Goal: Task Accomplishment & Management: Manage account settings

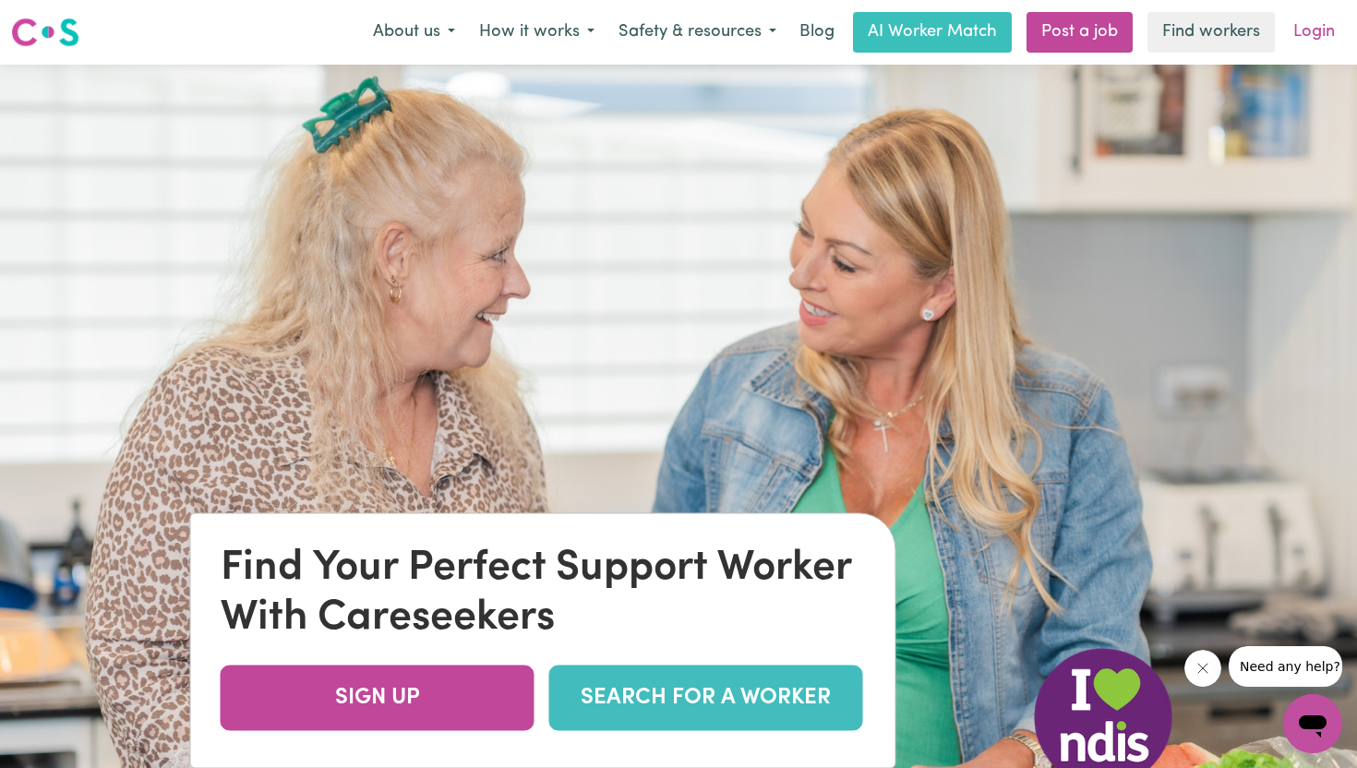
click at [1301, 25] on link "Login" at bounding box center [1314, 32] width 64 height 41
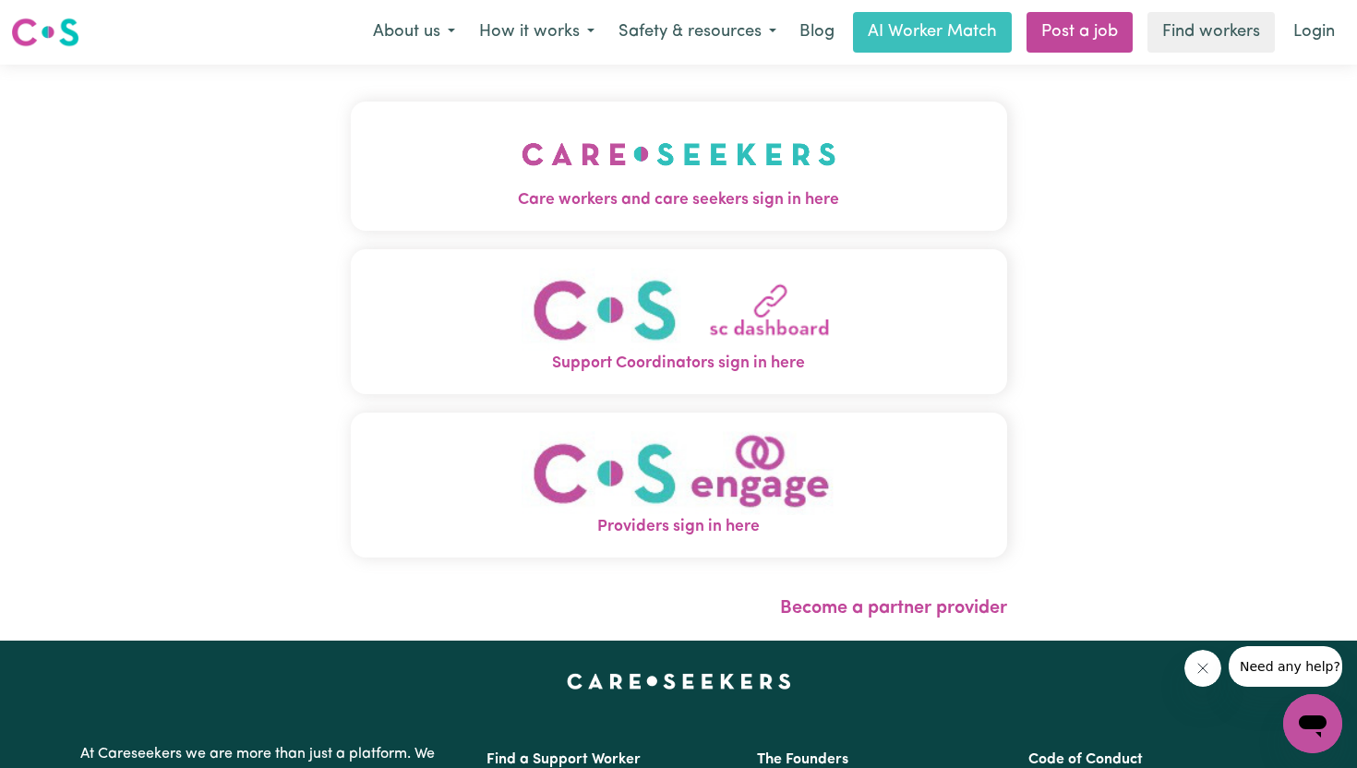
click at [685, 185] on img "Care workers and care seekers sign in here" at bounding box center [679, 154] width 315 height 68
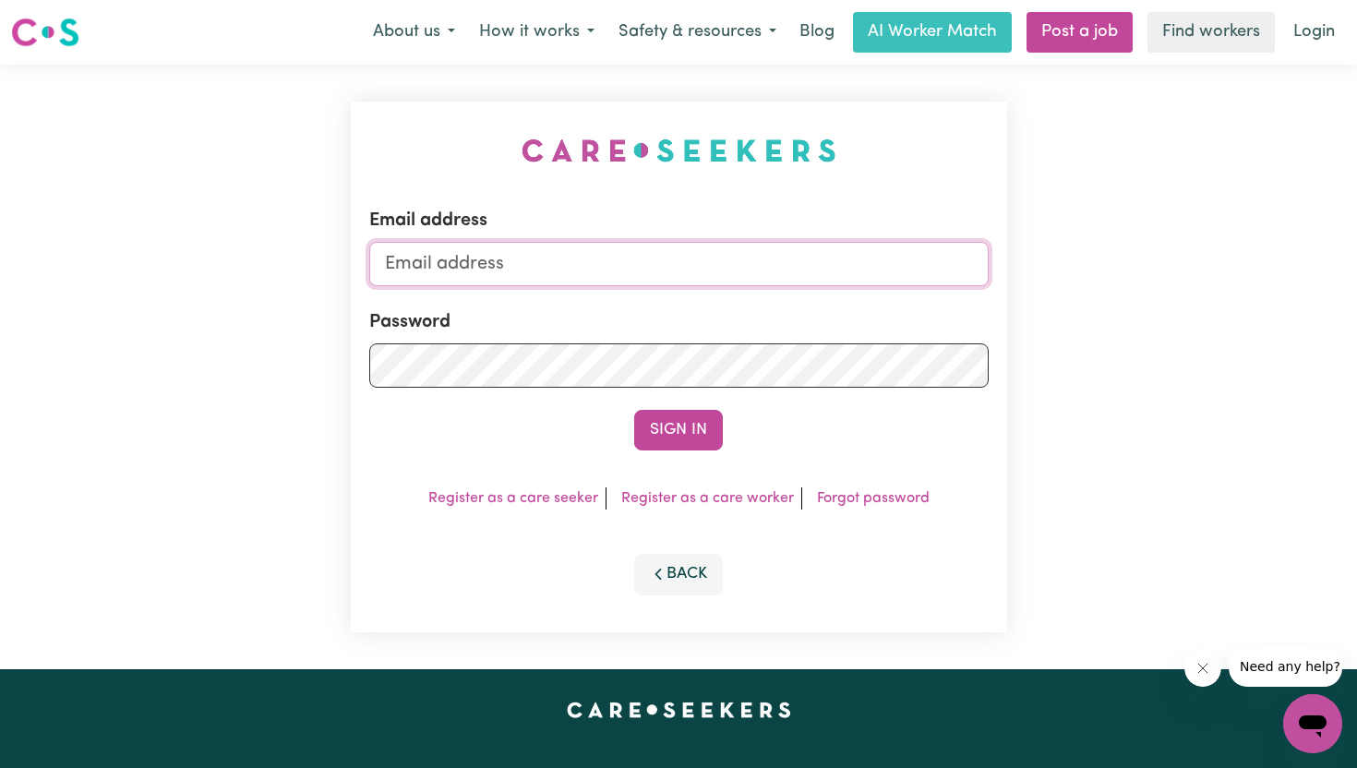
click at [674, 258] on input "Email address" at bounding box center [679, 264] width 620 height 44
type input "[EMAIL_ADDRESS][DOMAIN_NAME]"
click at [634, 410] on button "Sign In" at bounding box center [678, 430] width 89 height 41
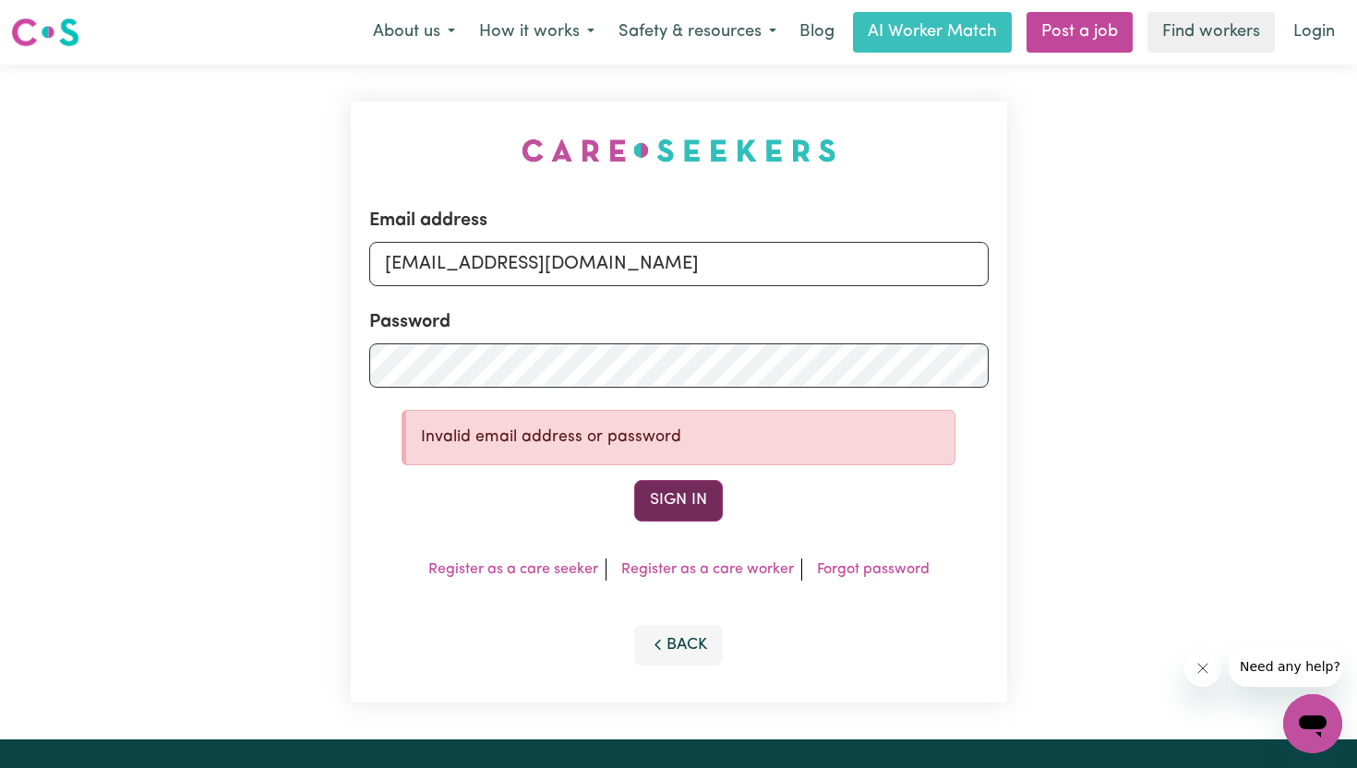
click at [691, 488] on button "Sign In" at bounding box center [678, 500] width 89 height 41
click at [634, 480] on button "Sign In" at bounding box center [678, 500] width 89 height 41
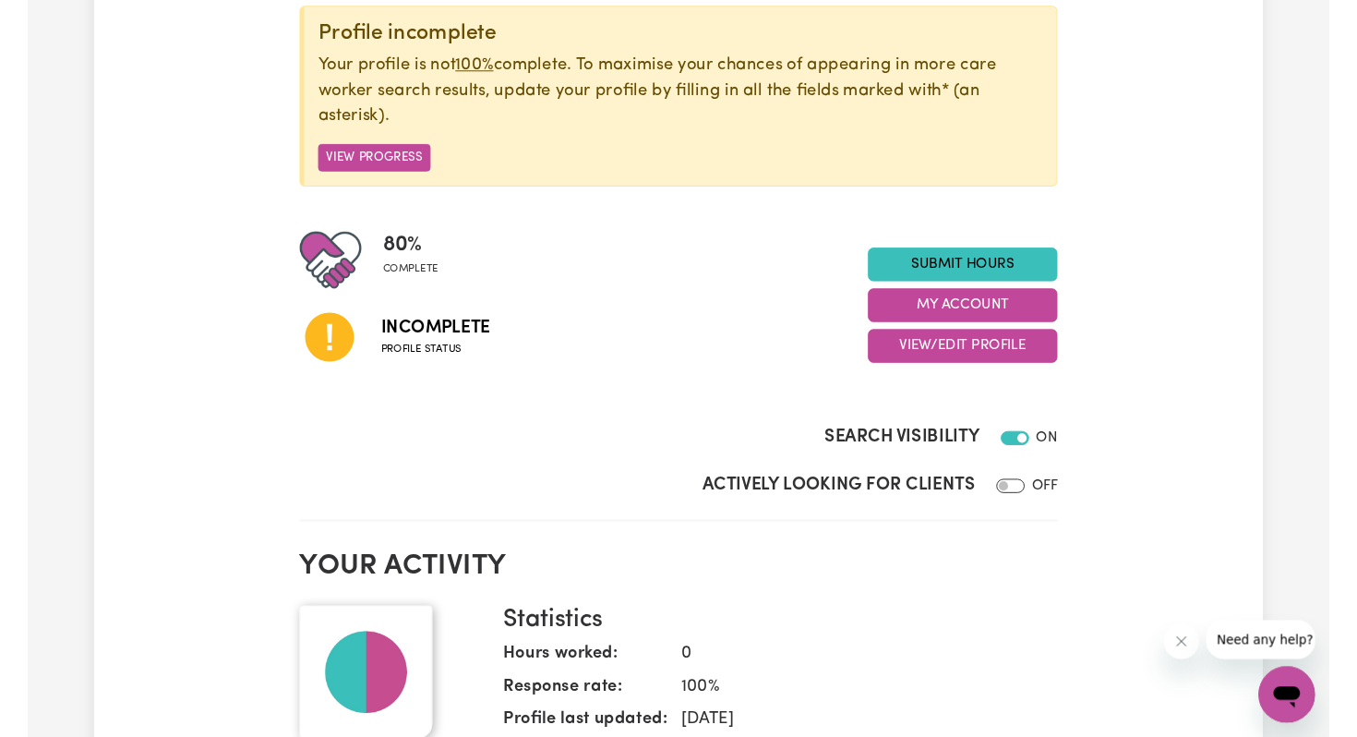
scroll to position [239, 0]
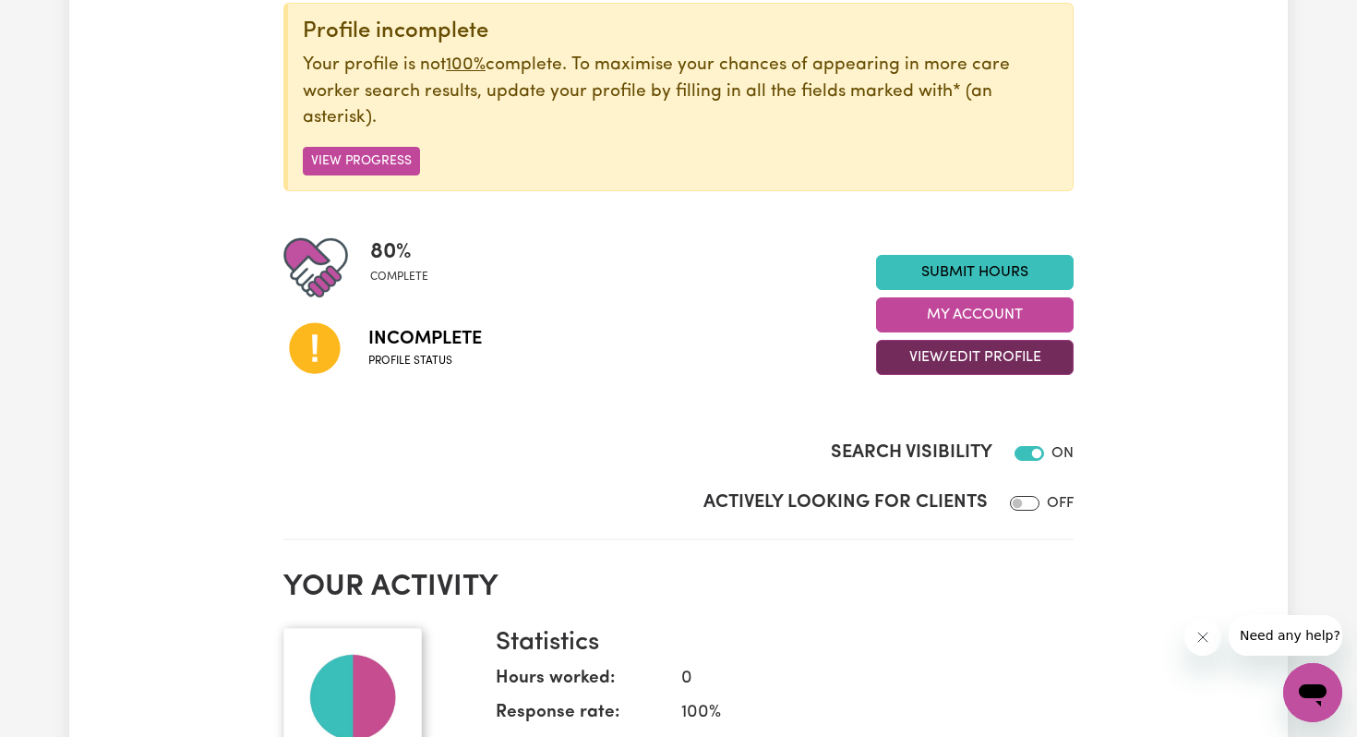
click at [951, 362] on button "View/Edit Profile" at bounding box center [975, 357] width 198 height 35
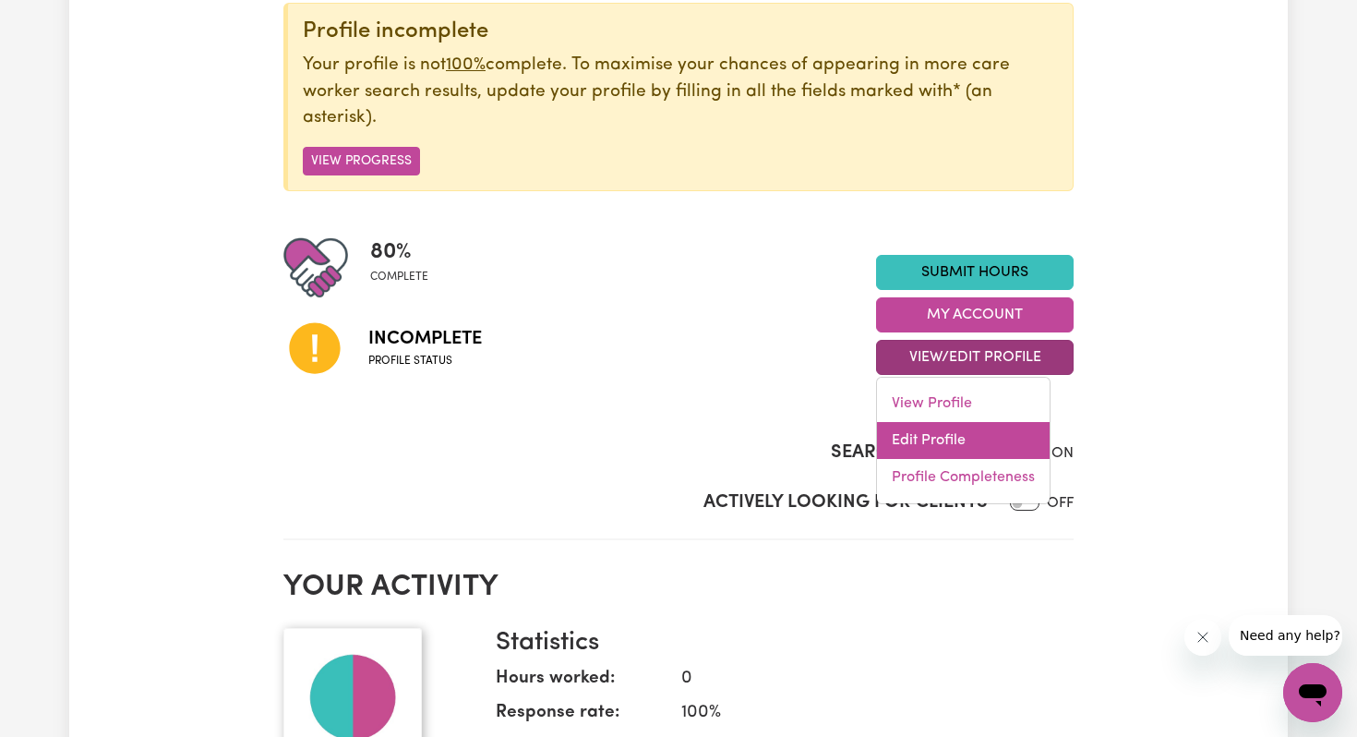
click at [953, 434] on link "Edit Profile" at bounding box center [963, 440] width 173 height 37
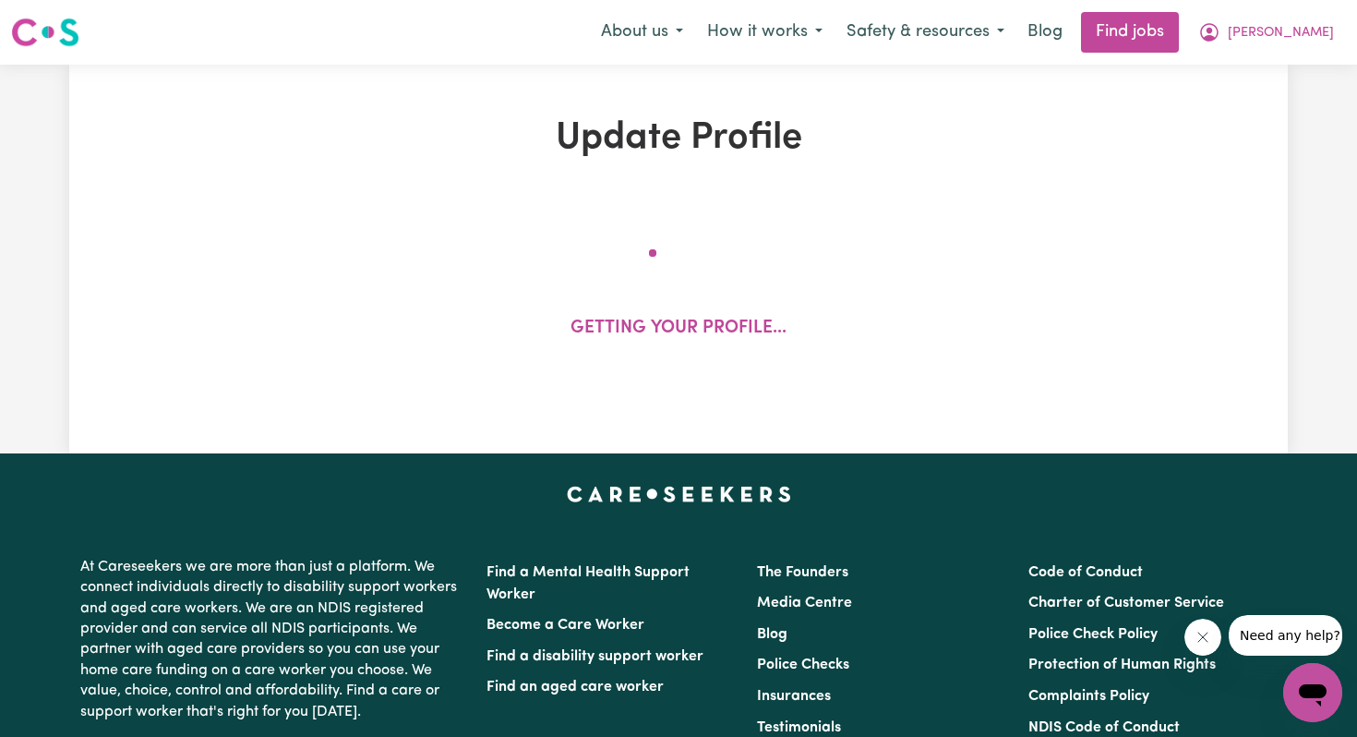
select select "[DEMOGRAPHIC_DATA]"
select select "[DEMOGRAPHIC_DATA] Citizen"
select select "Studying a healthcare related degree or qualification"
select select "55"
select select "104"
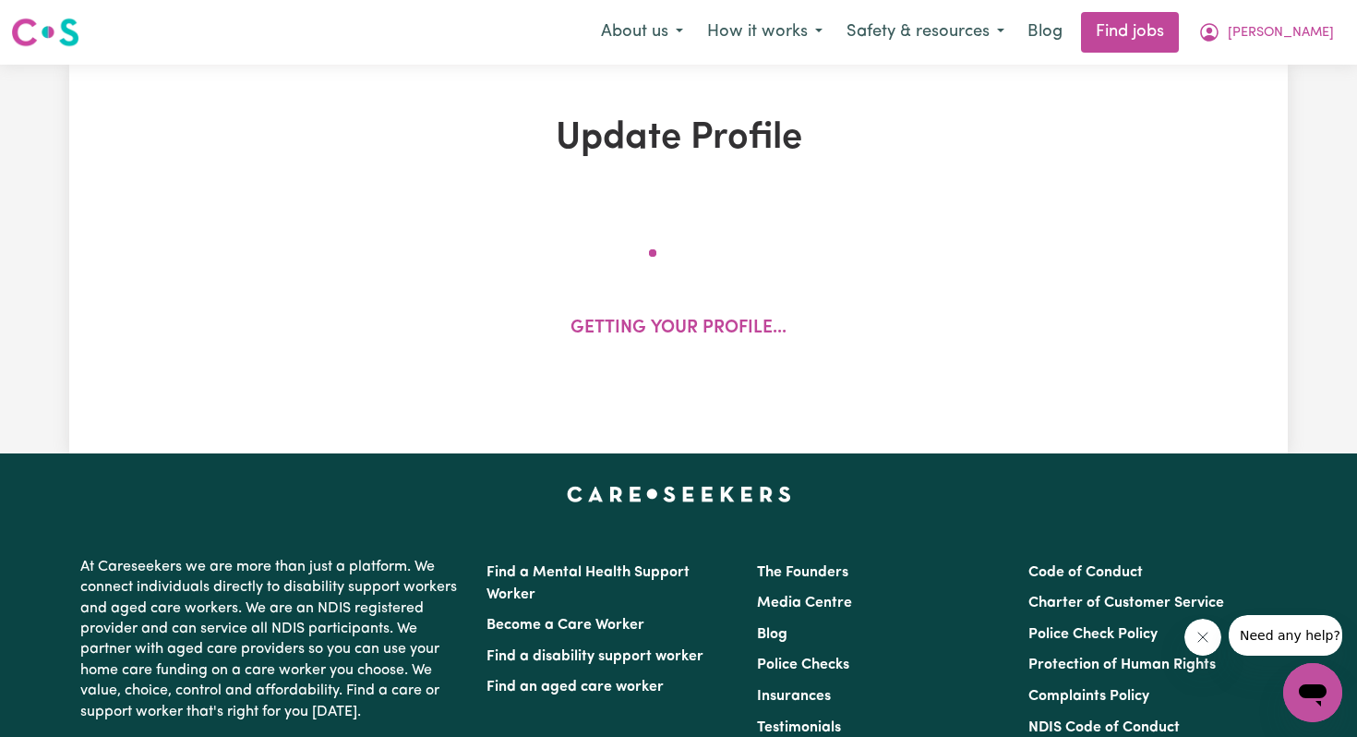
select select "120"
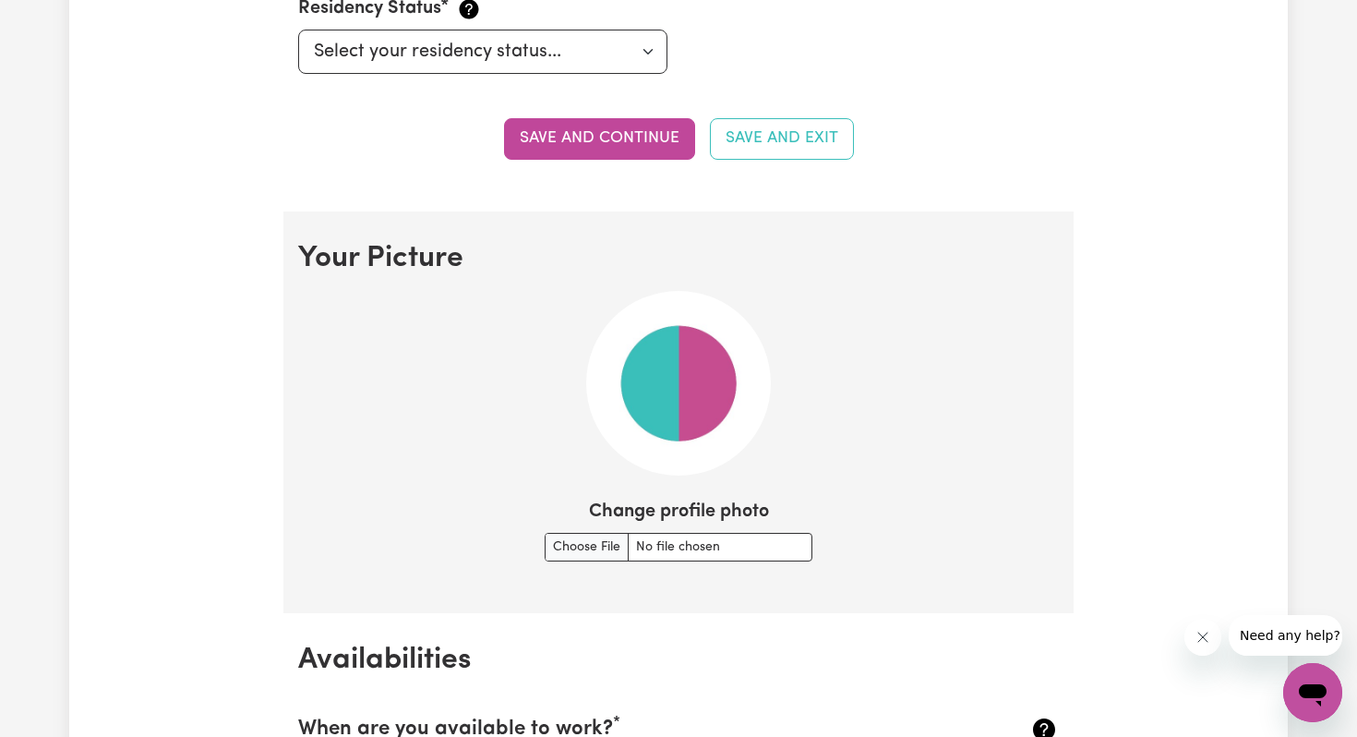
scroll to position [1139, 0]
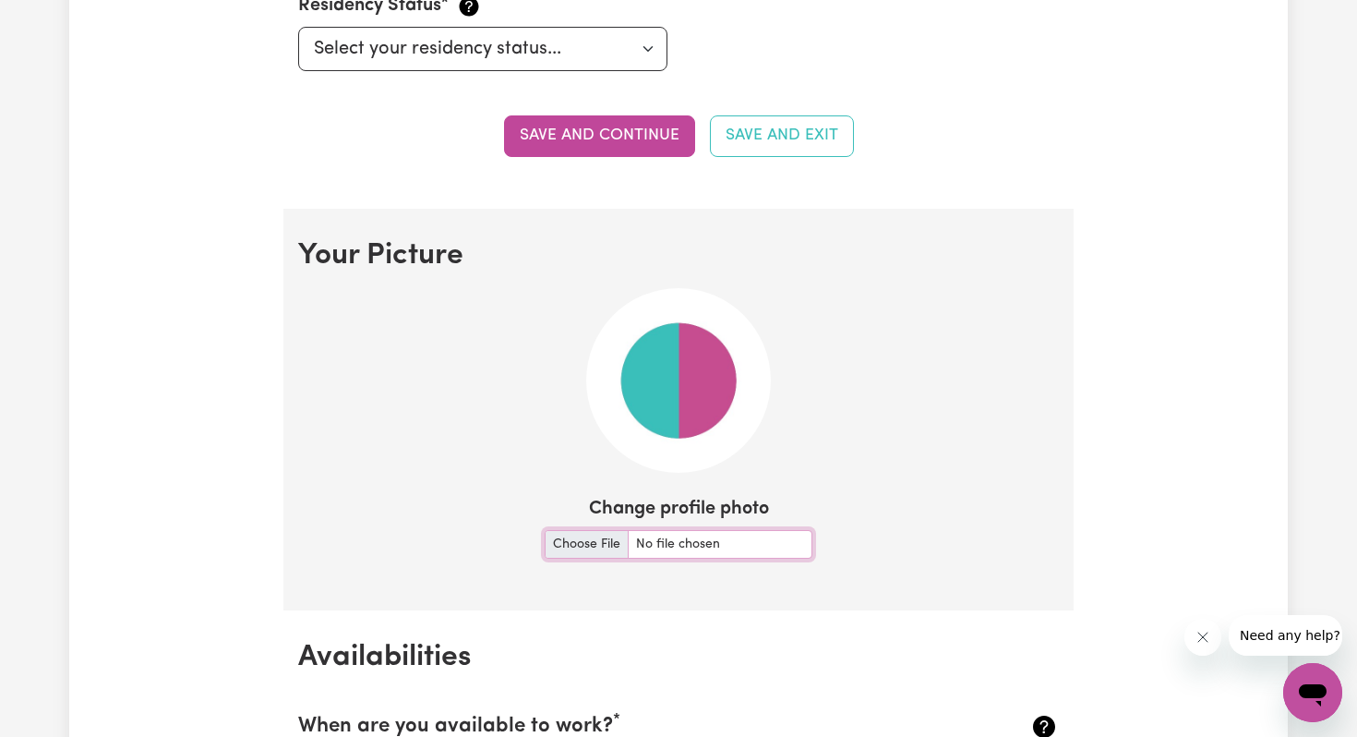
click at [590, 539] on input "Change profile photo" at bounding box center [679, 544] width 268 height 29
click at [572, 548] on input "Change profile photo" at bounding box center [679, 544] width 268 height 29
click at [580, 533] on input "Change profile photo" at bounding box center [679, 544] width 268 height 29
type input "C:\fakepath\IMG_4225.jpeg"
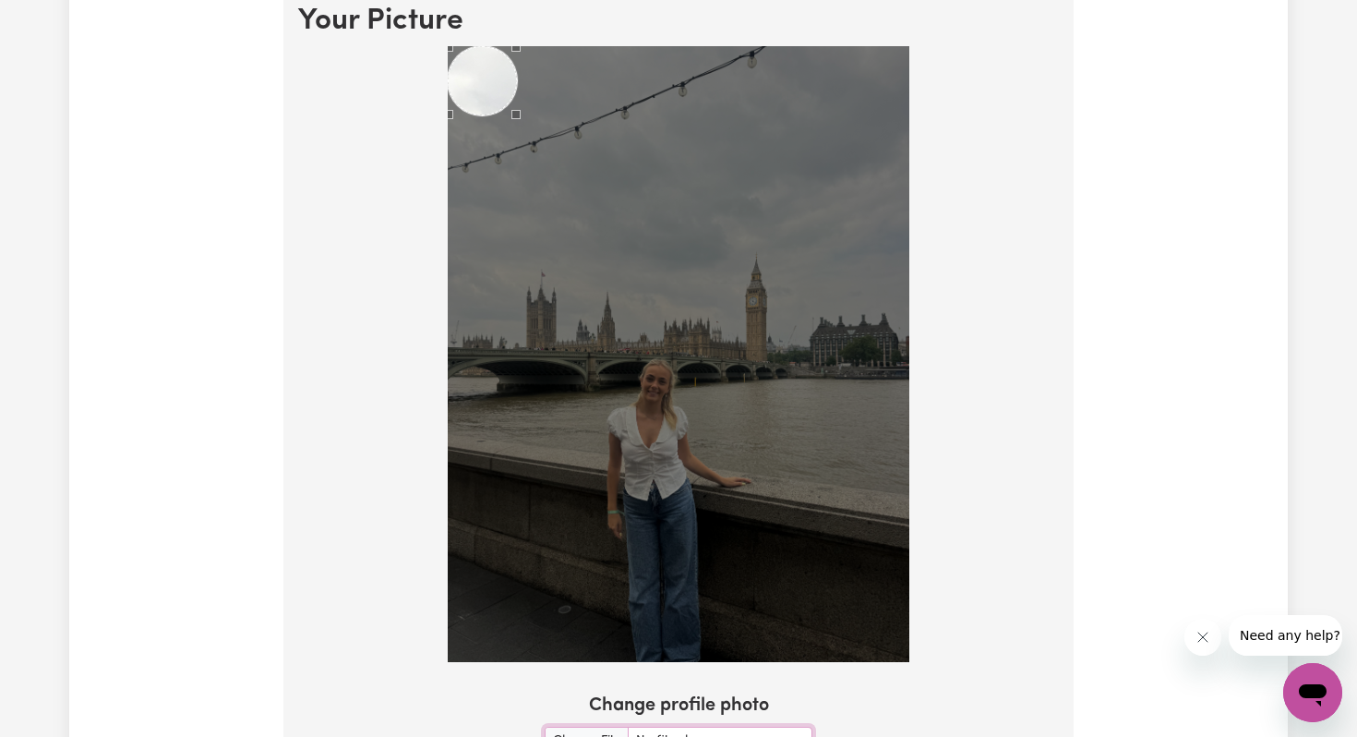
scroll to position [1375, 0]
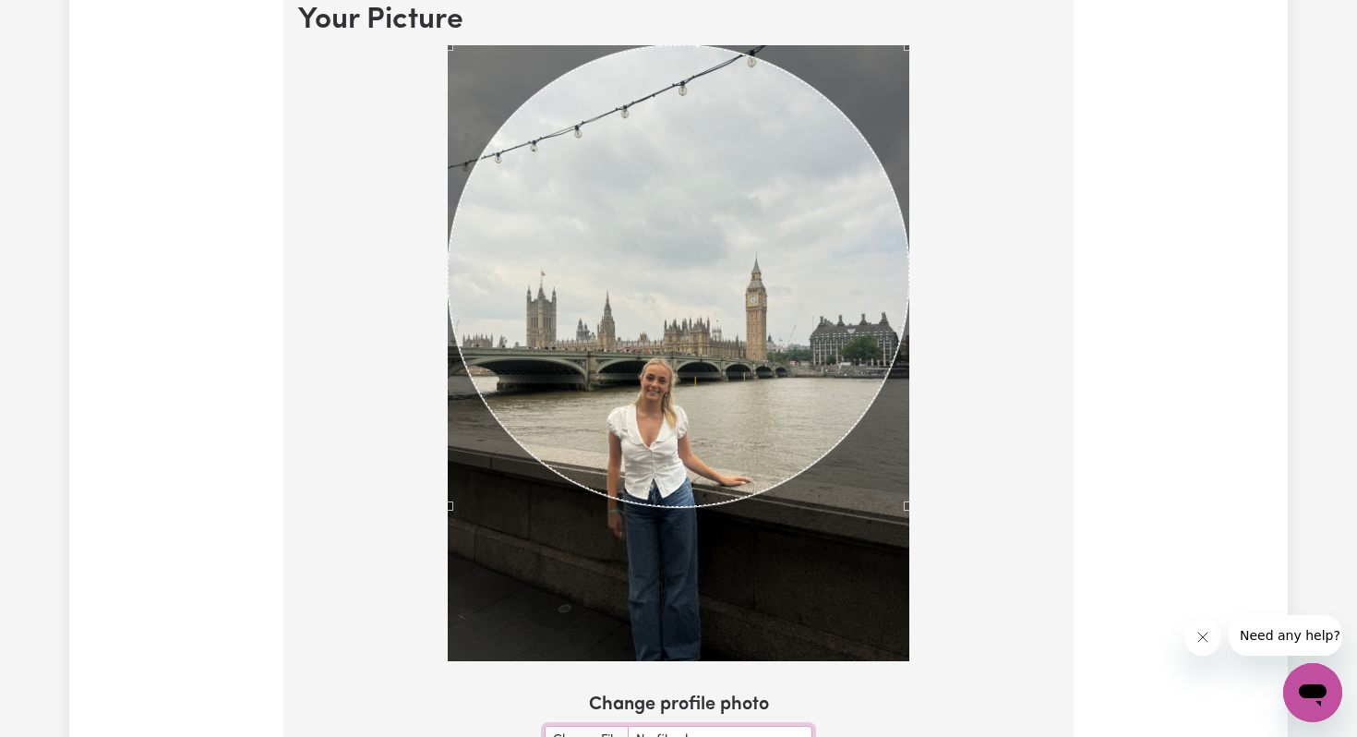
click at [931, 510] on div at bounding box center [678, 356] width 761 height 623
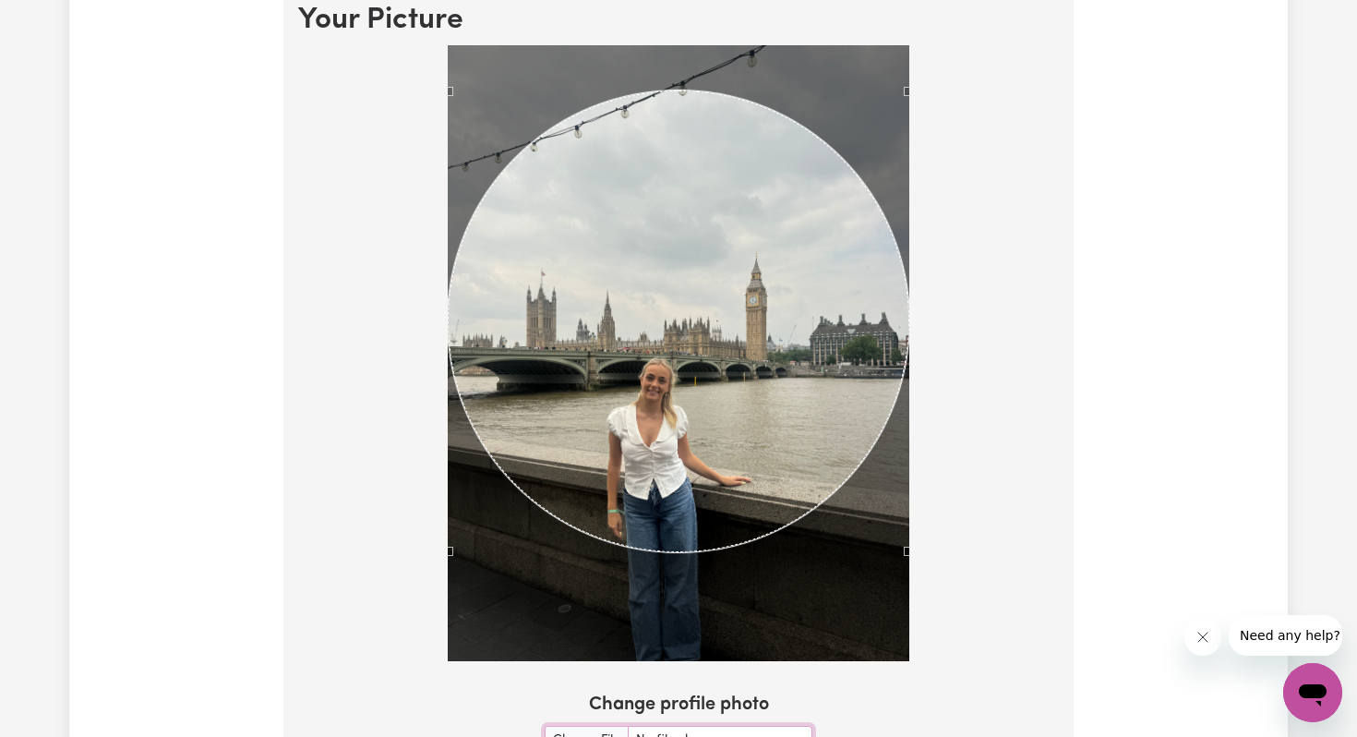
click at [725, 339] on div "Use the arrow keys to move the crop selection area" at bounding box center [679, 321] width 462 height 462
click at [663, 403] on div "Use the arrow keys to move the crop selection area" at bounding box center [679, 321] width 462 height 462
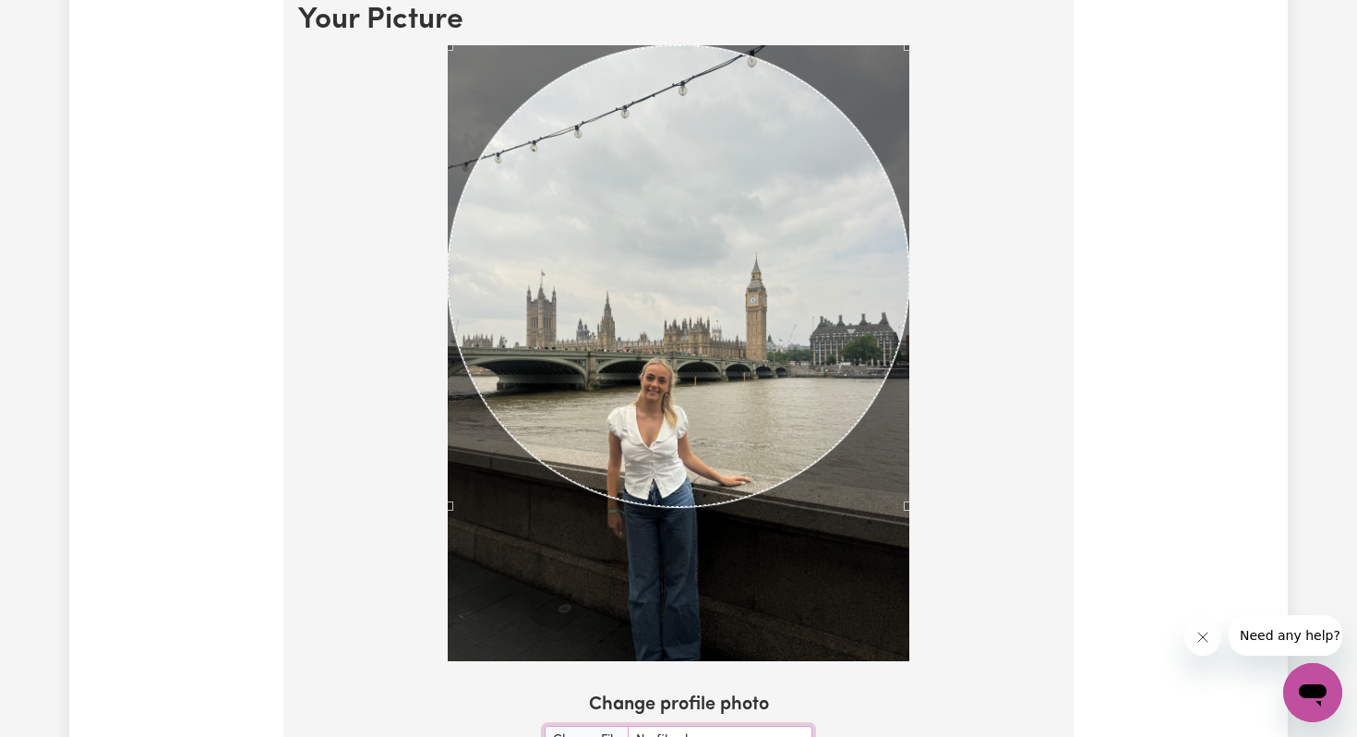
click at [666, 368] on div "Use the arrow keys to move the crop selection area" at bounding box center [679, 276] width 462 height 462
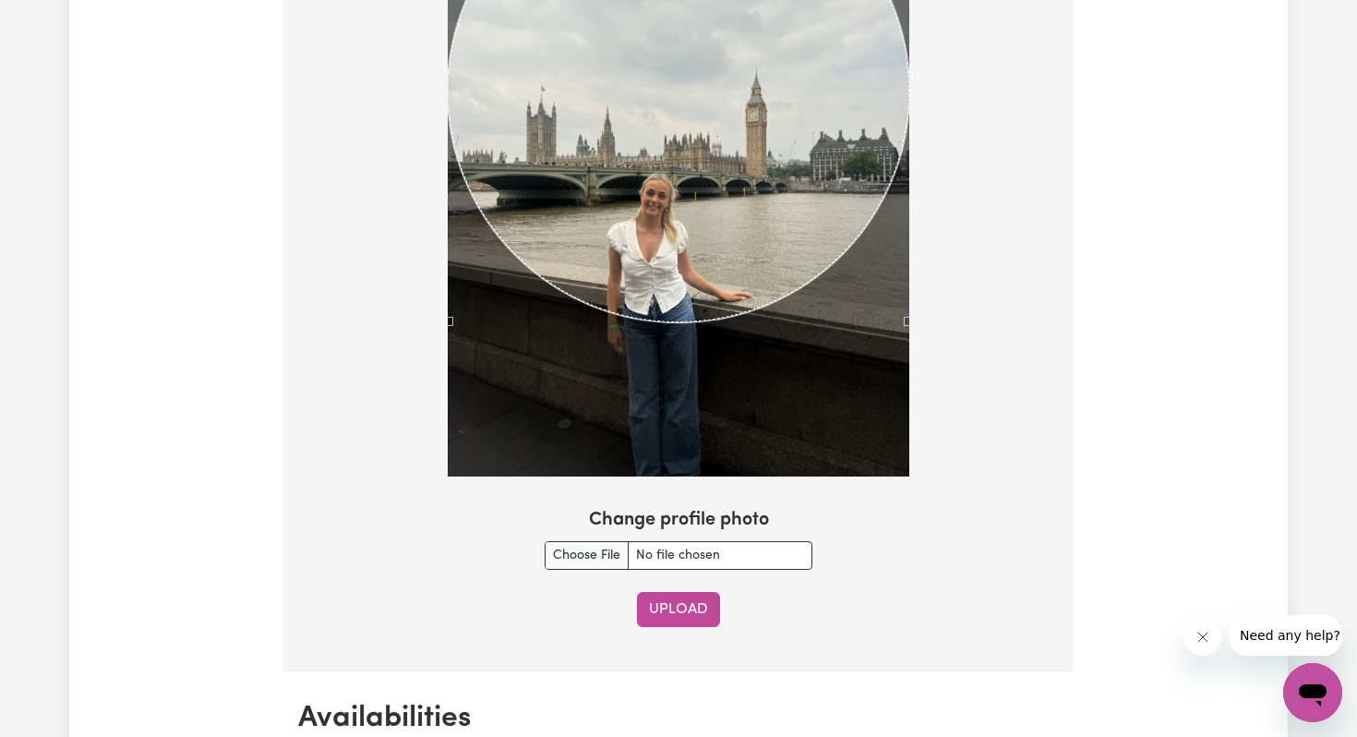
click at [662, 621] on button "Upload" at bounding box center [678, 609] width 83 height 35
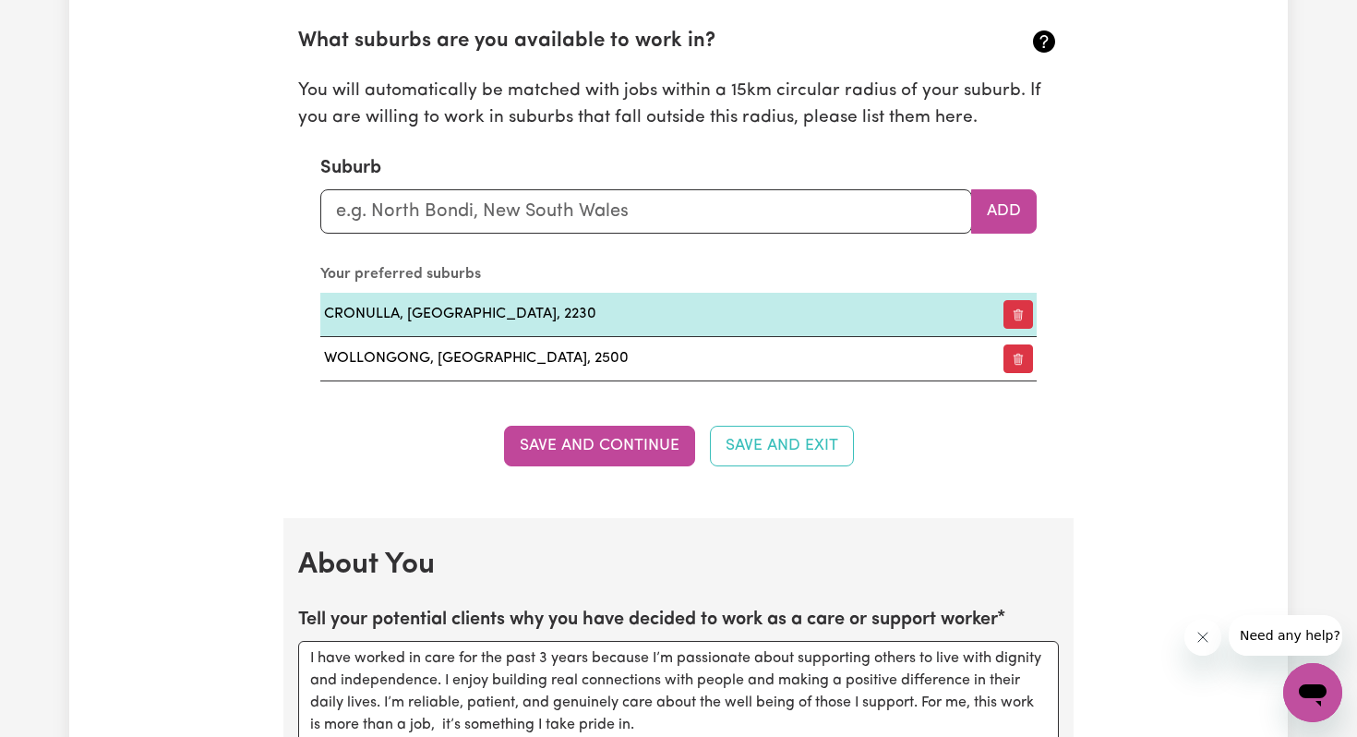
scroll to position [2089, 0]
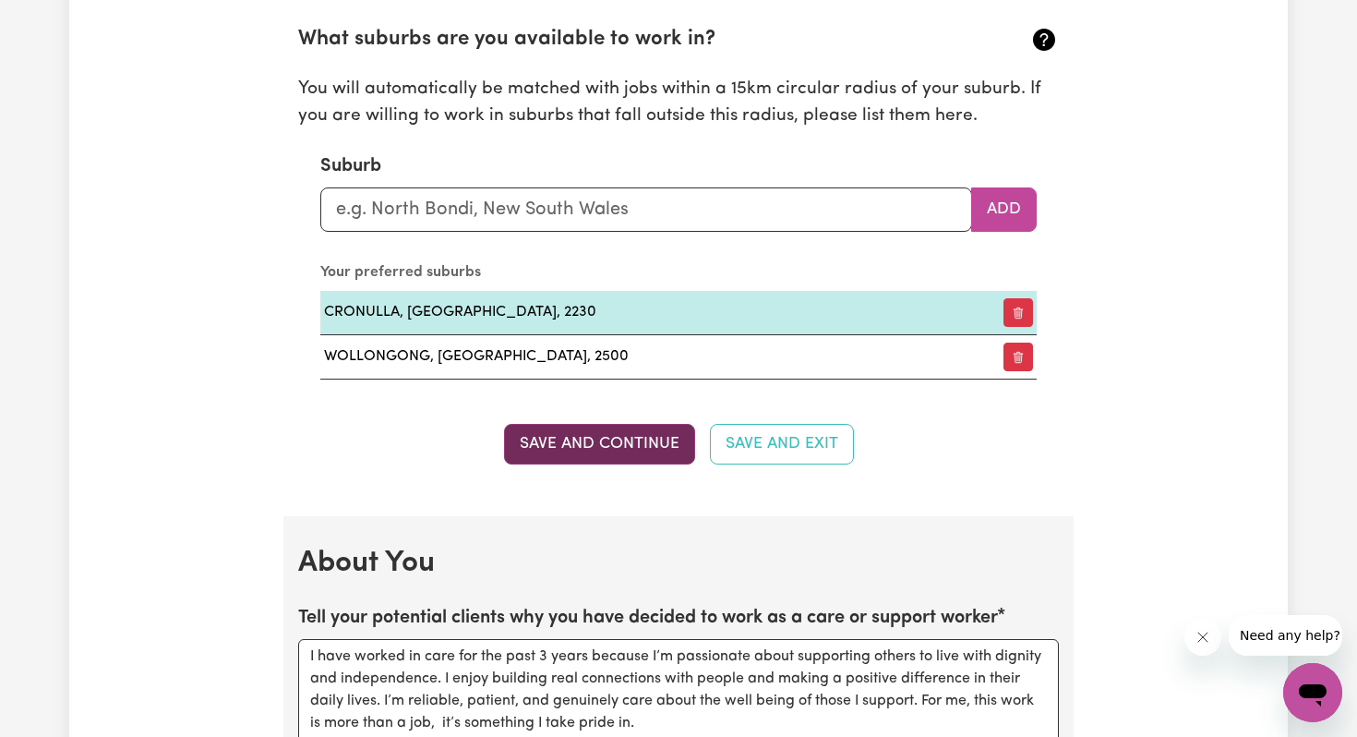
click at [618, 433] on button "Save and Continue" at bounding box center [599, 444] width 191 height 41
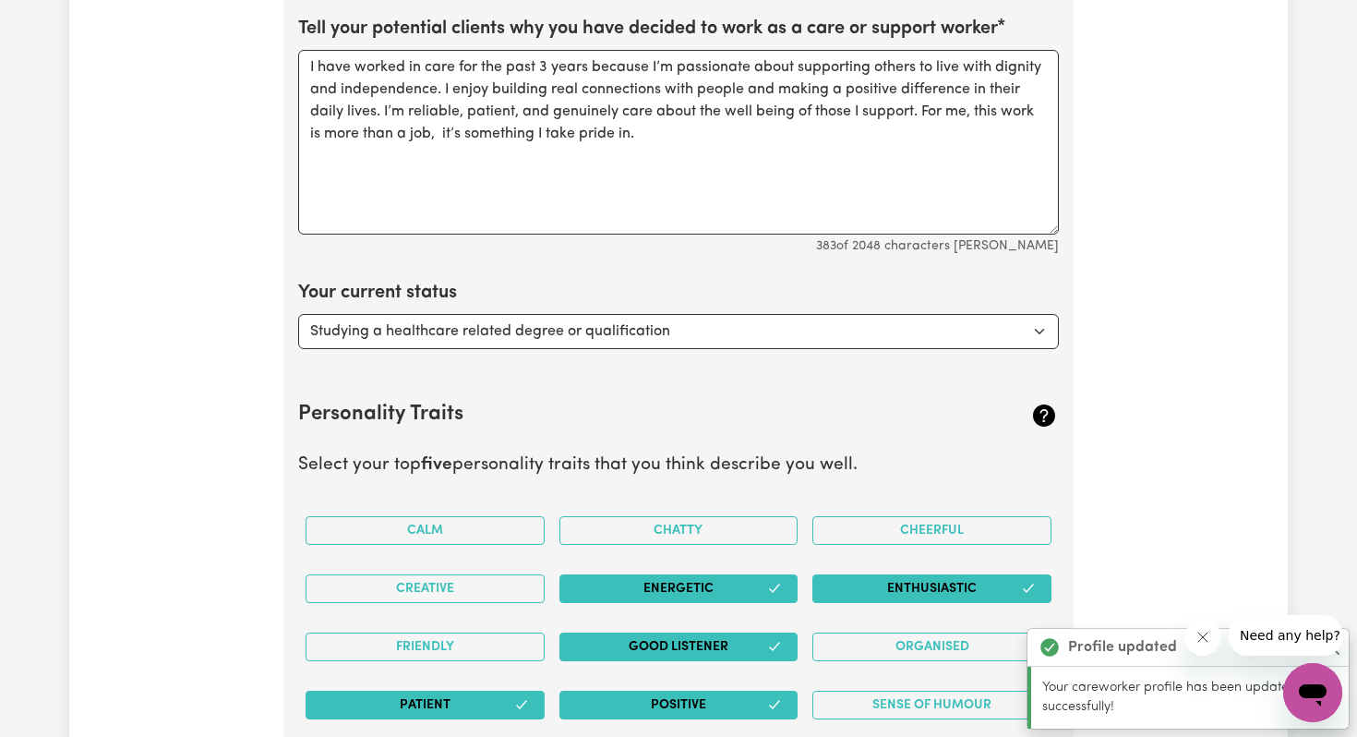
scroll to position [2698, 0]
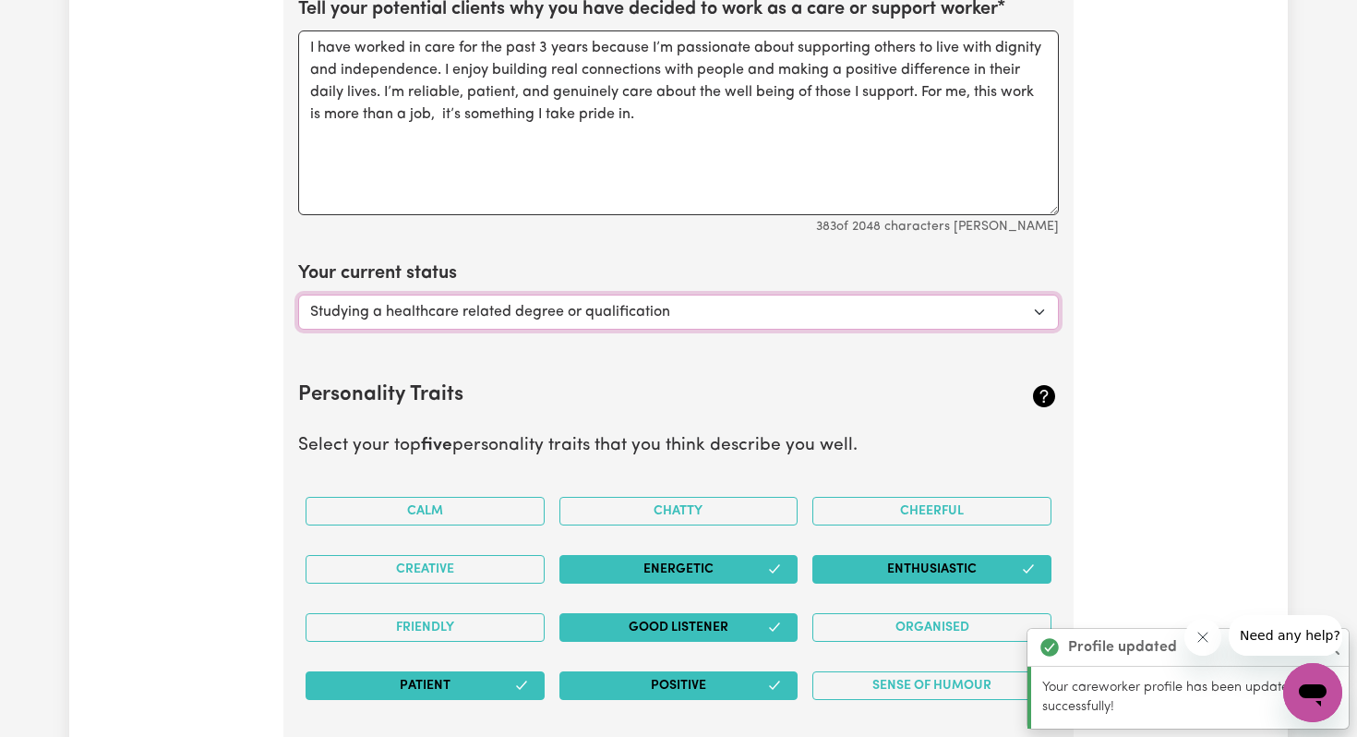
click at [581, 312] on select "Select... Studying a healthcare related degree or qualification Studying a non-…" at bounding box center [678, 312] width 761 height 35
select select "Embarking on a career change into the care industry"
click at [298, 295] on select "Select... Studying a healthcare related degree or qualification Studying a non-…" at bounding box center [678, 312] width 761 height 35
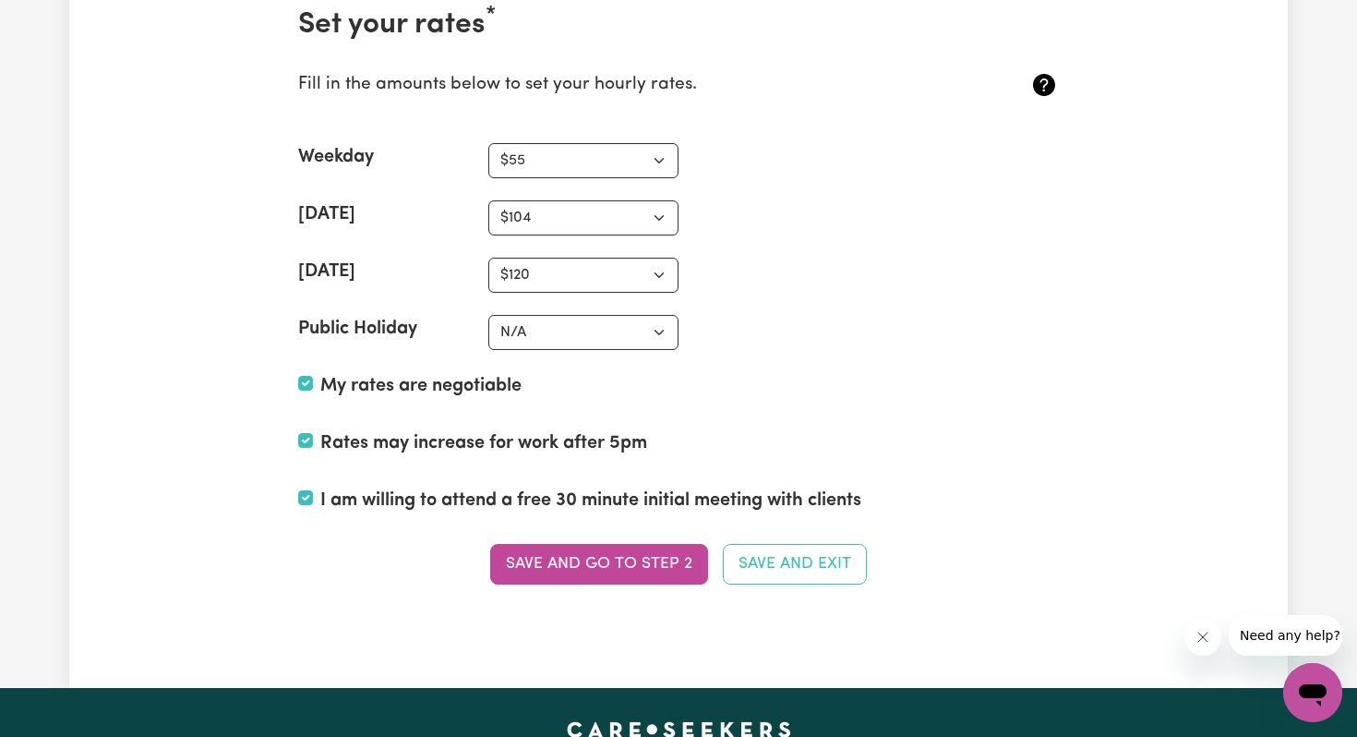
scroll to position [4410, 0]
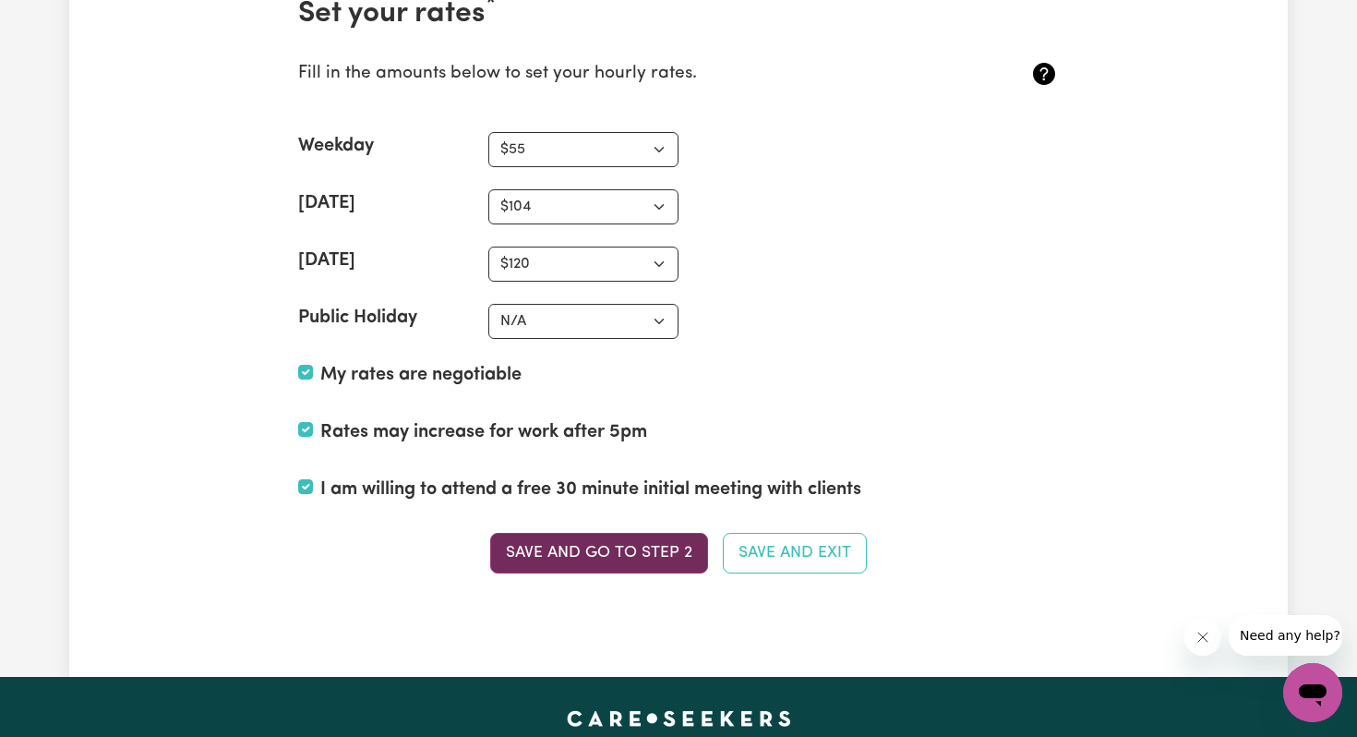
click at [663, 558] on button "Save and go to Step 2" at bounding box center [599, 553] width 218 height 41
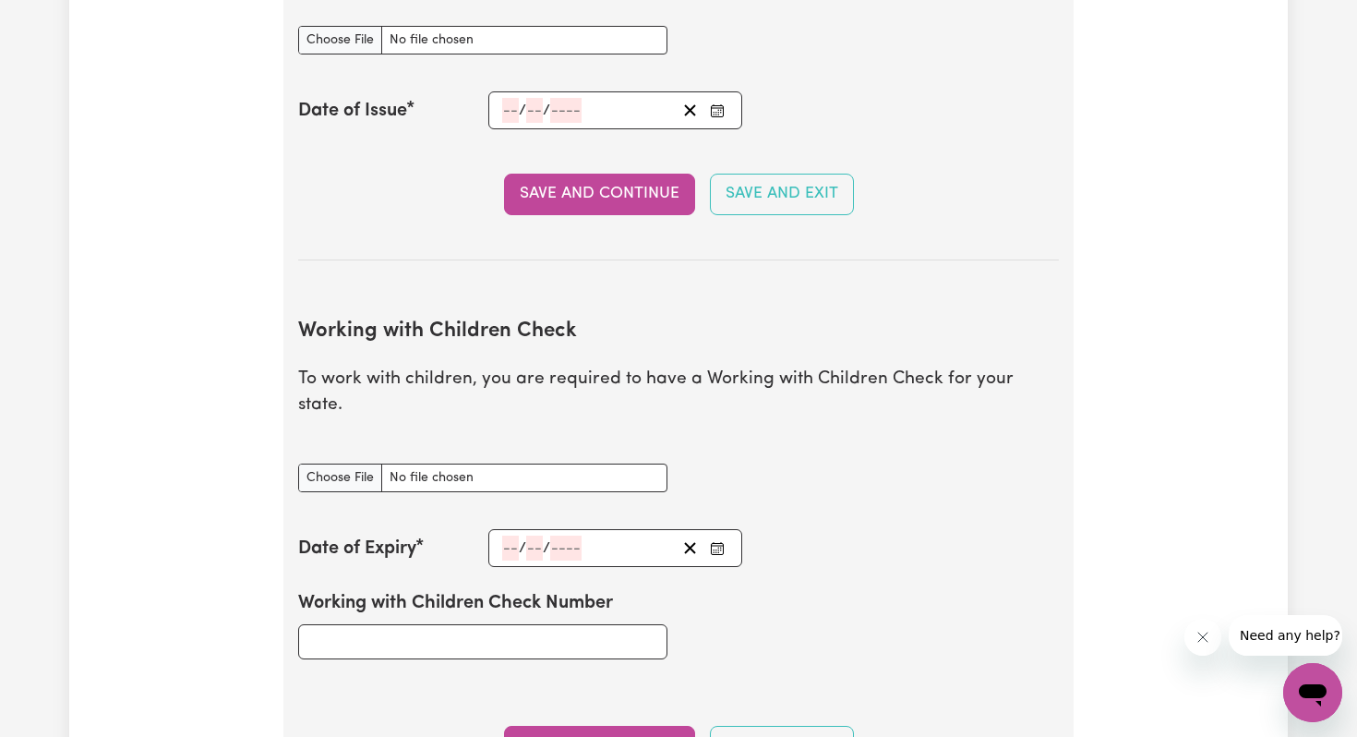
scroll to position [1439, 0]
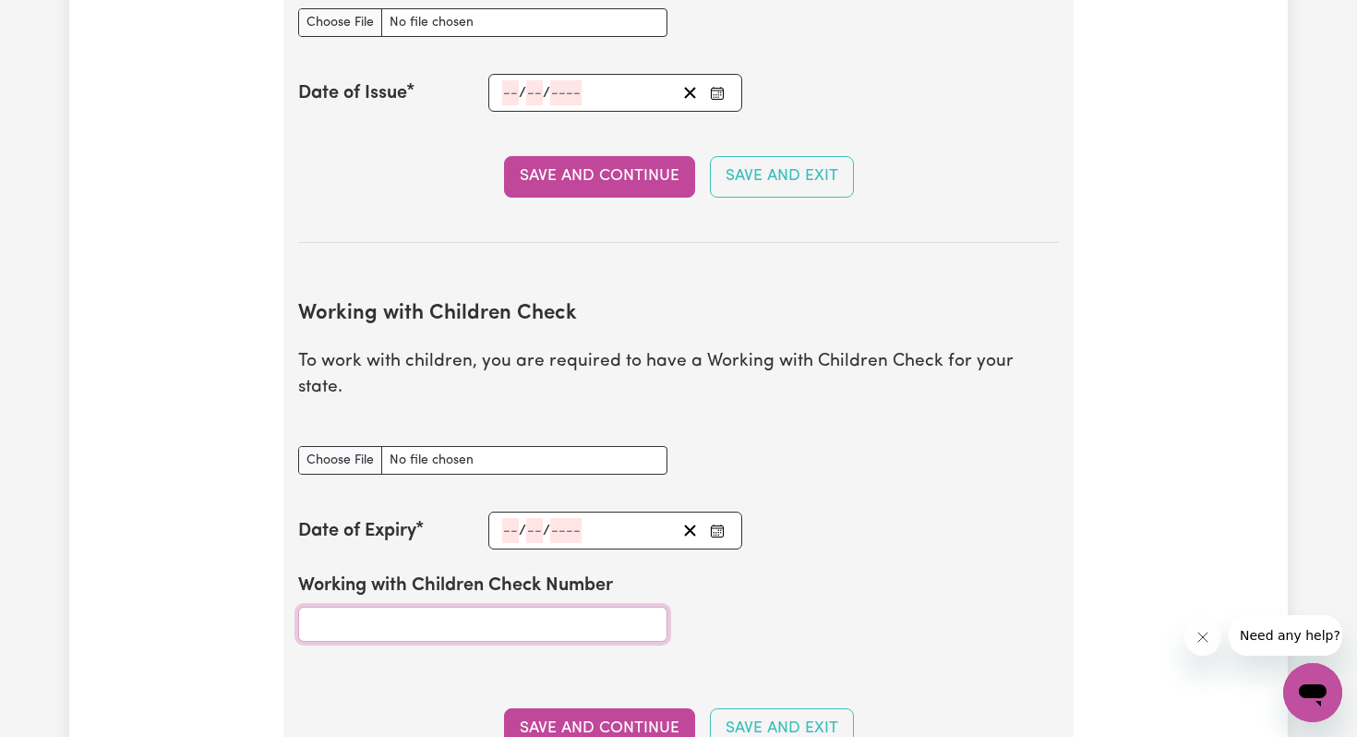
click at [426, 607] on input "Working with Children Check Number" at bounding box center [482, 624] width 369 height 35
type input "WWC2545082E"
click at [510, 518] on input "number" at bounding box center [510, 530] width 17 height 25
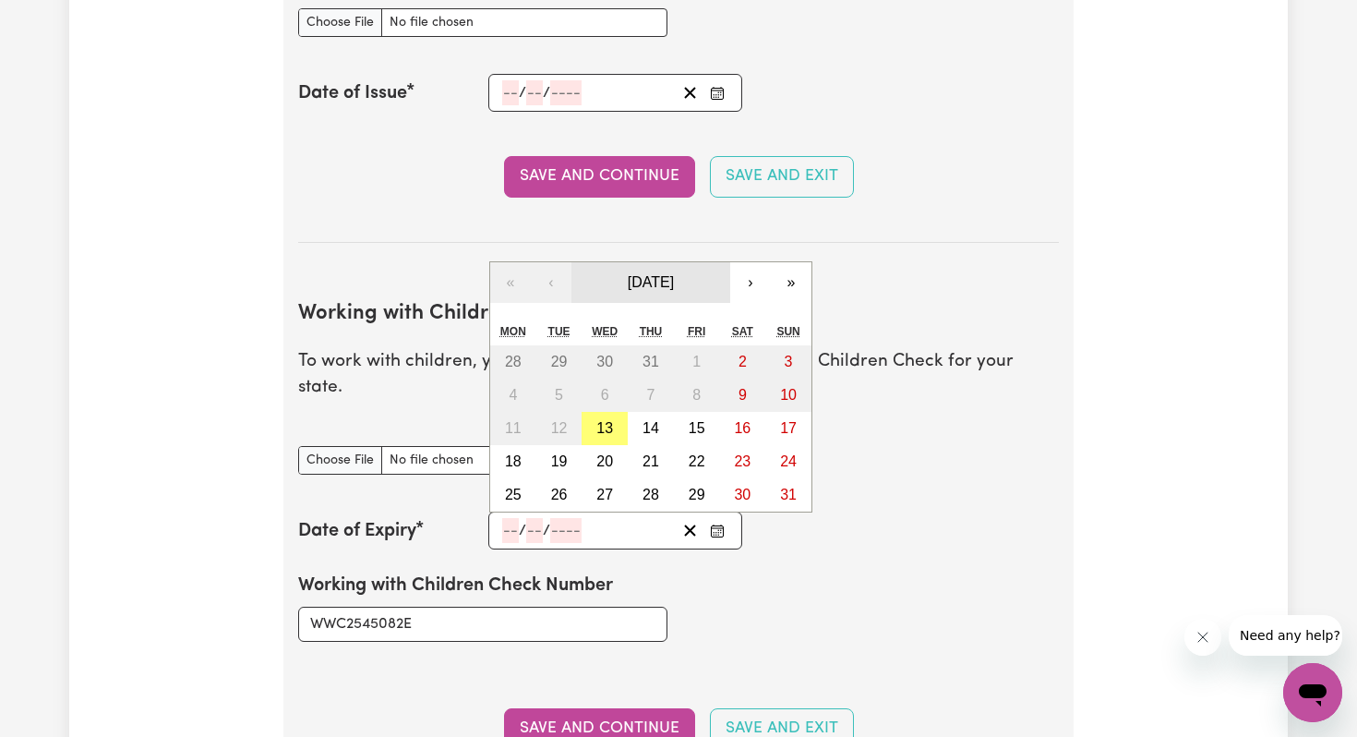
click at [652, 274] on span "August 2025" at bounding box center [651, 282] width 46 height 16
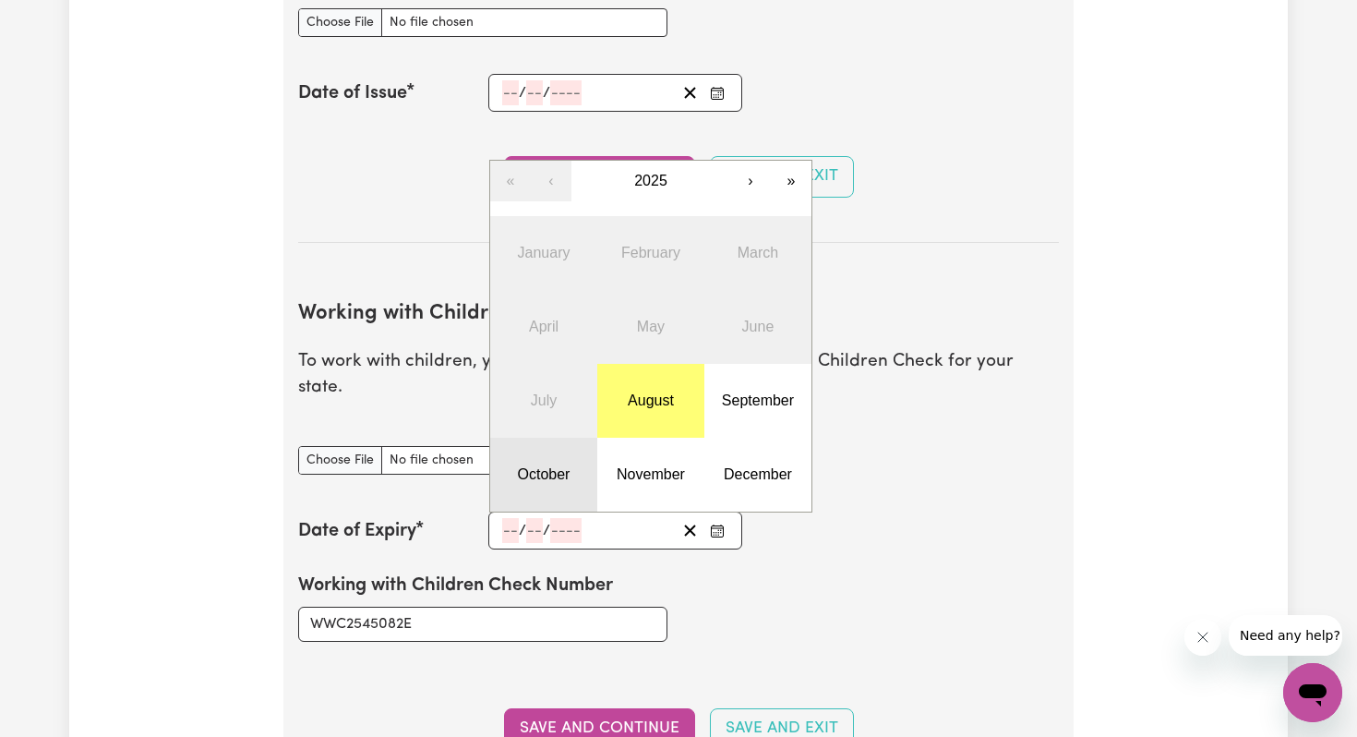
click at [534, 466] on abbr "October" at bounding box center [544, 474] width 53 height 16
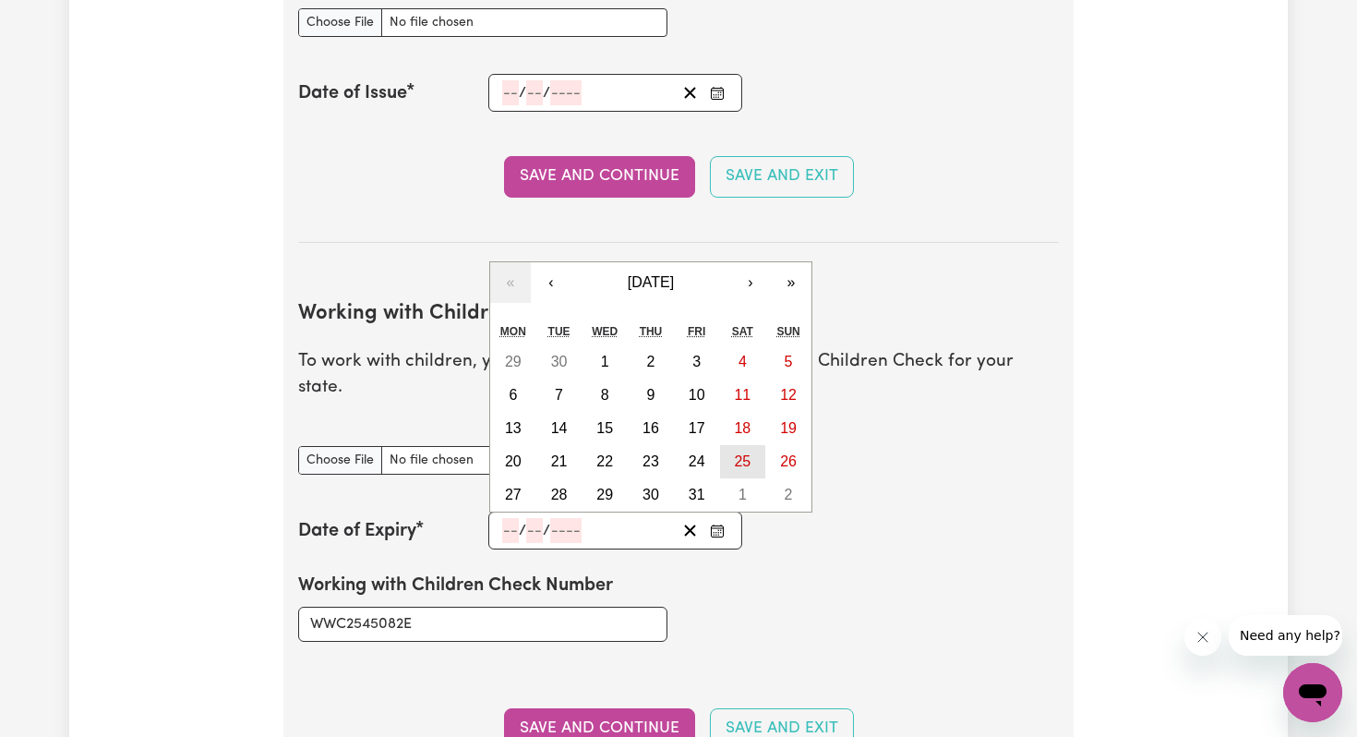
click at [751, 445] on button "25" at bounding box center [743, 461] width 46 height 33
type input "2025-10-25"
type input "25"
type input "10"
type input "2025"
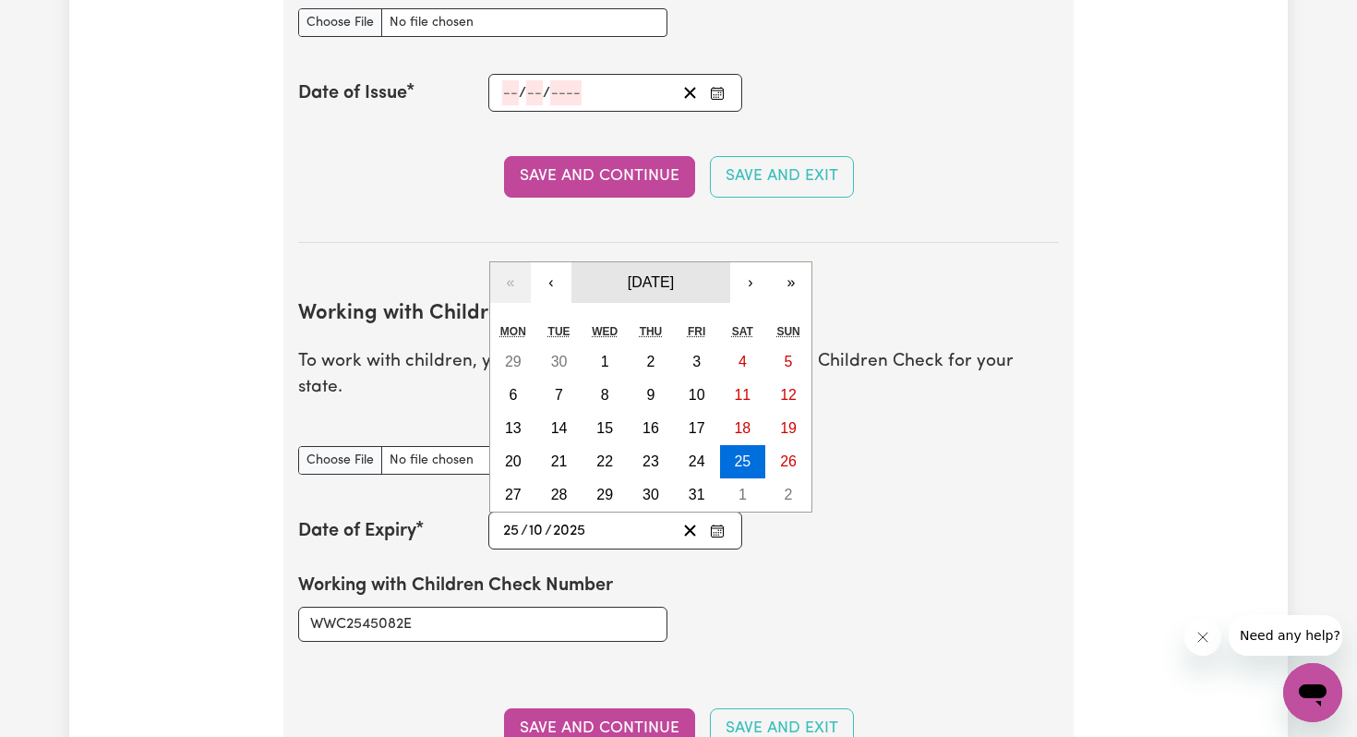
click at [674, 274] on span "October 2025" at bounding box center [651, 282] width 46 height 16
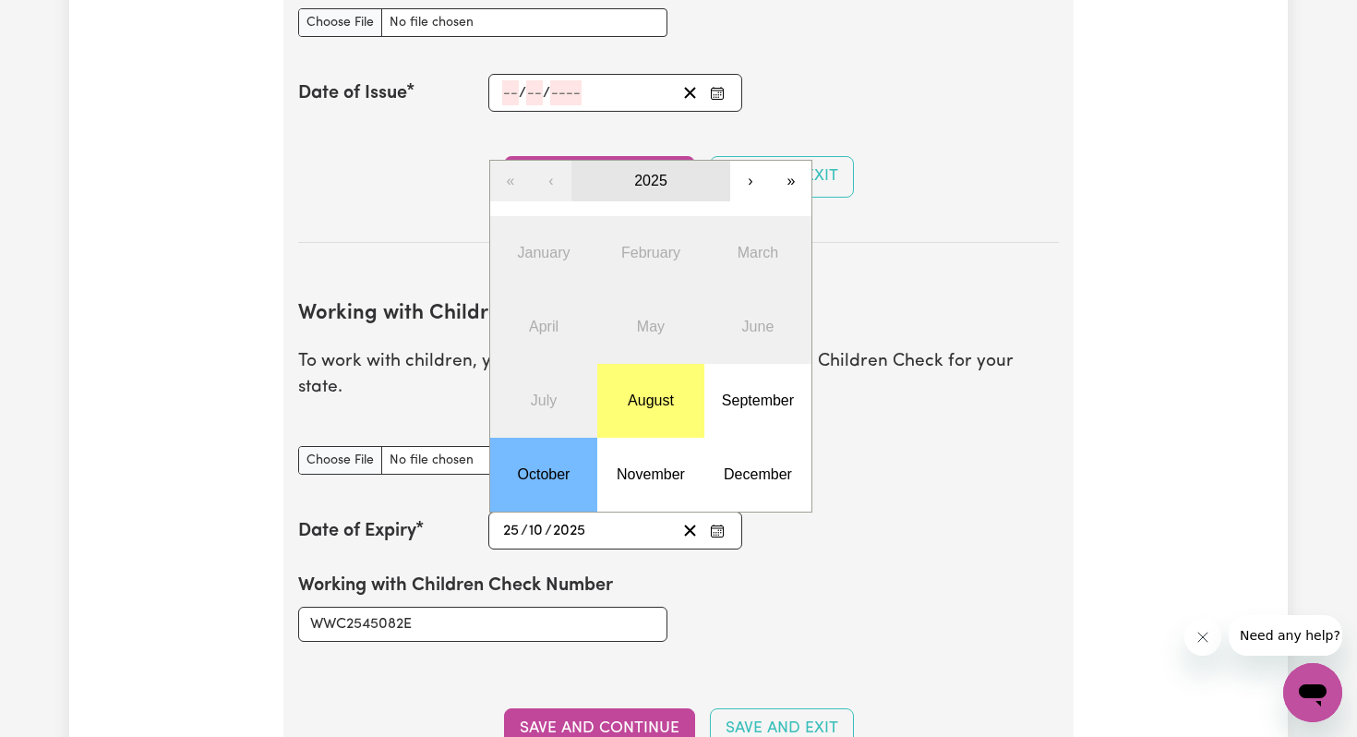
click at [648, 163] on button "2025" at bounding box center [651, 181] width 159 height 41
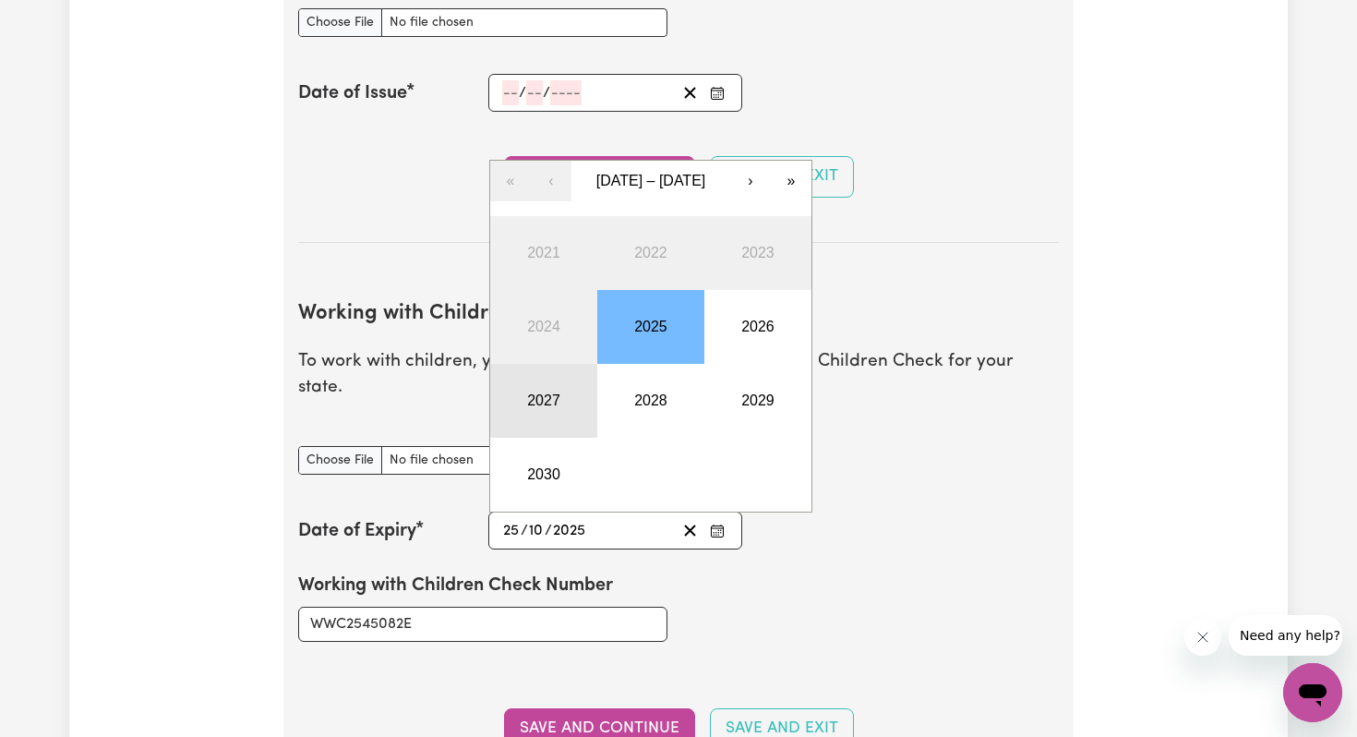
click at [551, 369] on button "2027" at bounding box center [543, 401] width 107 height 74
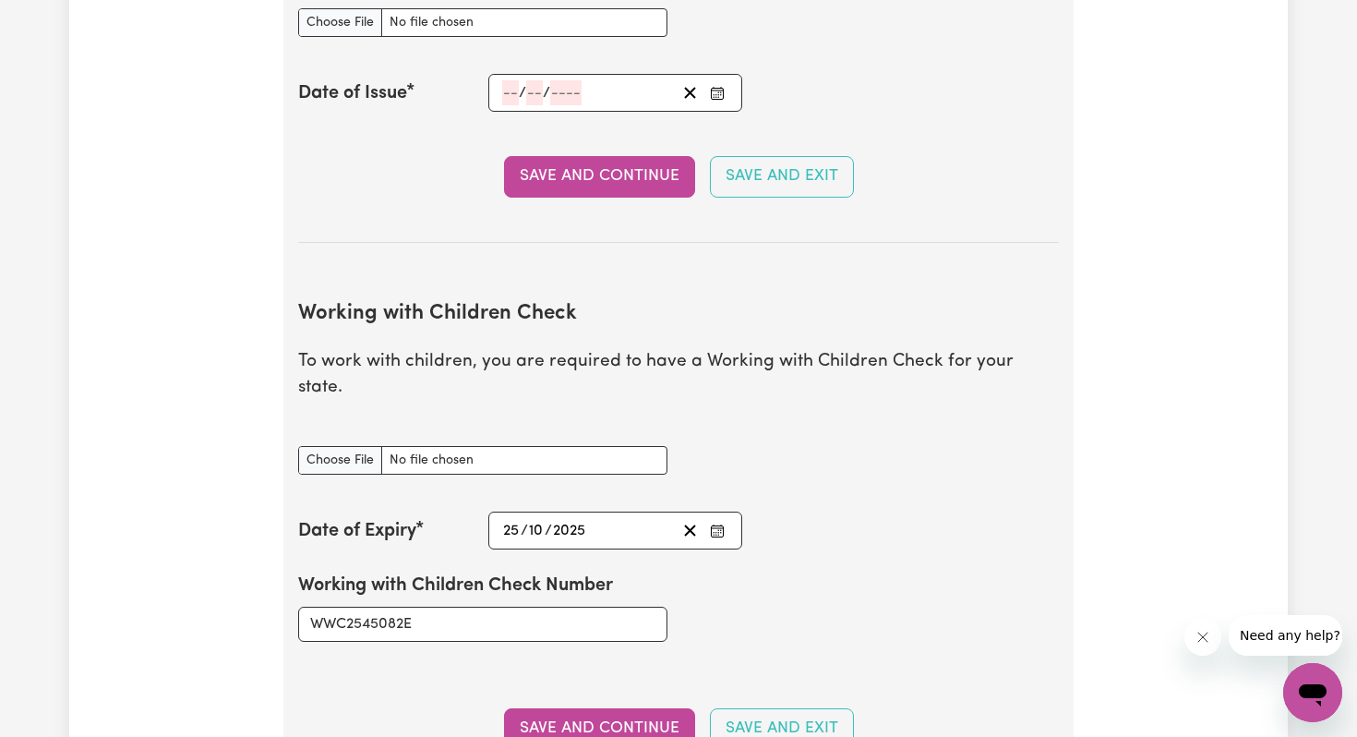
click at [938, 314] on h2 "Working with Children Check" at bounding box center [678, 314] width 761 height 25
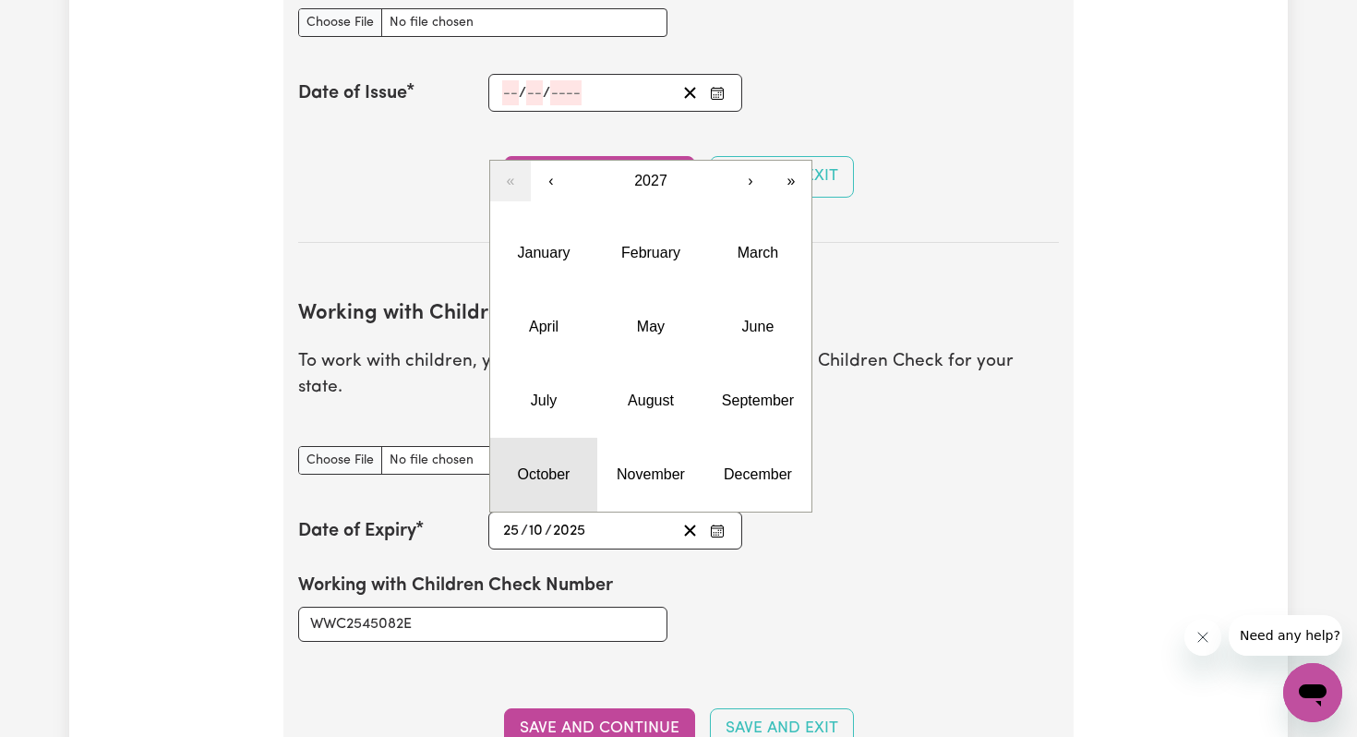
click at [580, 447] on button "October" at bounding box center [543, 475] width 107 height 74
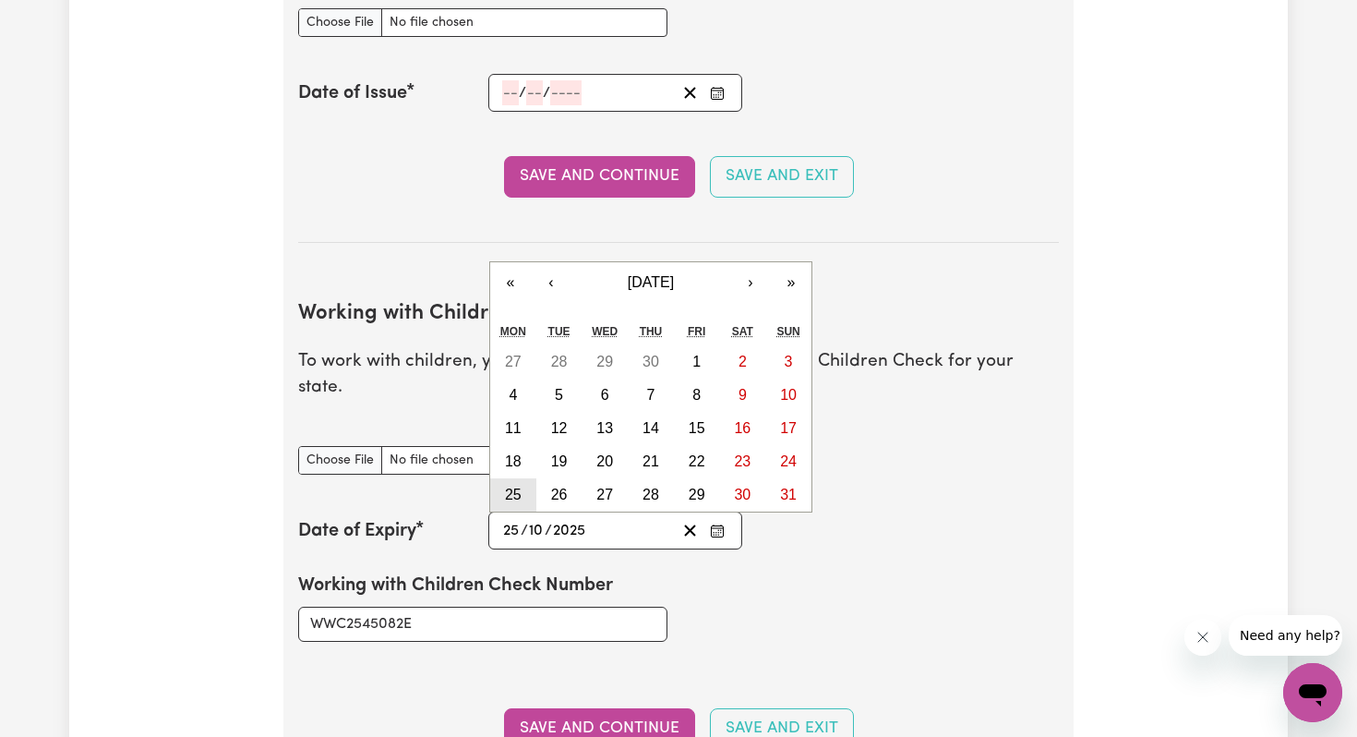
click at [512, 487] on abbr "25" at bounding box center [513, 495] width 17 height 16
type input "[DATE]"
type input "2027"
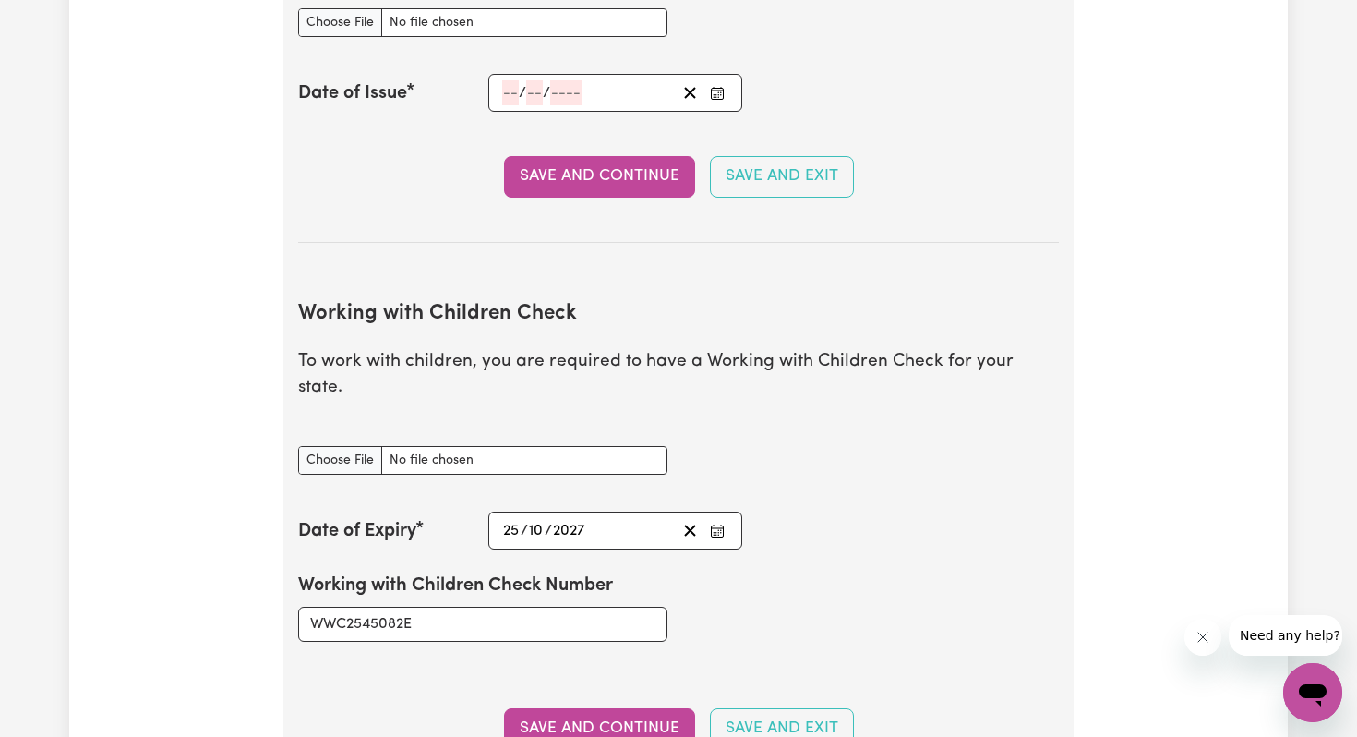
click at [861, 483] on section "Working with Children Check To work with children, you are required to have a W…" at bounding box center [678, 533] width 761 height 523
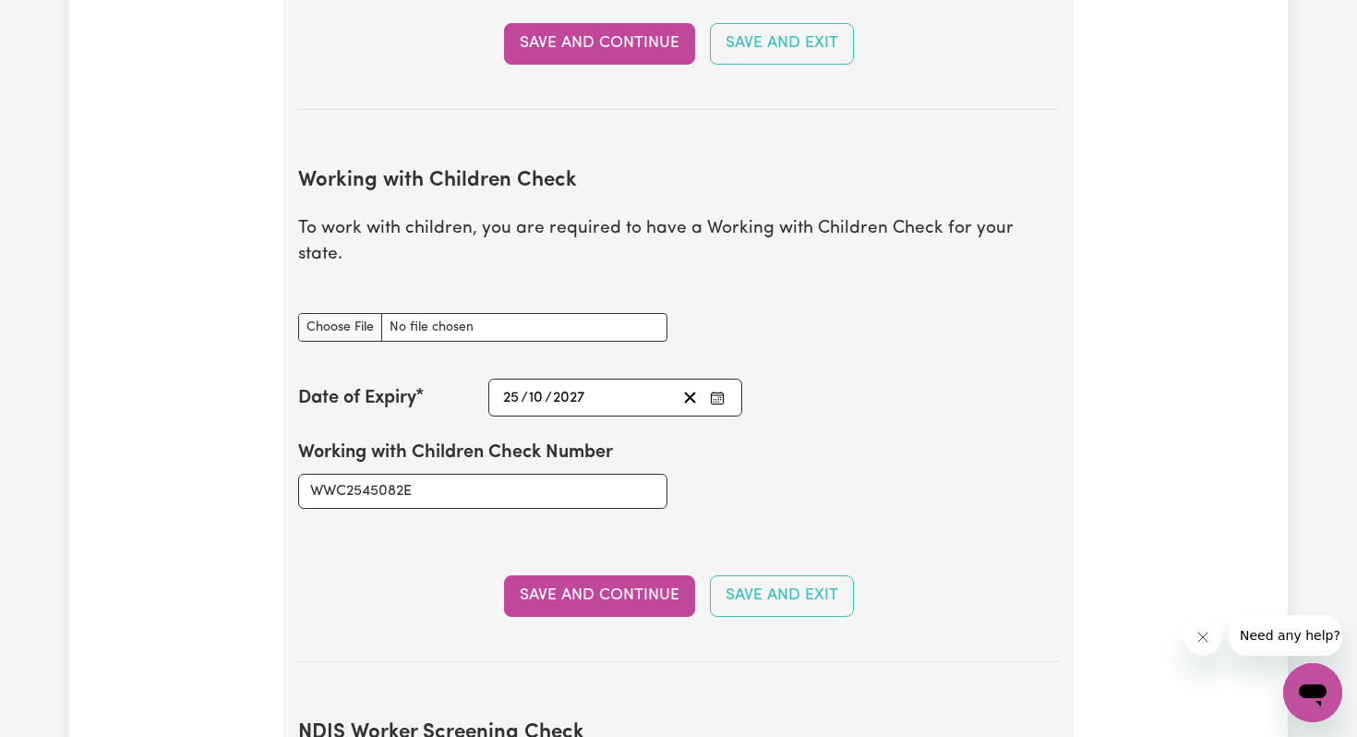
scroll to position [1587, 0]
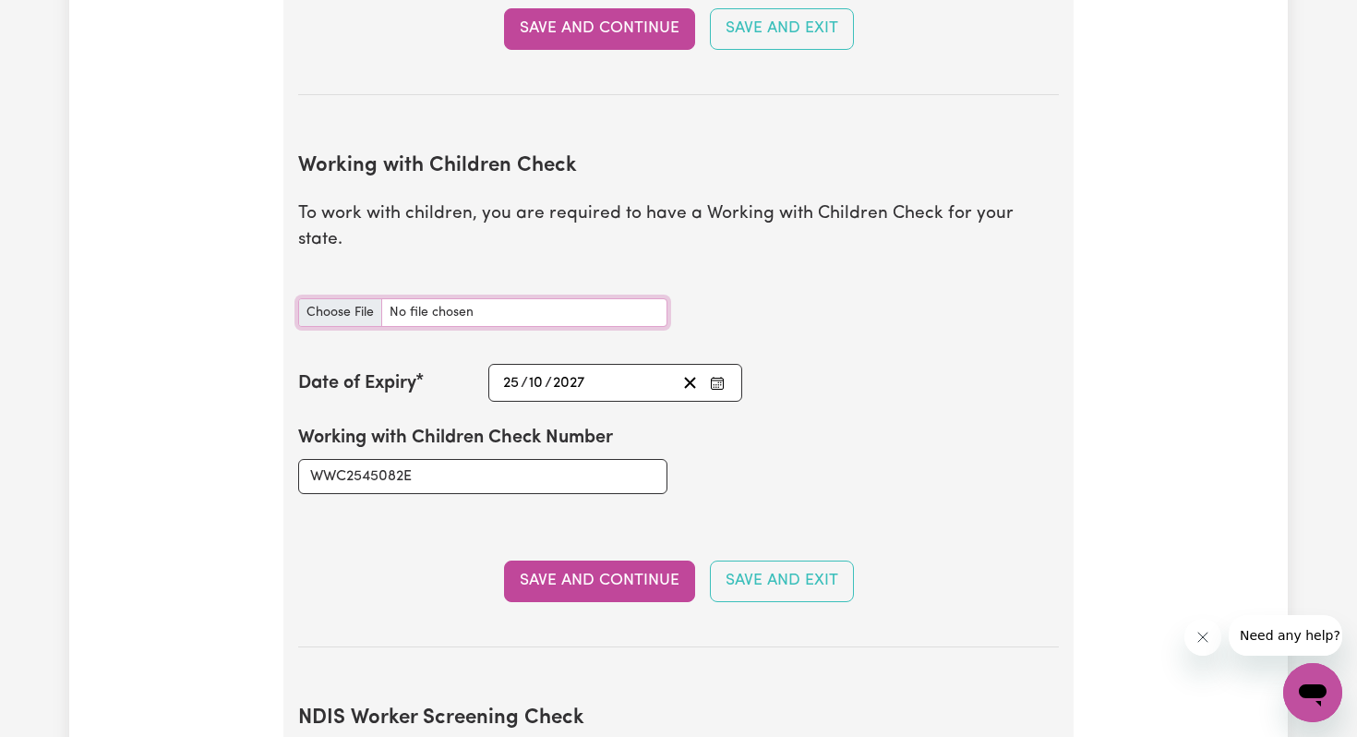
click at [569, 298] on input "Working with Children Check document" at bounding box center [482, 312] width 369 height 29
click at [553, 298] on input "Working with Children Check document" at bounding box center [482, 312] width 369 height 29
click at [448, 298] on input "Working with Children Check document" at bounding box center [482, 312] width 369 height 29
type input "C:\fakepath\IMG_8407.jpeg"
click at [498, 298] on input "Working with Children Check document" at bounding box center [482, 312] width 369 height 29
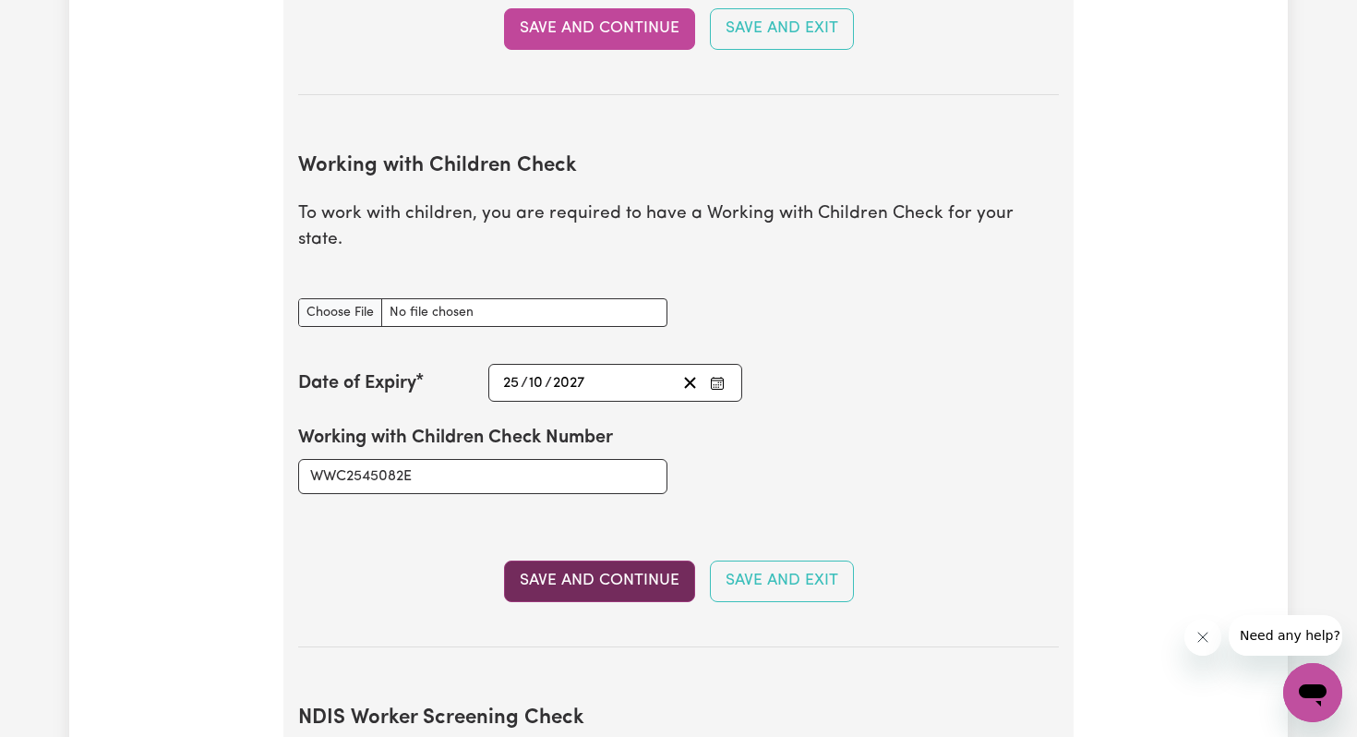
click at [632, 560] on button "Save and Continue" at bounding box center [599, 580] width 191 height 41
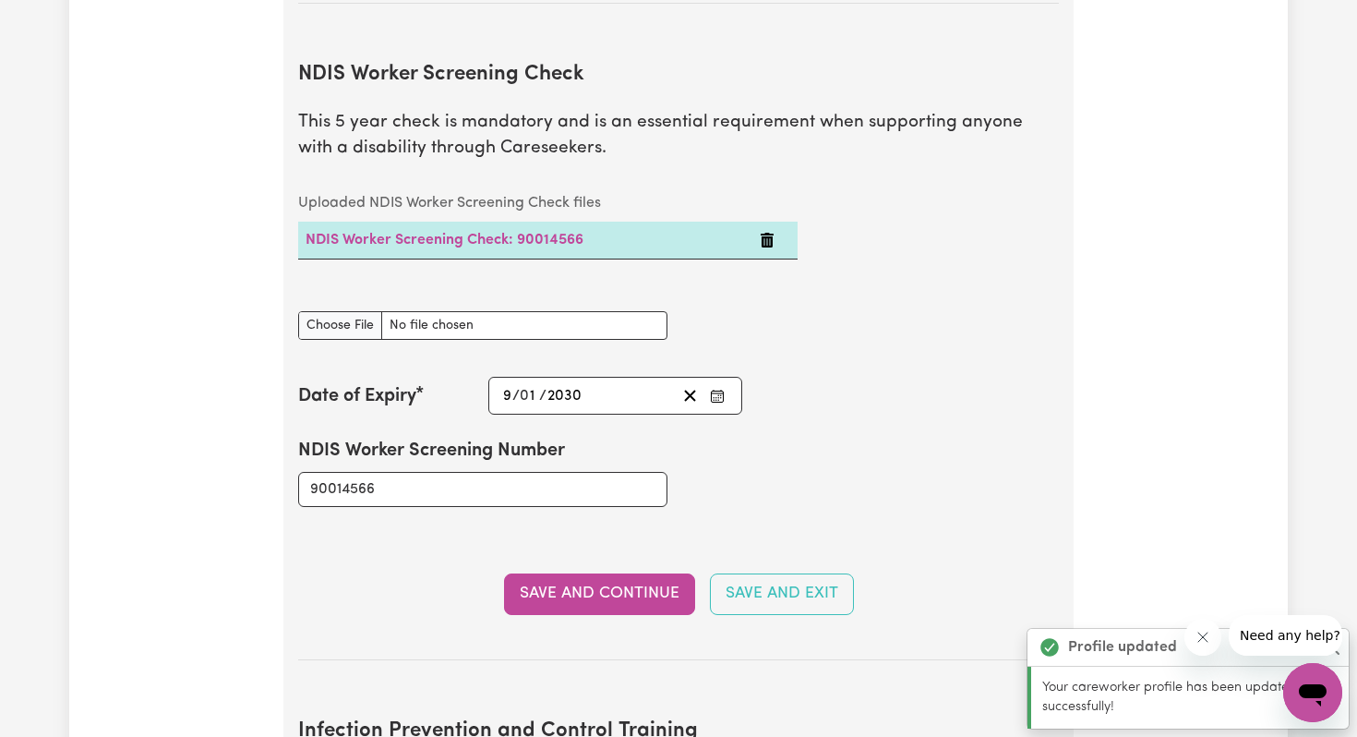
scroll to position [2236, 0]
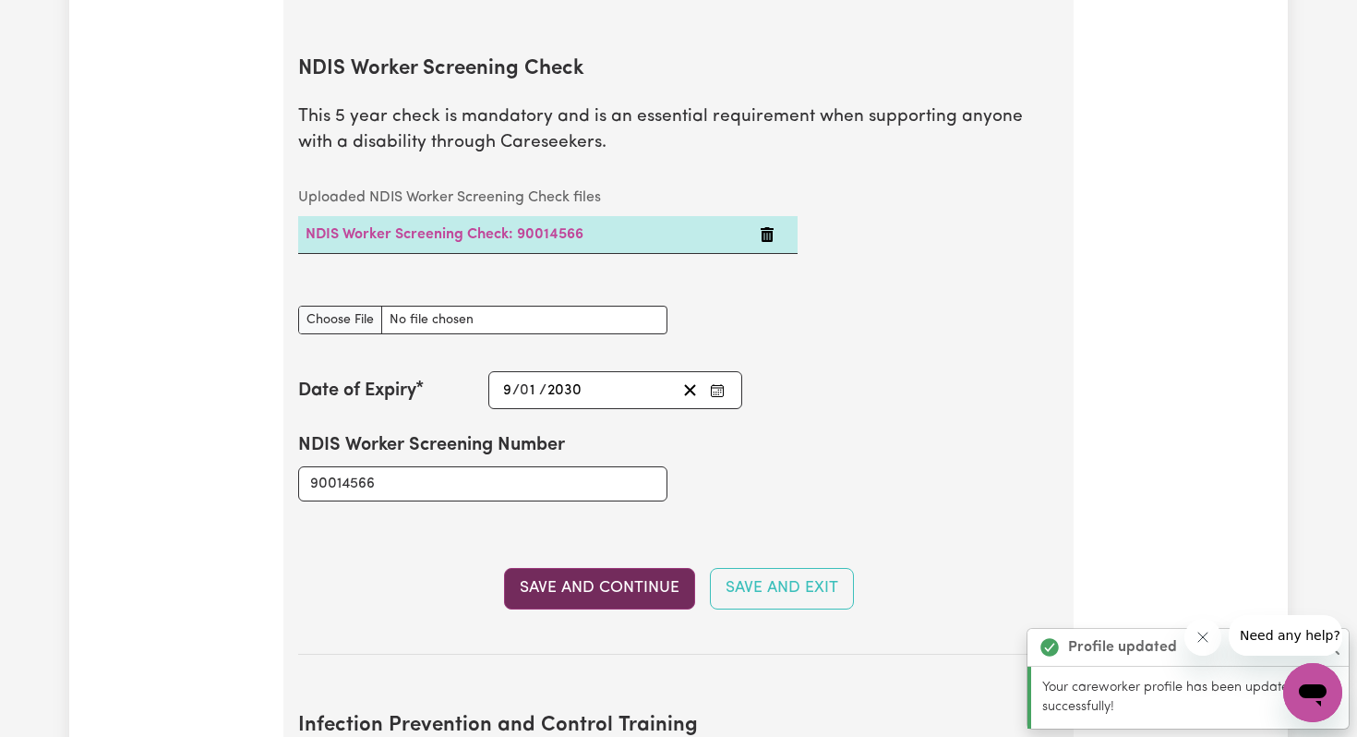
click at [605, 568] on button "Save and Continue" at bounding box center [599, 588] width 191 height 41
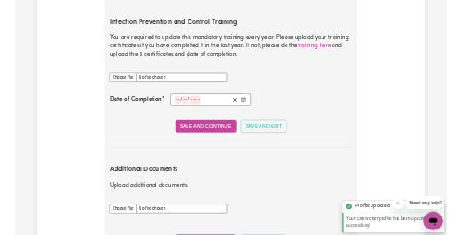
scroll to position [2893, 0]
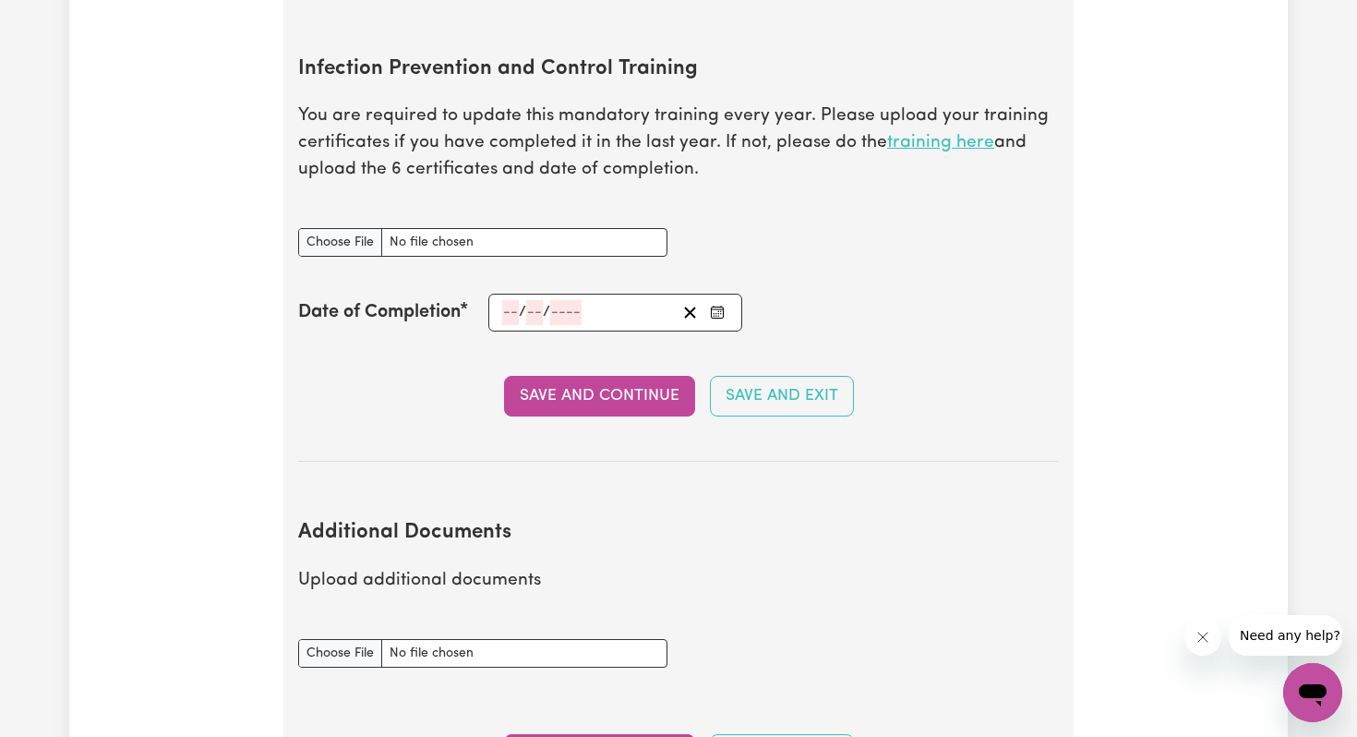
click at [913, 134] on link "training here" at bounding box center [940, 143] width 107 height 18
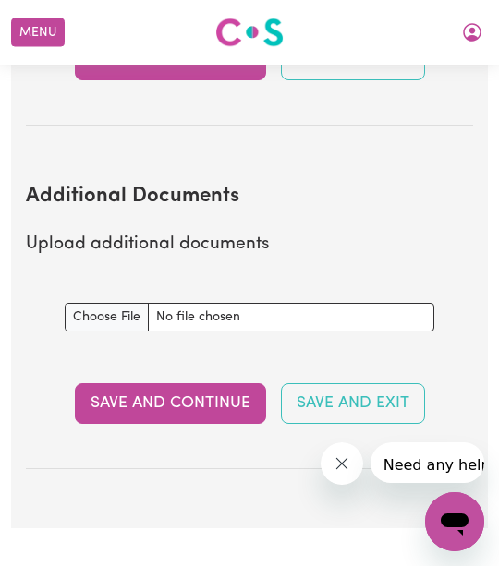
scroll to position [3622, 0]
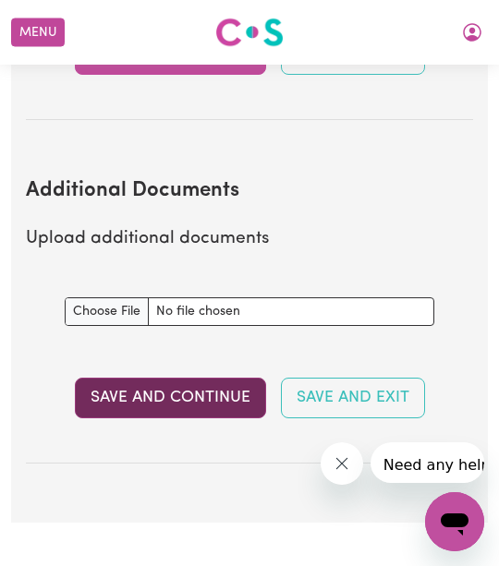
click at [228, 402] on button "Save and Continue" at bounding box center [170, 398] width 191 height 41
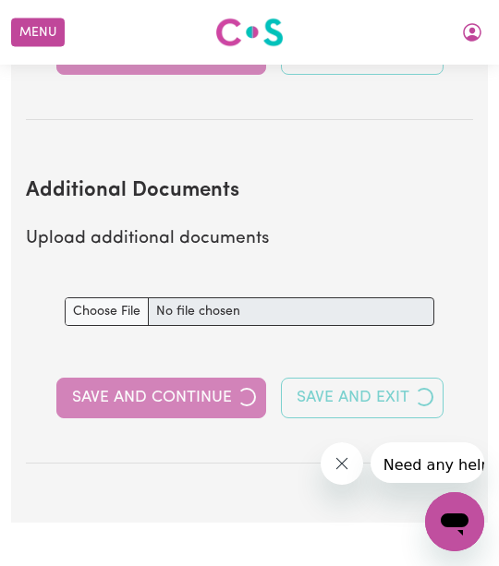
select select "2022"
select select "2025"
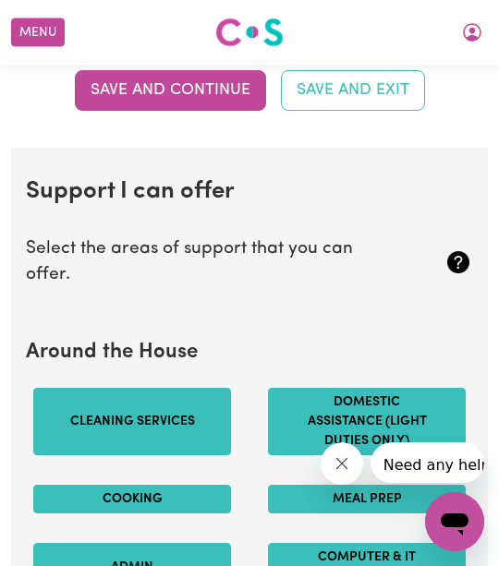
scroll to position [1641, 0]
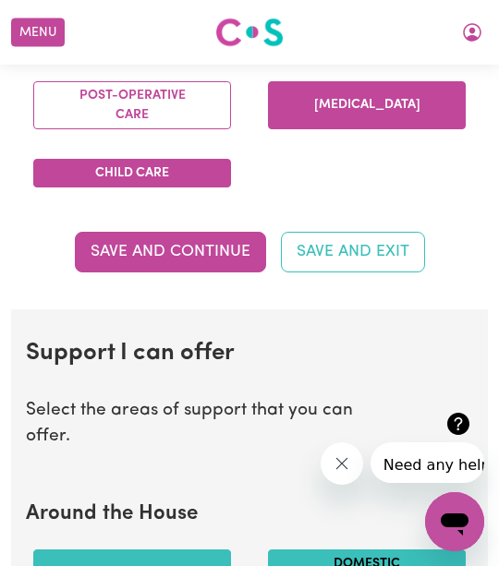
click at [367, 127] on button "[MEDICAL_DATA]" at bounding box center [367, 105] width 198 height 48
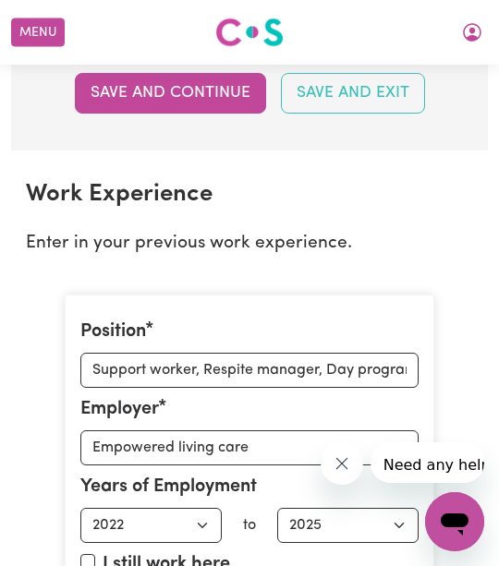
scroll to position [2895, 0]
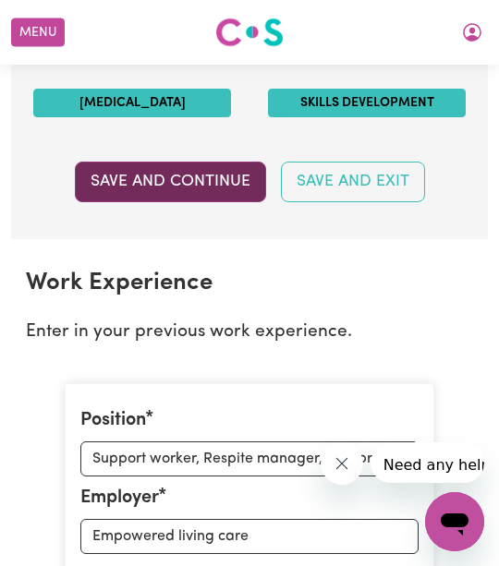
click at [182, 179] on button "Save and Continue" at bounding box center [170, 182] width 191 height 41
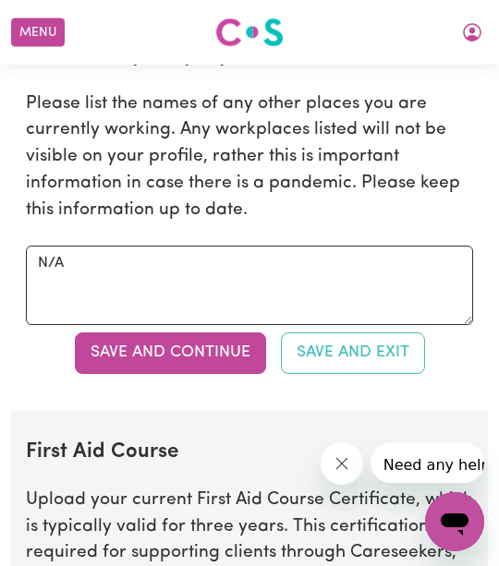
scroll to position [3694, 0]
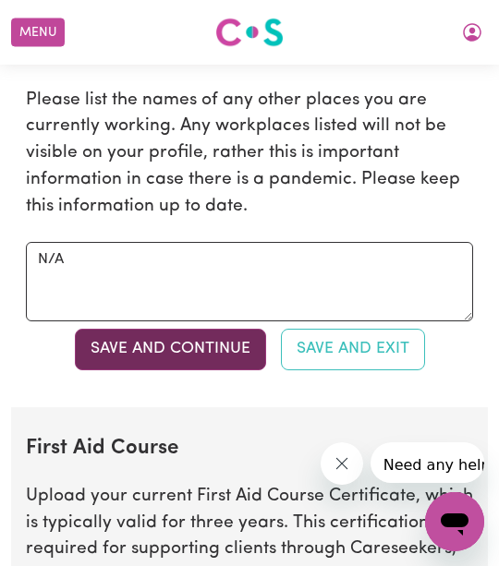
click at [198, 348] on button "Save and Continue" at bounding box center [170, 349] width 191 height 41
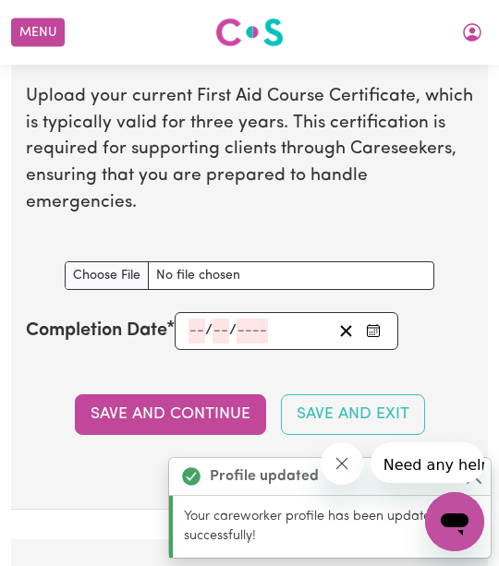
scroll to position [4148, 0]
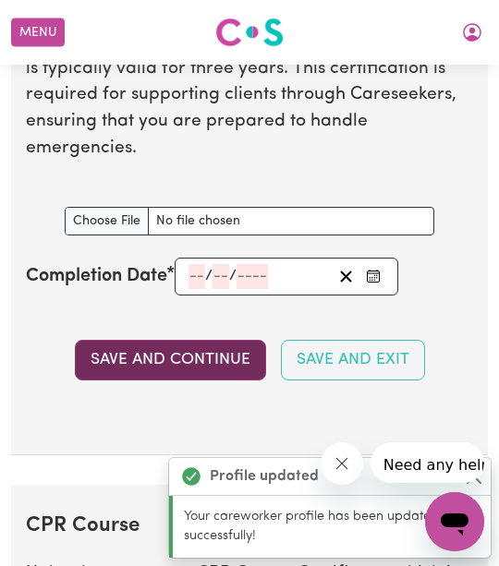
click at [196, 352] on button "Save and Continue" at bounding box center [170, 360] width 191 height 41
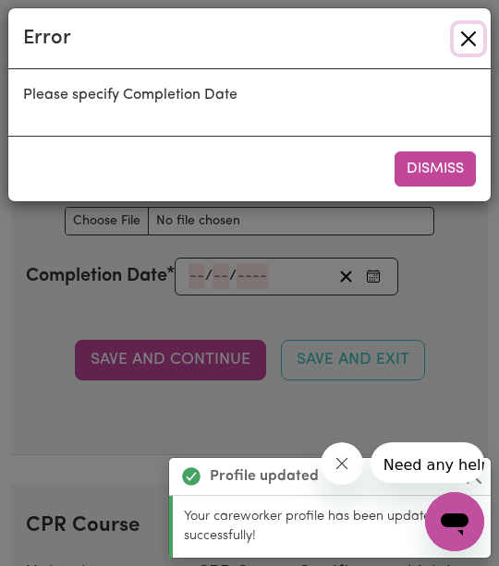
click at [461, 34] on button "Close" at bounding box center [468, 39] width 30 height 30
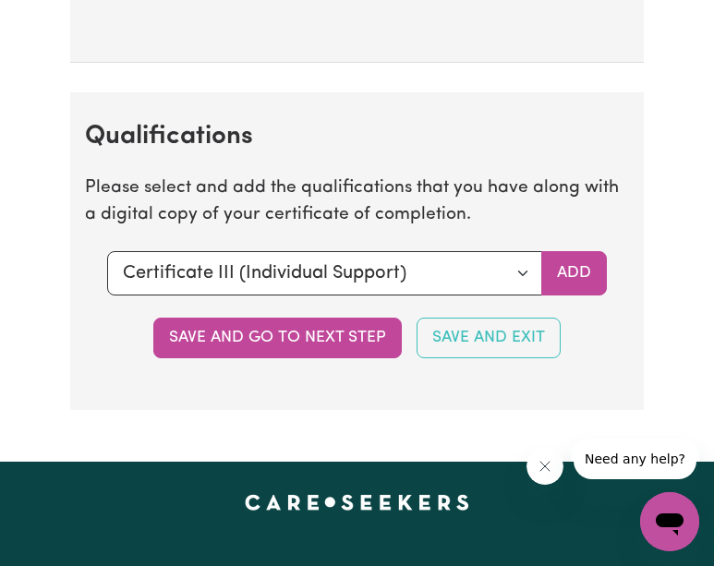
scroll to position [5018, 0]
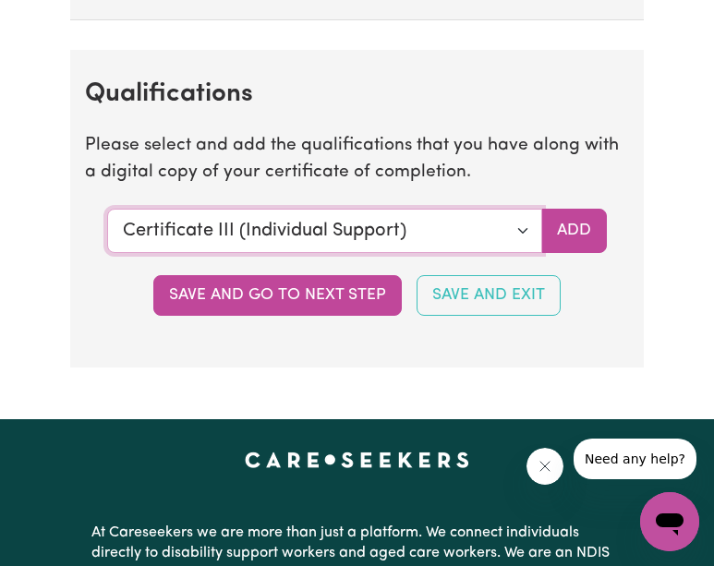
click at [410, 253] on select "Select a qualification to add... Certificate III (Individual Support) Certifica…" at bounding box center [324, 231] width 434 height 44
select select "Manual Handling"
click at [107, 227] on select "Select a qualification to add... Certificate III (Individual Support) Certifica…" at bounding box center [324, 231] width 434 height 44
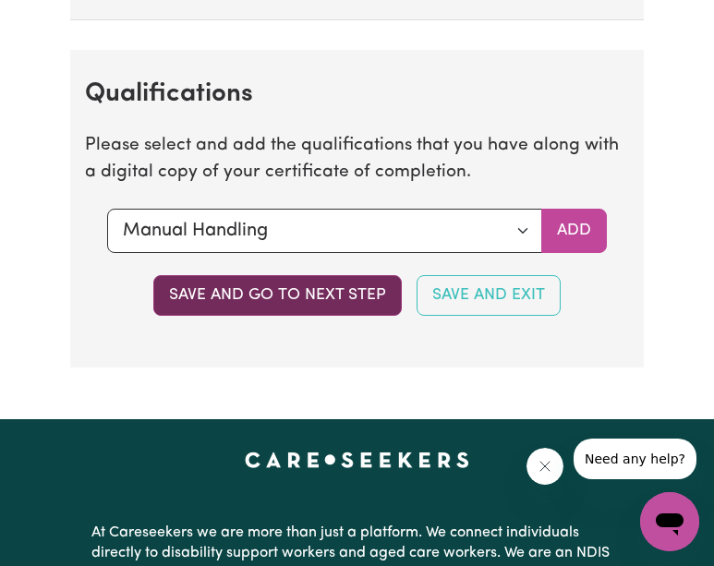
click at [330, 314] on button "Save and go to next step" at bounding box center [277, 295] width 248 height 41
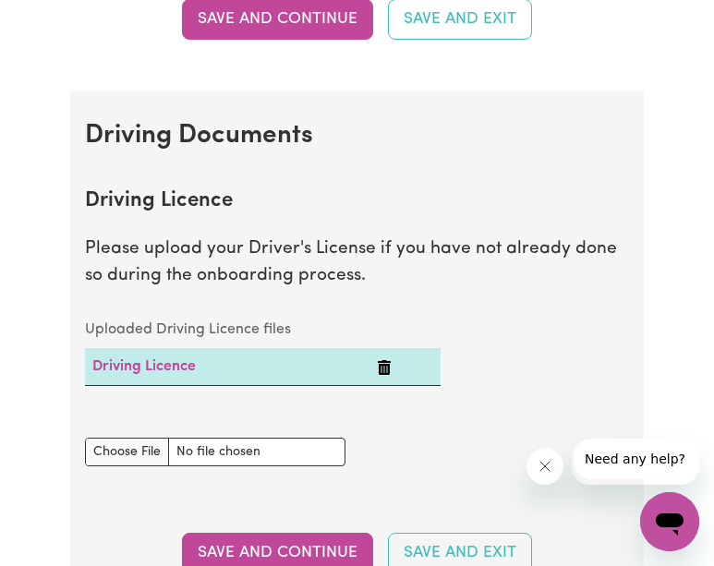
scroll to position [775, 0]
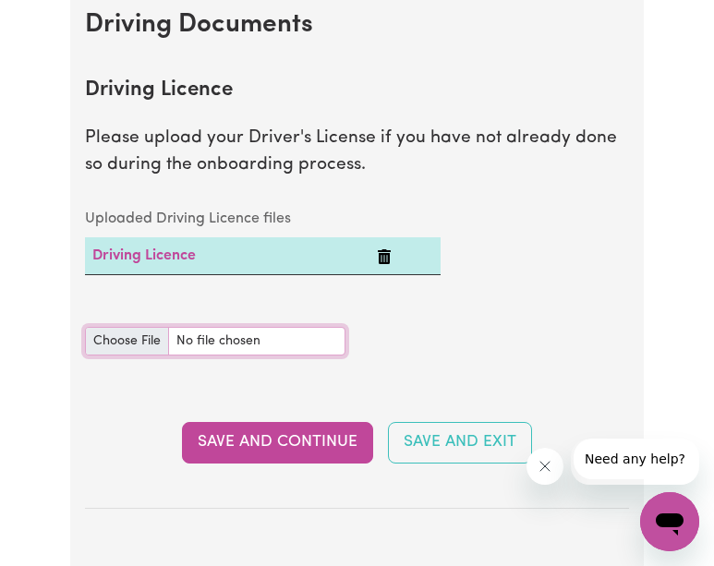
click at [245, 345] on input "Driving Licence document" at bounding box center [215, 341] width 260 height 29
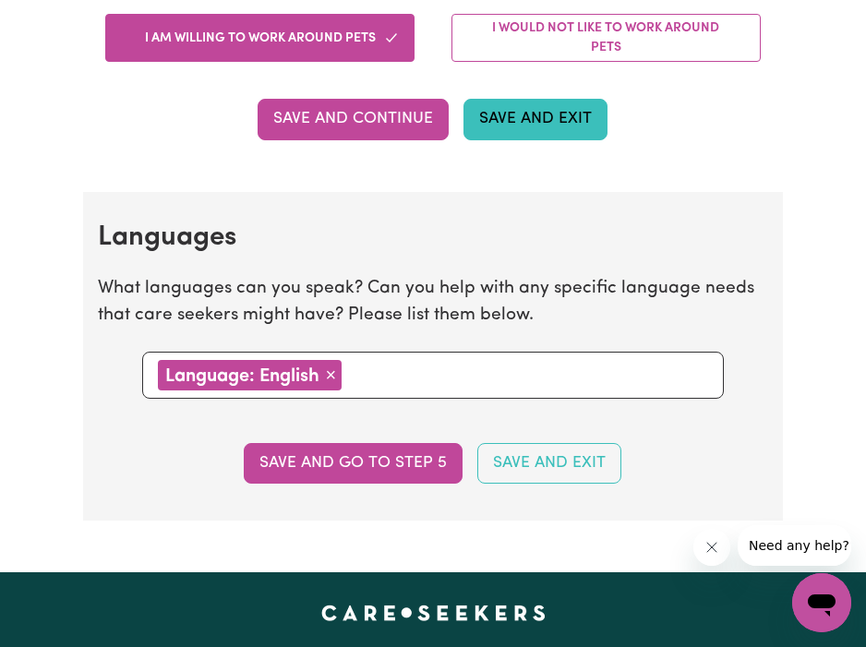
scroll to position [1833, 0]
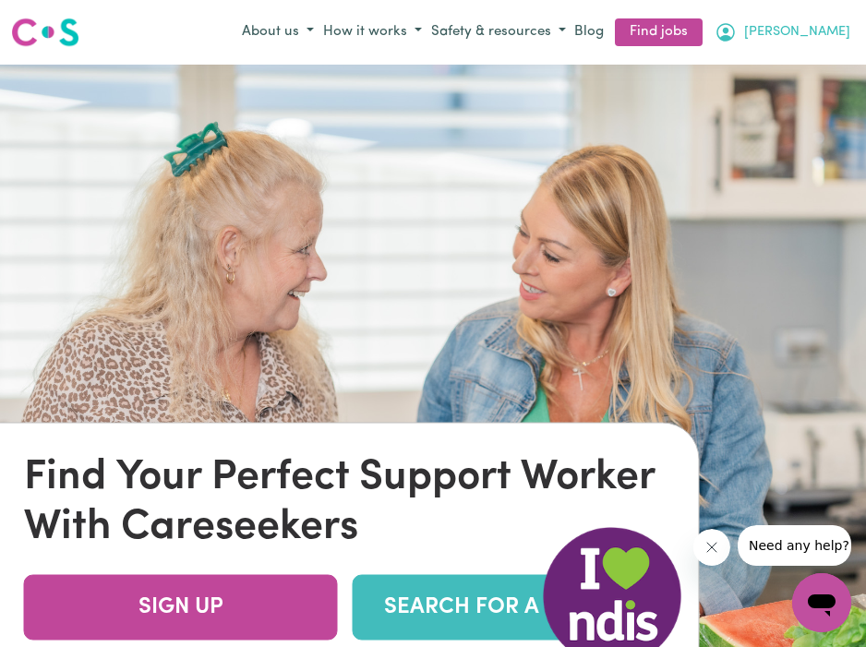
click at [843, 29] on button "[PERSON_NAME]" at bounding box center [782, 32] width 145 height 31
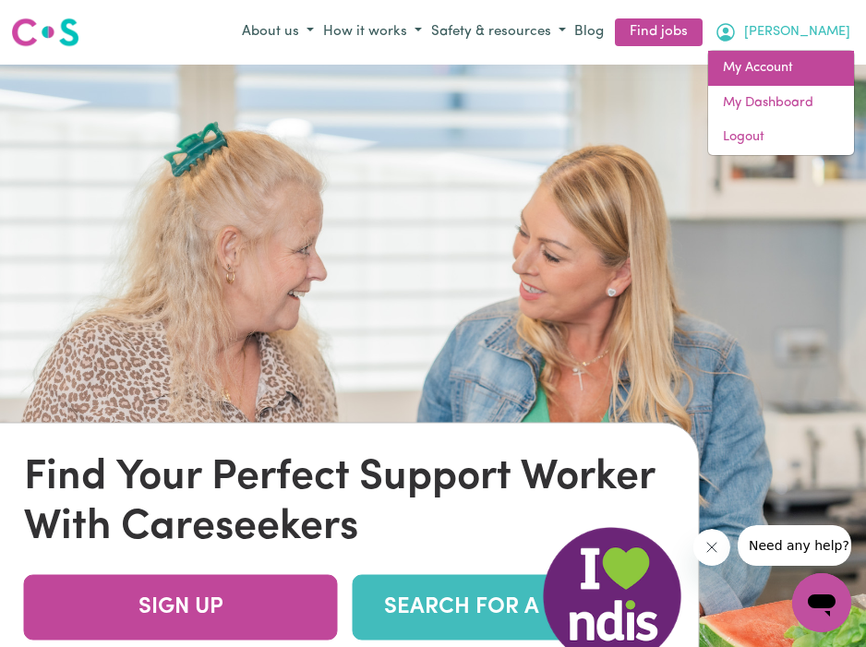
click at [787, 59] on link "My Account" at bounding box center [781, 68] width 146 height 35
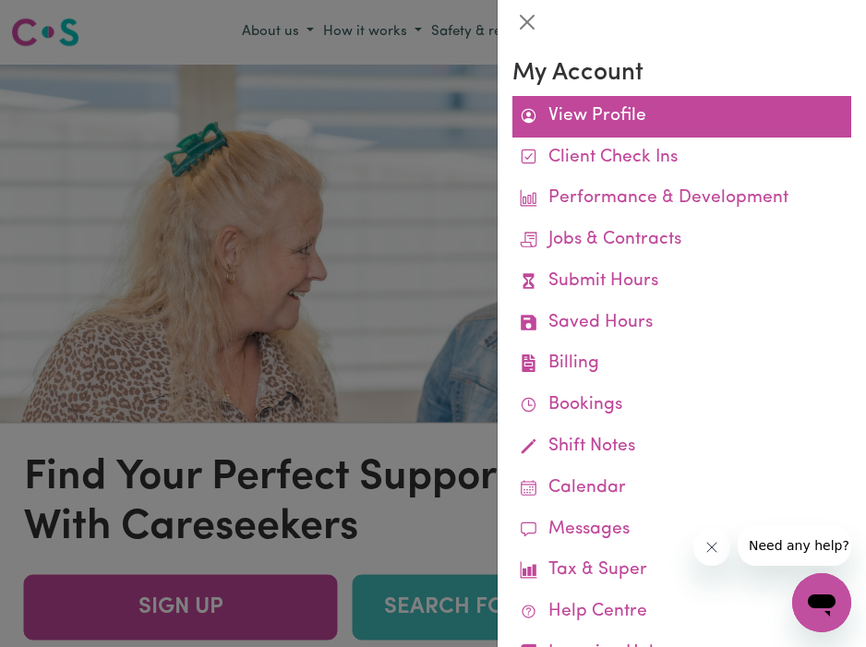
click at [600, 111] on link "View Profile" at bounding box center [681, 117] width 339 height 42
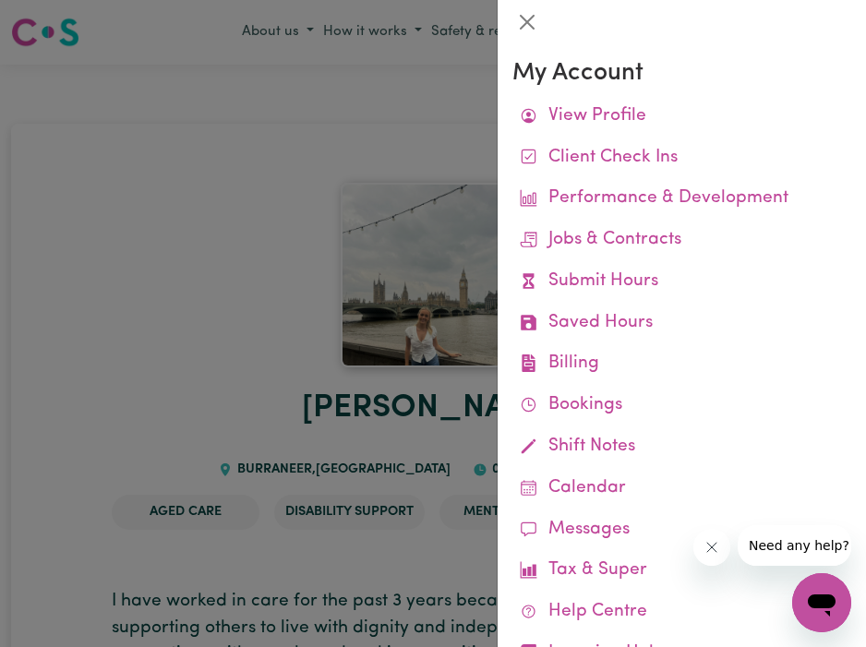
click at [362, 331] on div at bounding box center [433, 323] width 866 height 647
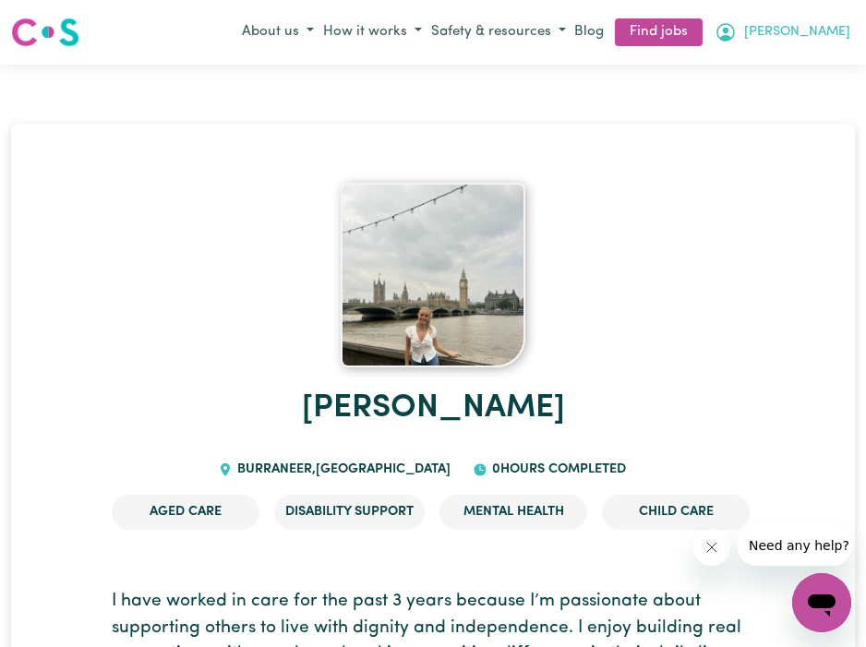
click at [735, 30] on icon "My Account" at bounding box center [725, 32] width 18 height 18
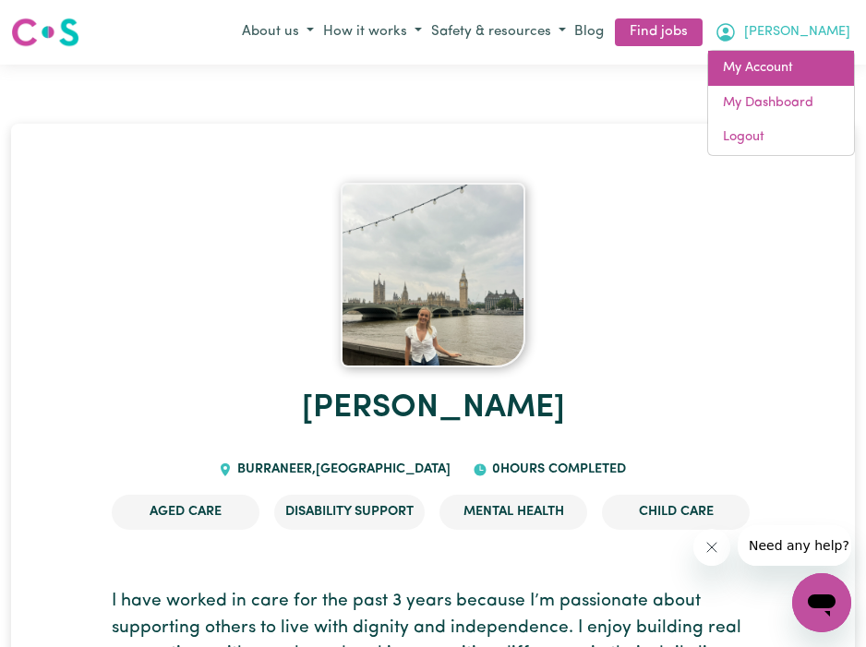
click at [781, 66] on link "My Account" at bounding box center [781, 68] width 146 height 35
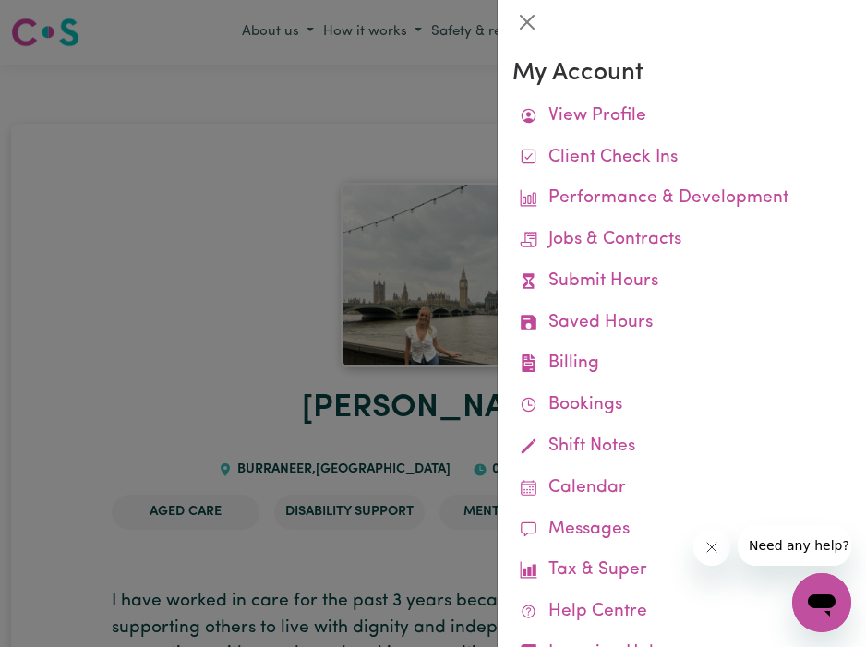
click at [271, 293] on div at bounding box center [433, 323] width 866 height 647
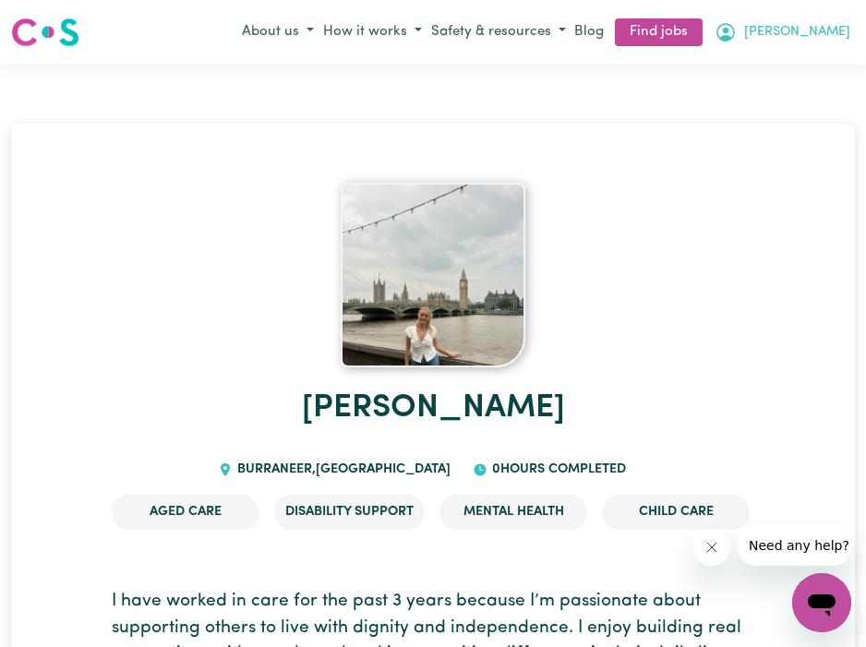
click at [826, 27] on span "[PERSON_NAME]" at bounding box center [797, 32] width 106 height 20
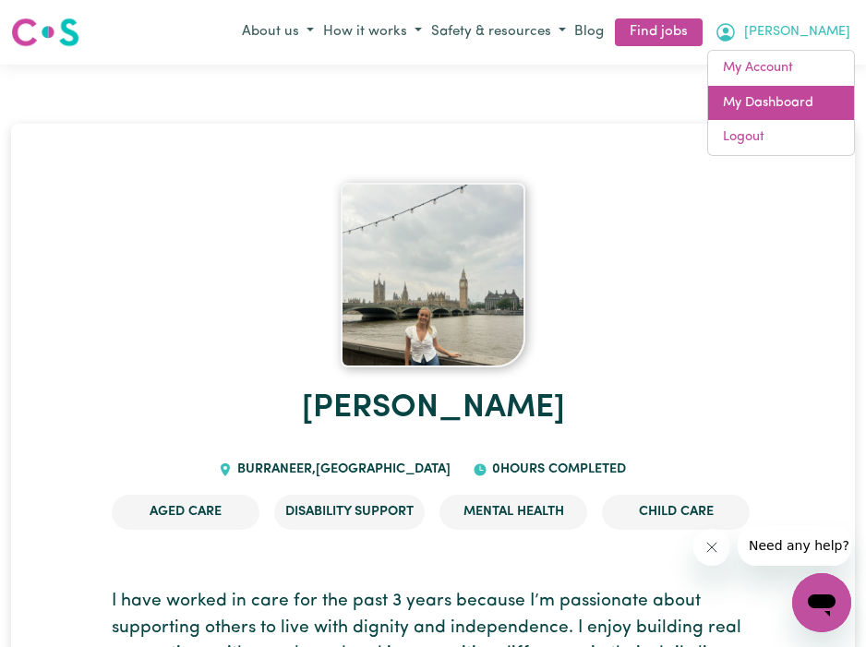
click at [798, 90] on link "My Dashboard" at bounding box center [781, 103] width 146 height 35
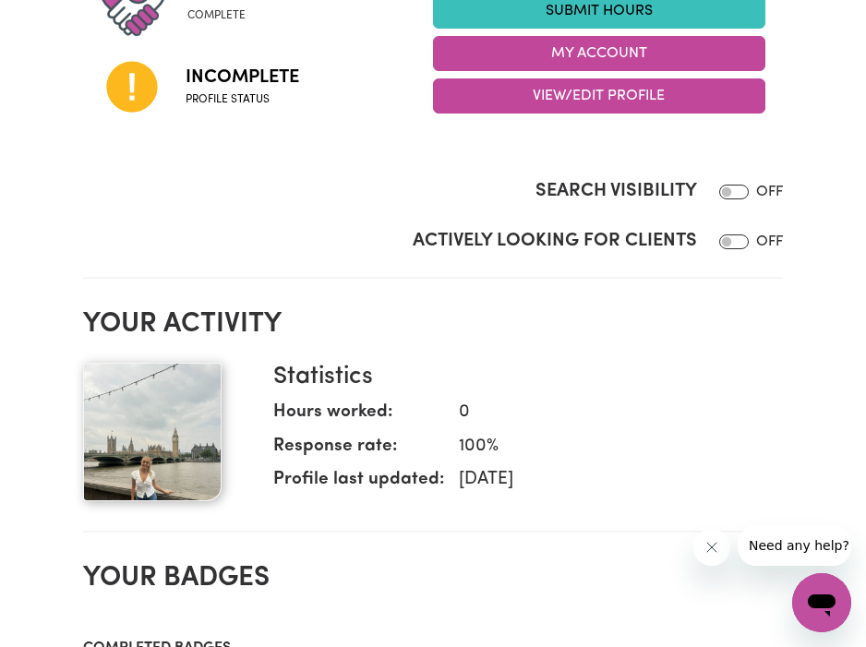
scroll to position [541, 0]
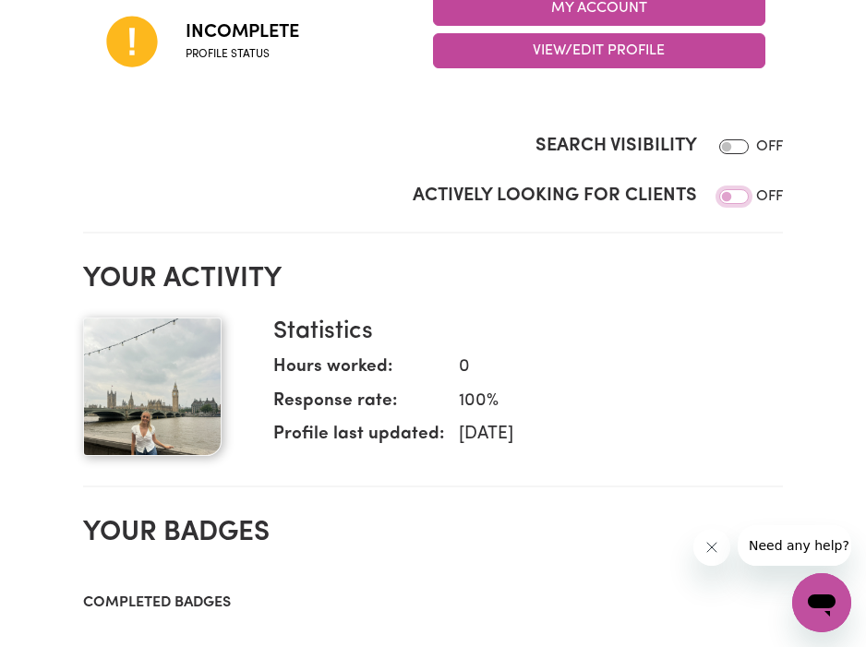
click at [728, 195] on input "Actively Looking for Clients" at bounding box center [734, 196] width 30 height 15
checkbox input "true"
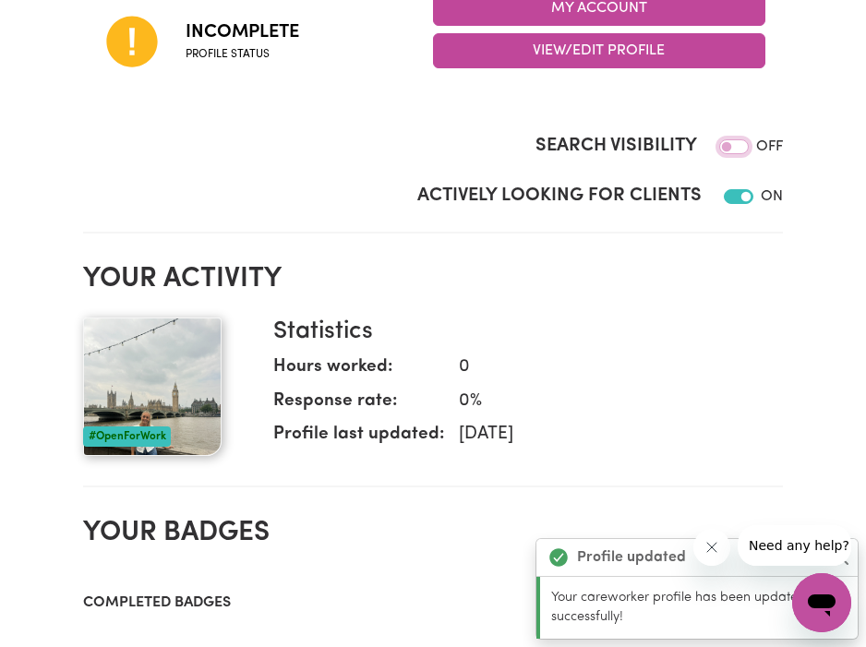
click at [723, 150] on input "Search Visibility" at bounding box center [734, 146] width 30 height 15
checkbox input "false"
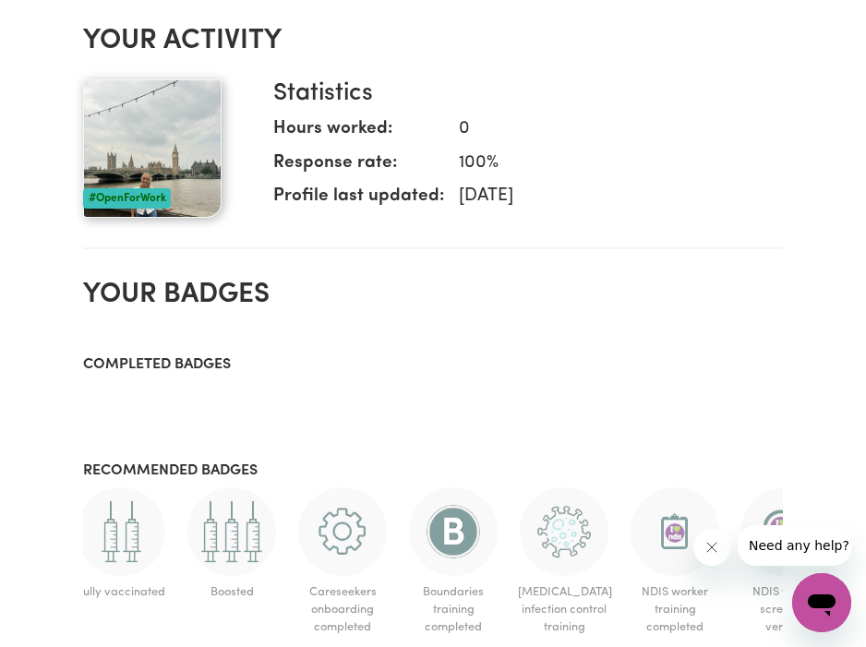
scroll to position [0, 0]
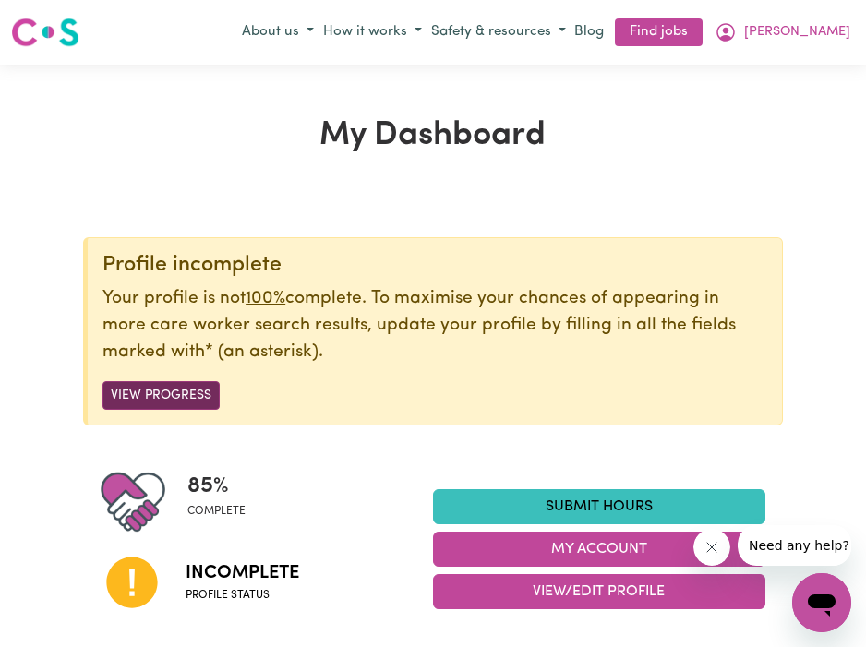
click at [180, 403] on button "View Progress" at bounding box center [160, 395] width 117 height 29
click at [140, 381] on button "View Progress" at bounding box center [160, 395] width 117 height 29
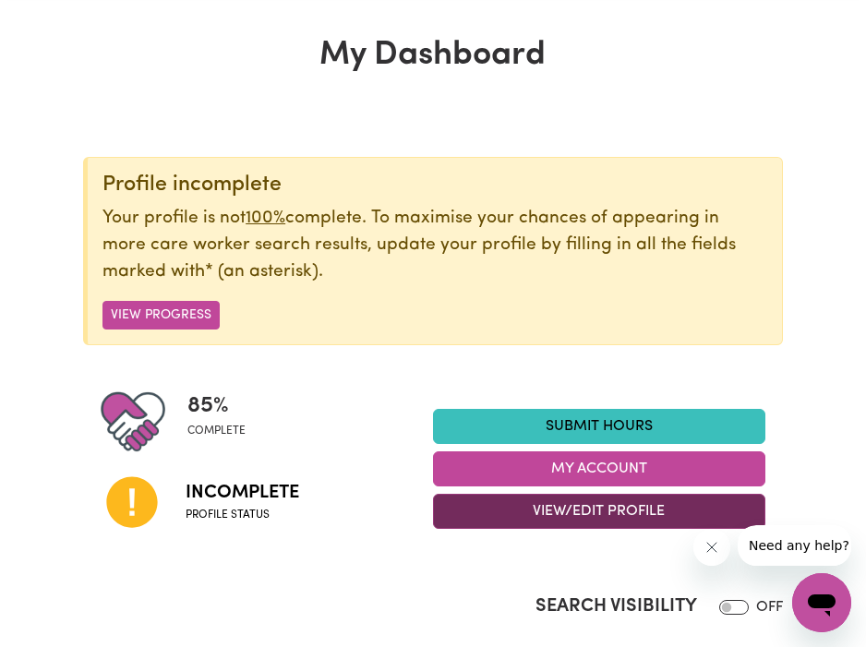
scroll to position [92, 0]
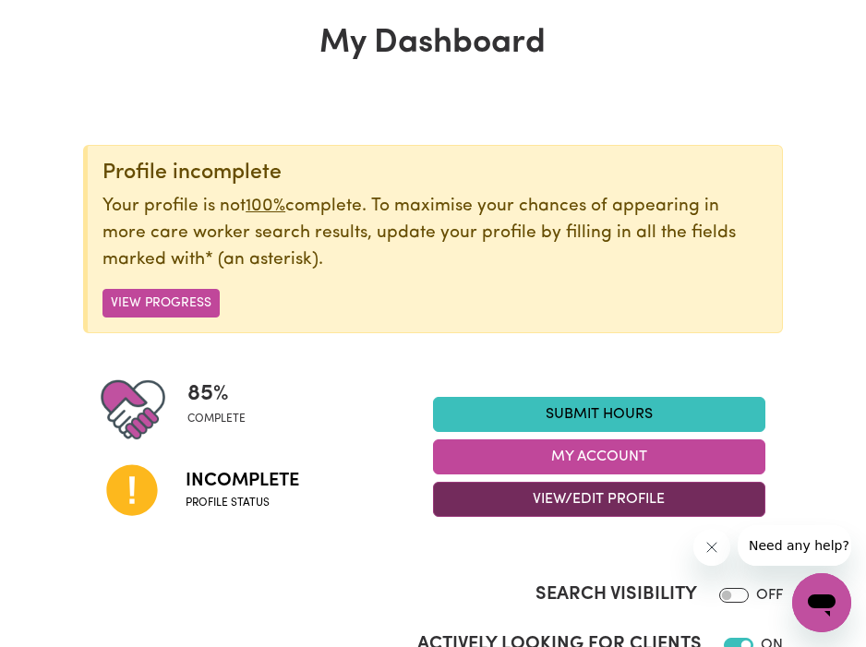
click at [602, 494] on button "View/Edit Profile" at bounding box center [599, 499] width 332 height 35
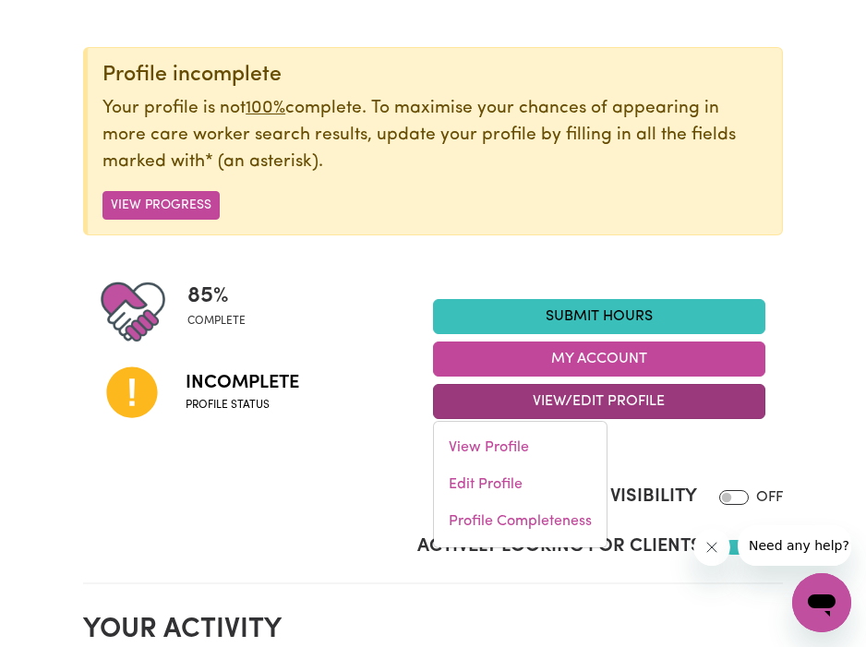
scroll to position [220, 0]
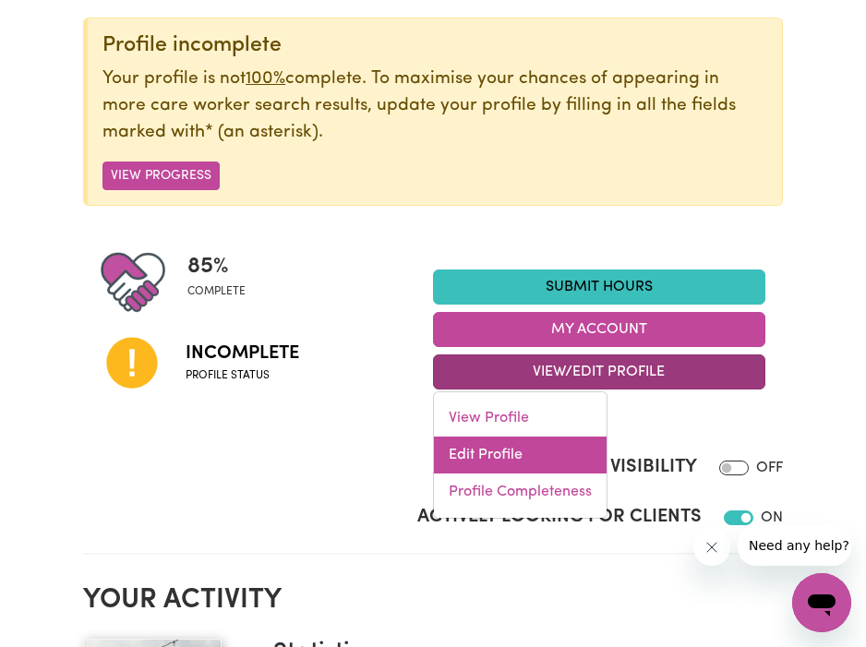
click at [518, 462] on link "Edit Profile" at bounding box center [520, 455] width 173 height 37
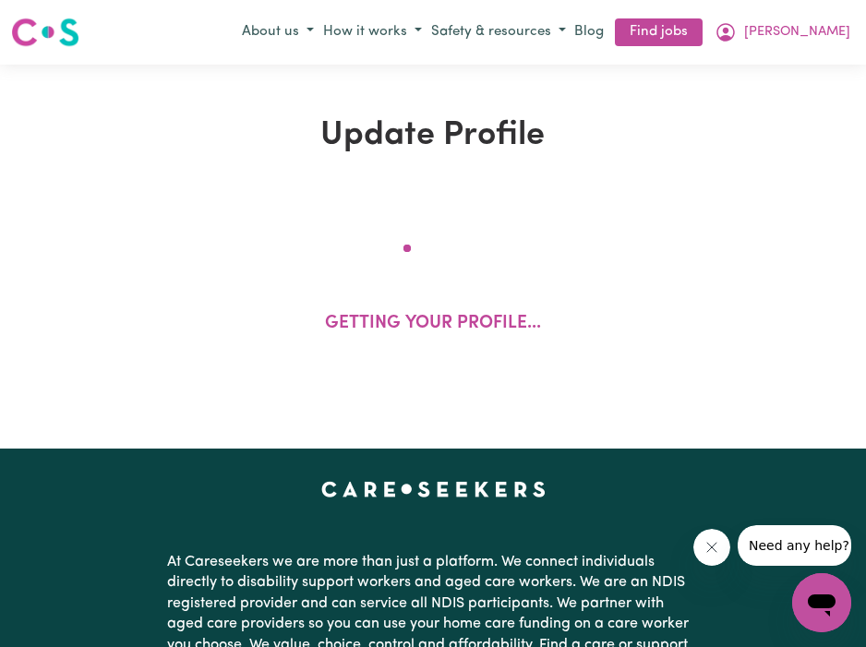
select select "[DEMOGRAPHIC_DATA]"
select select "[DEMOGRAPHIC_DATA] Citizen"
select select "Studying a healthcare related degree or qualification"
select select "55"
select select "104"
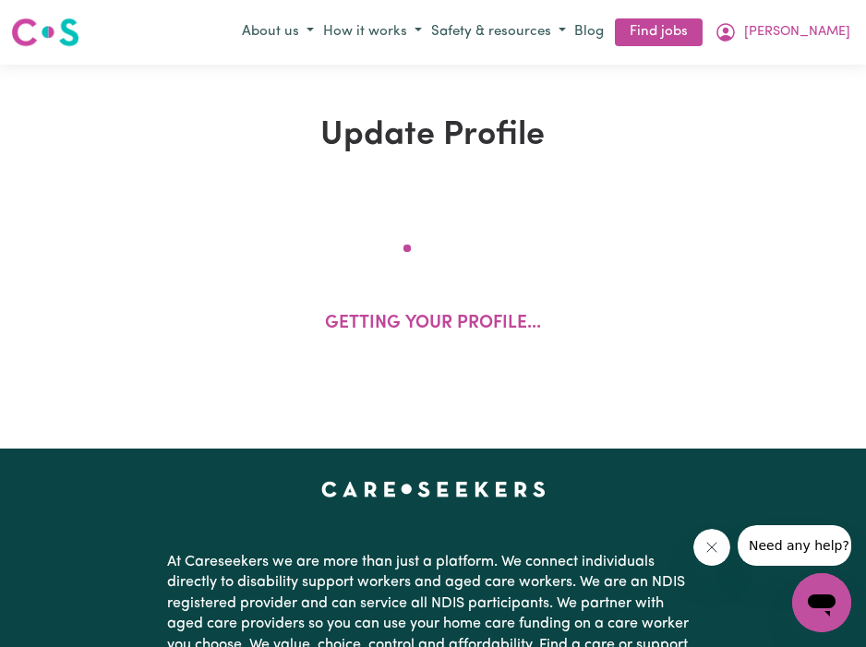
select select "120"
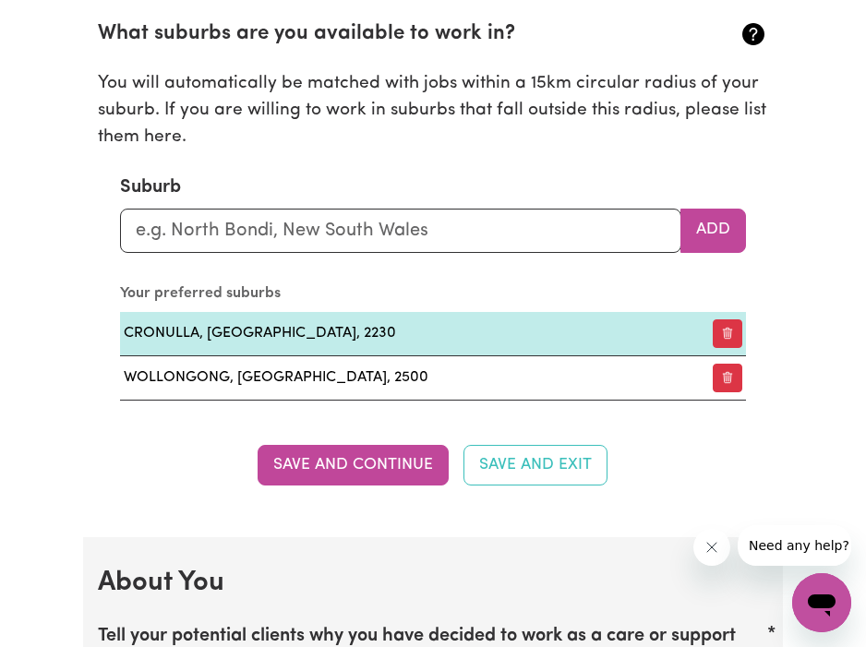
scroll to position [2091, 0]
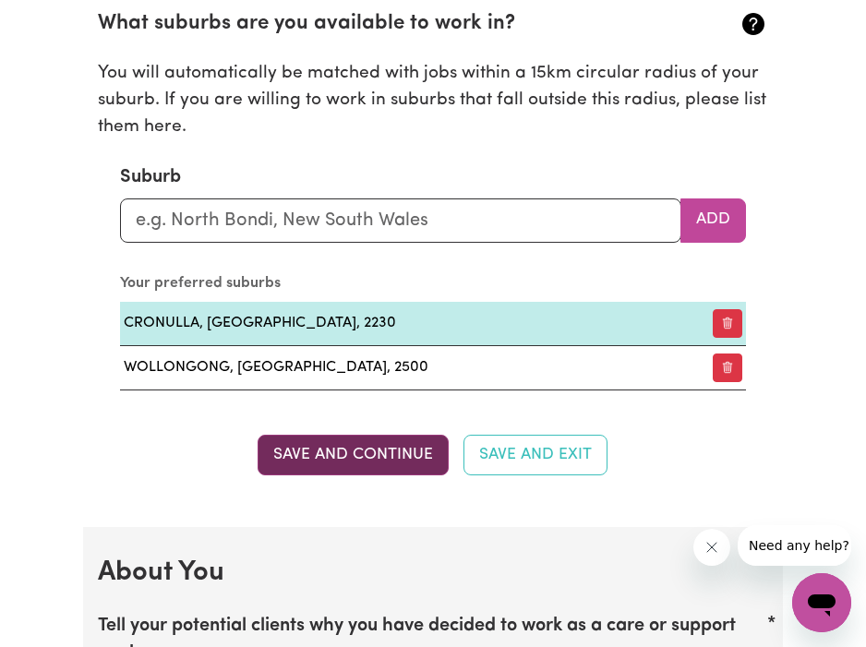
click at [357, 446] on button "Save and Continue" at bounding box center [353, 455] width 191 height 41
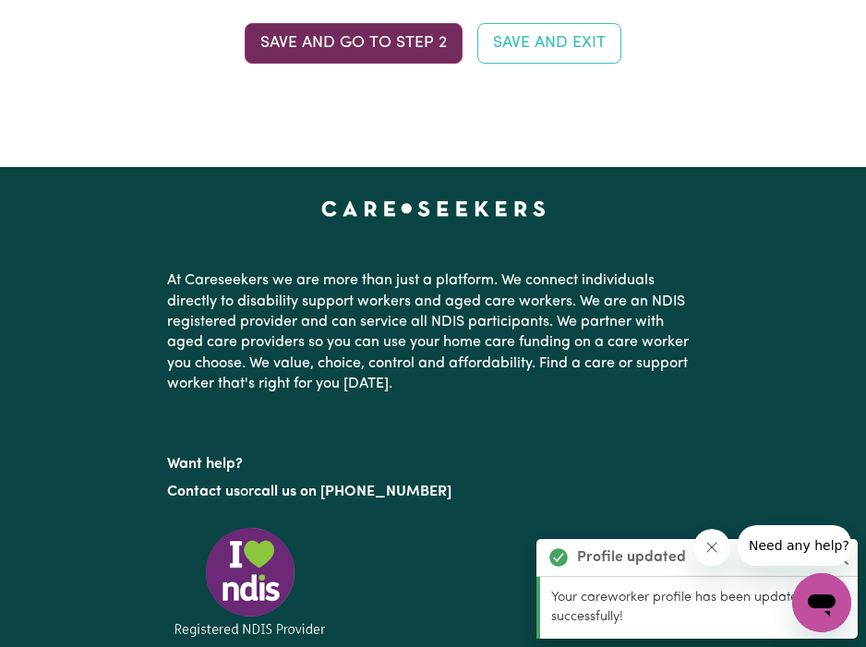
click at [305, 29] on button "Save and go to Step 2" at bounding box center [354, 43] width 218 height 41
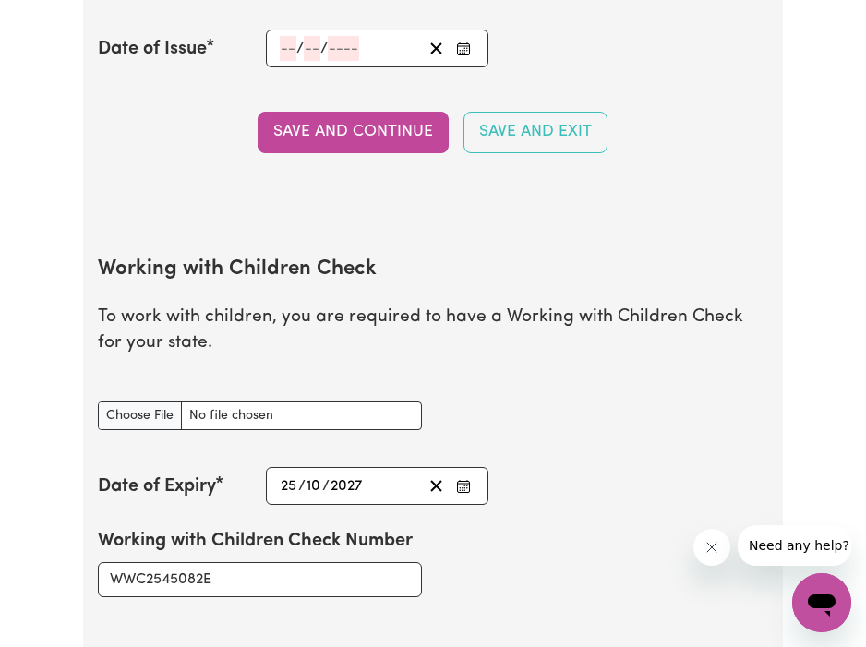
scroll to position [1482, 0]
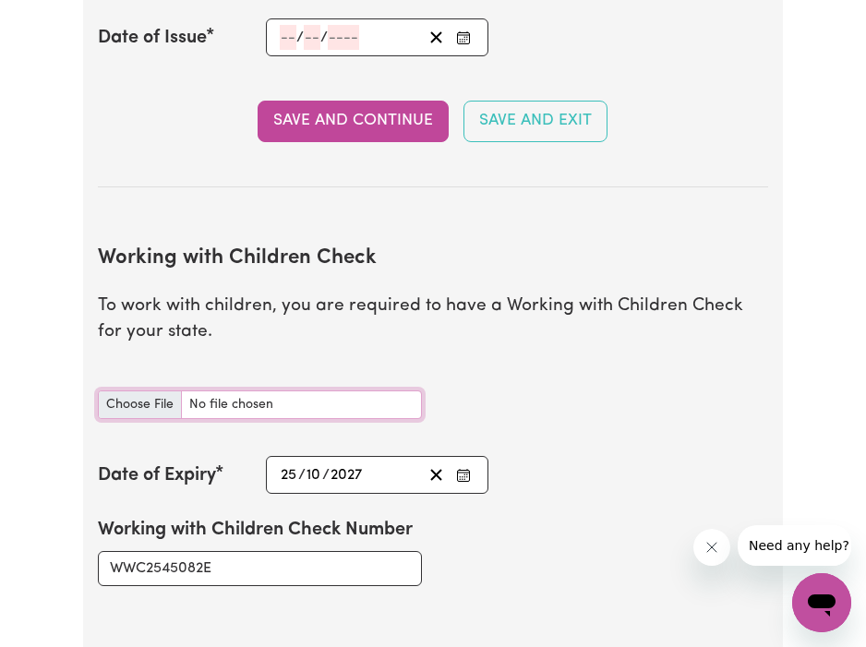
click at [209, 403] on input "Working with Children Check document" at bounding box center [260, 405] width 324 height 29
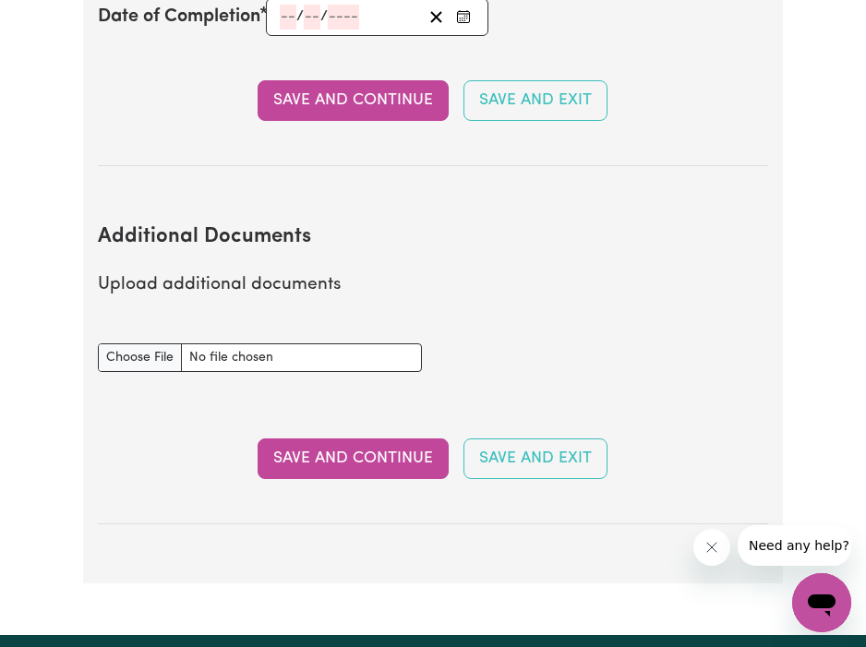
scroll to position [3187, 0]
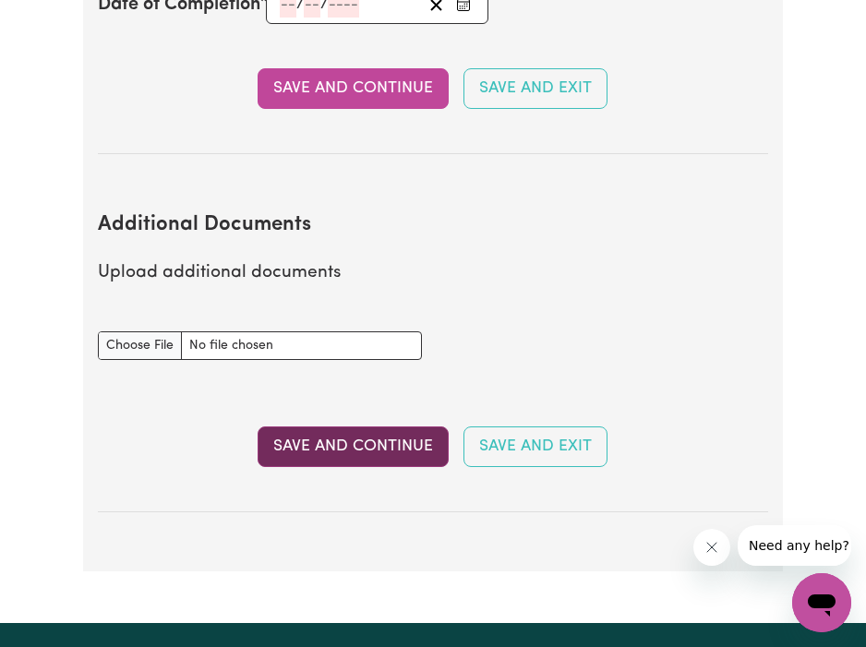
click at [377, 458] on button "Save and Continue" at bounding box center [353, 447] width 191 height 41
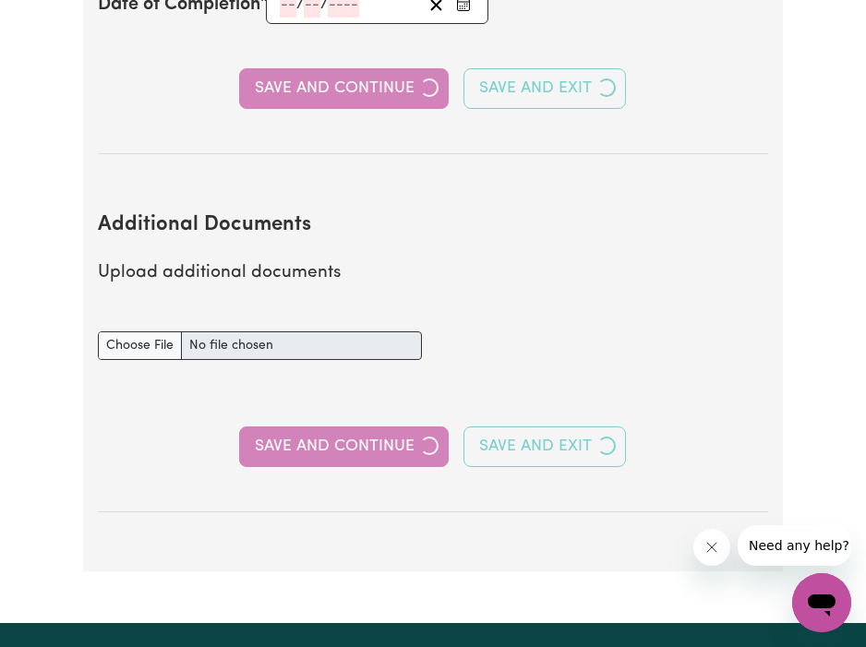
select select "2022"
select select "2025"
select select "Certificate III (Individual Support)"
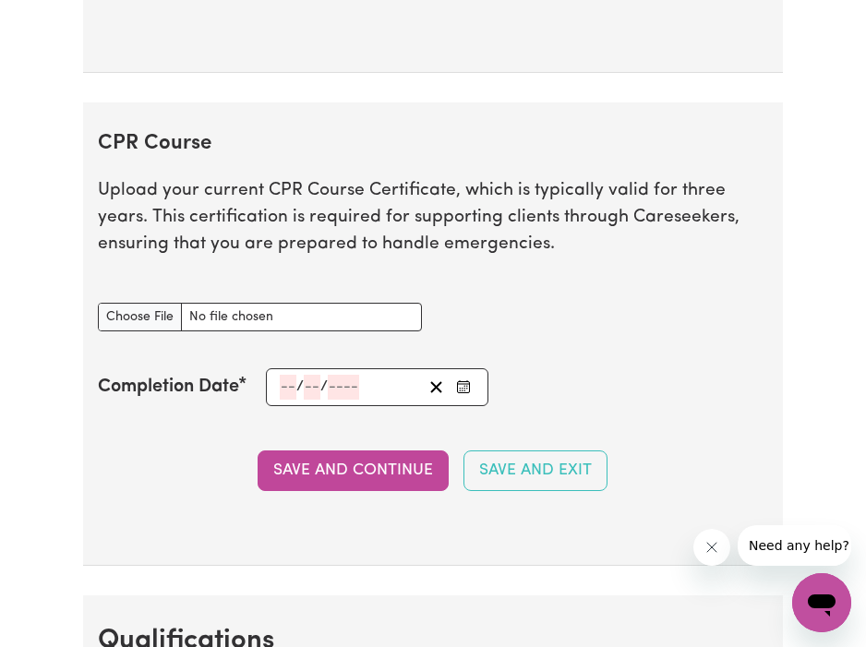
scroll to position [4117, 0]
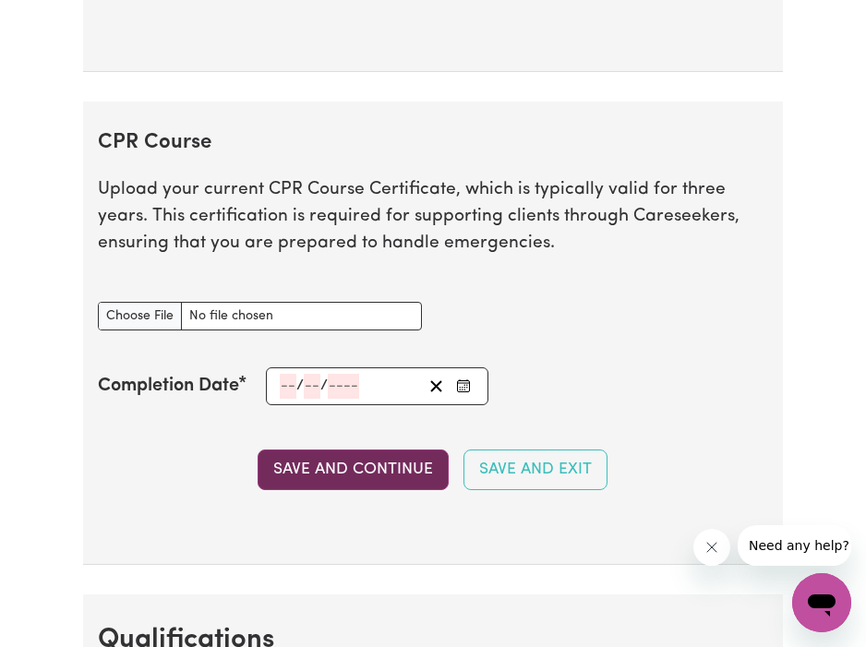
click at [341, 490] on button "Save and Continue" at bounding box center [353, 470] width 191 height 41
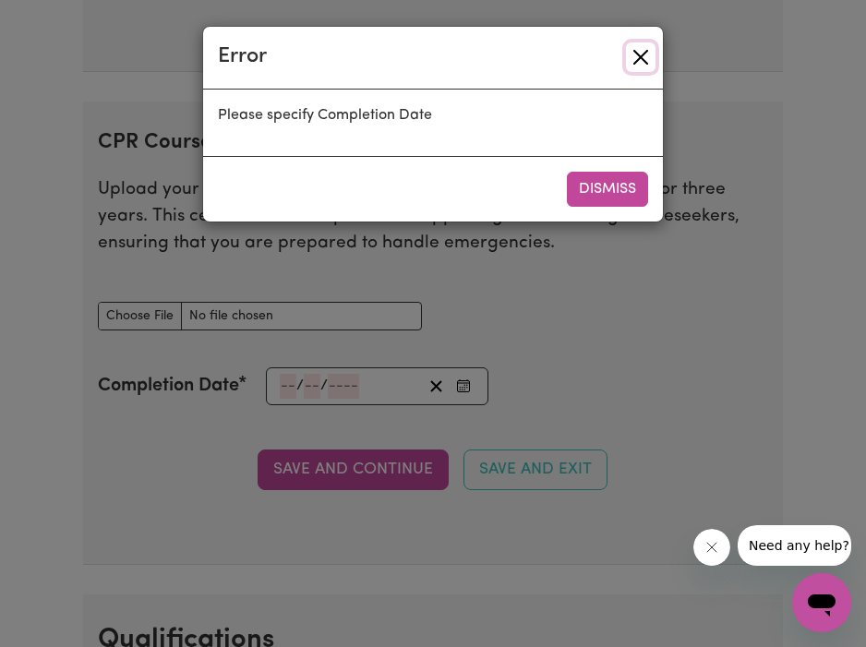
click at [627, 69] on button "Close" at bounding box center [641, 57] width 30 height 30
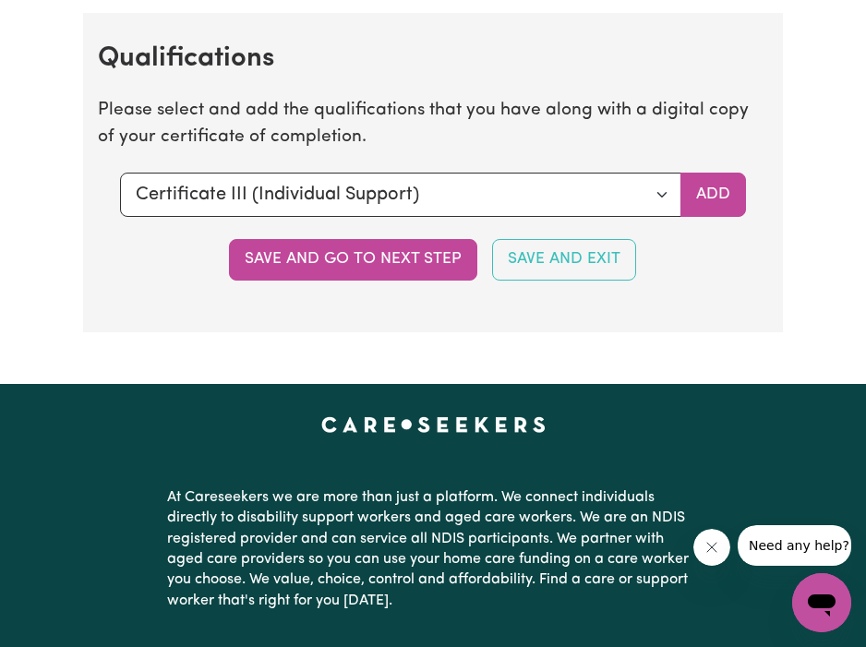
scroll to position [4702, 0]
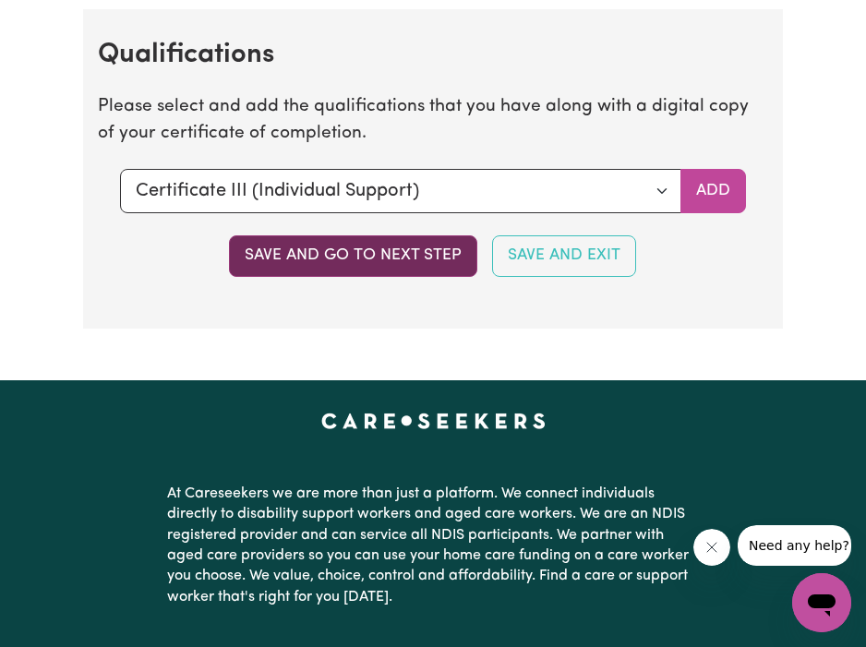
click at [443, 273] on button "Save and go to next step" at bounding box center [353, 255] width 248 height 41
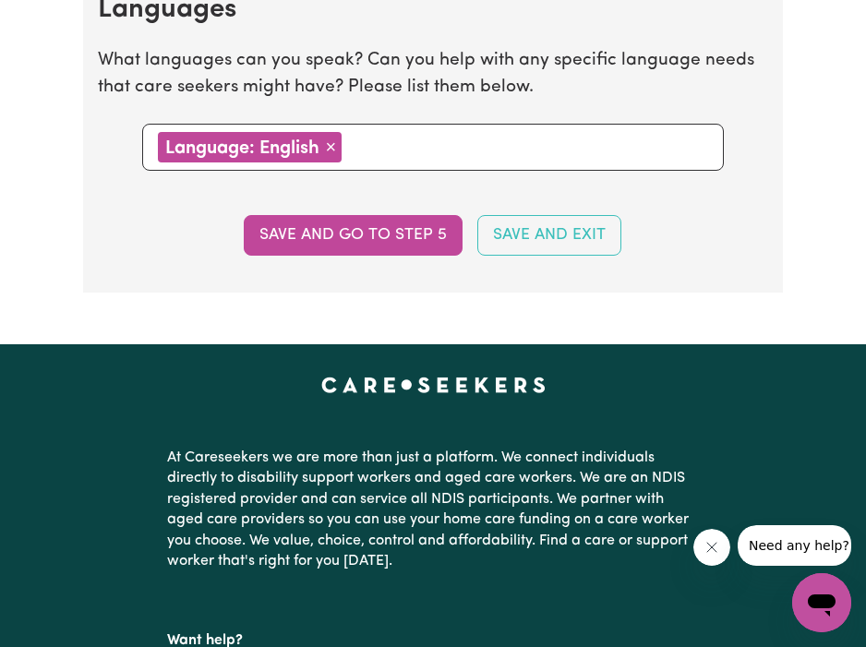
scroll to position [2042, 0]
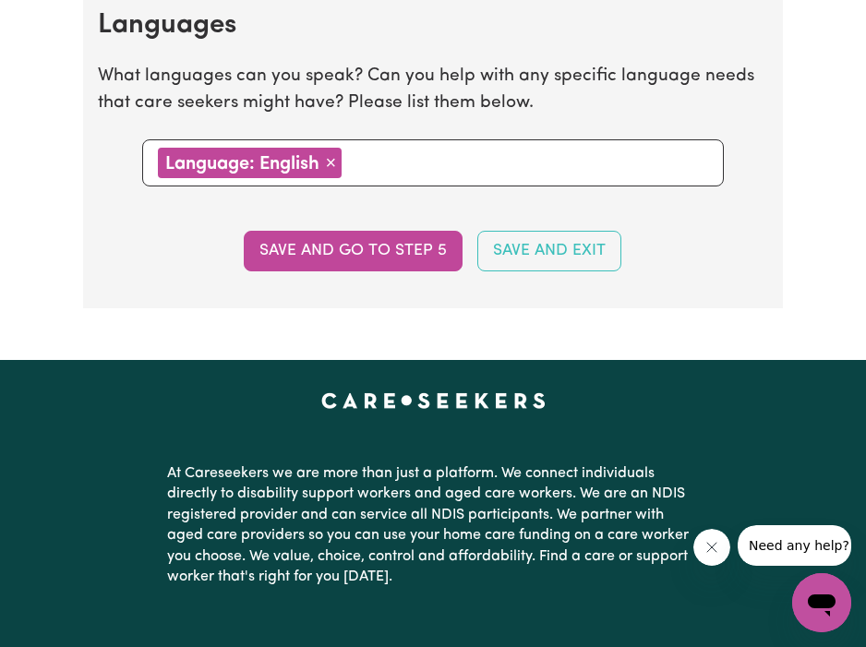
click at [347, 227] on section "Languages What languages can you speak? Can you help with any specific language…" at bounding box center [433, 145] width 700 height 330
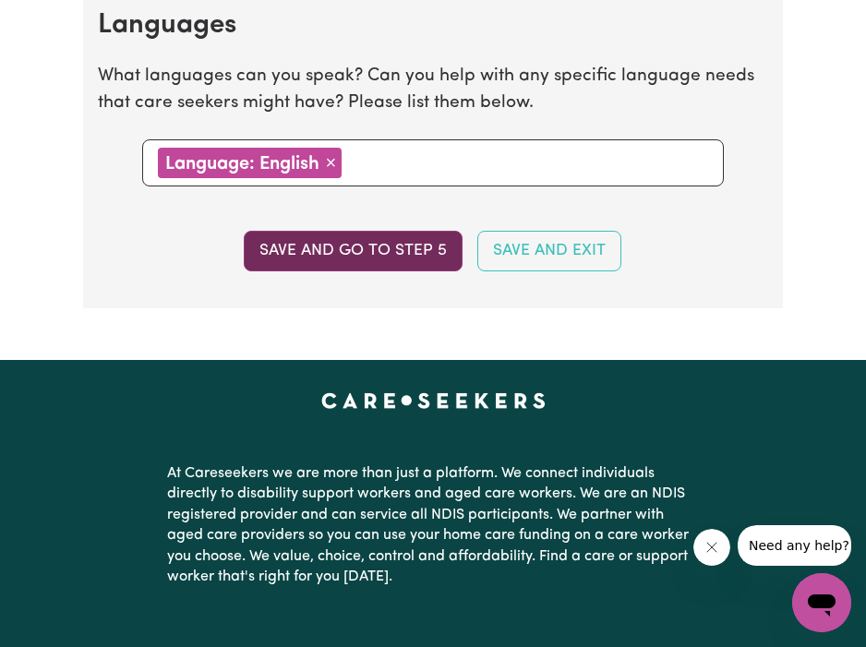
click at [350, 257] on button "Save and go to step 5" at bounding box center [353, 251] width 219 height 41
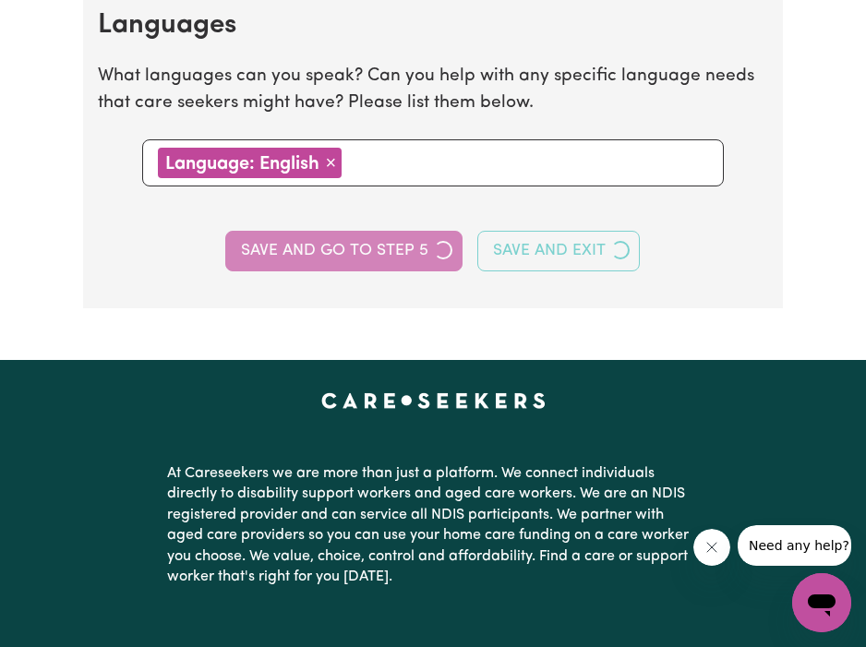
select select "I am providing services privately on my own"
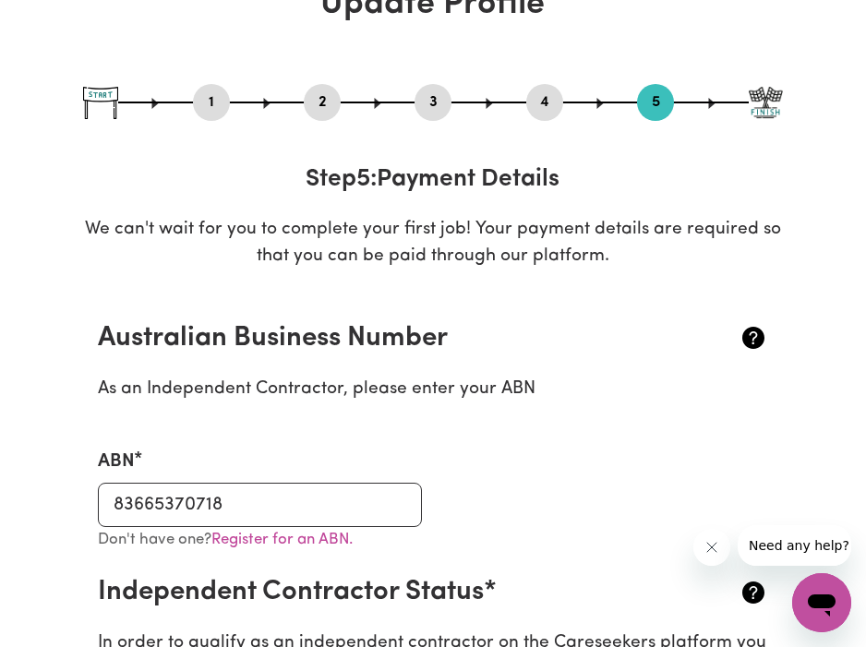
scroll to position [0, 0]
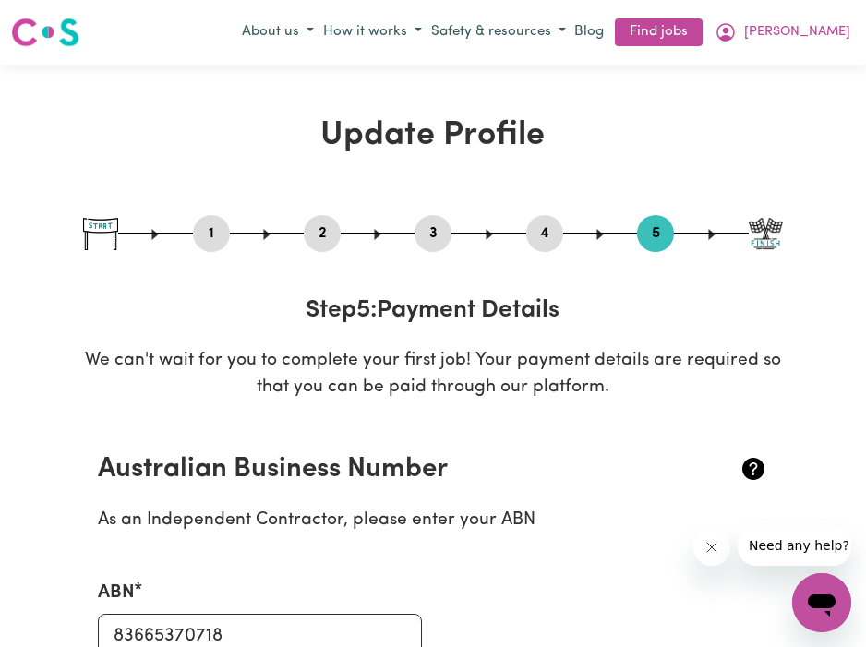
click at [547, 230] on button "4" at bounding box center [544, 234] width 37 height 24
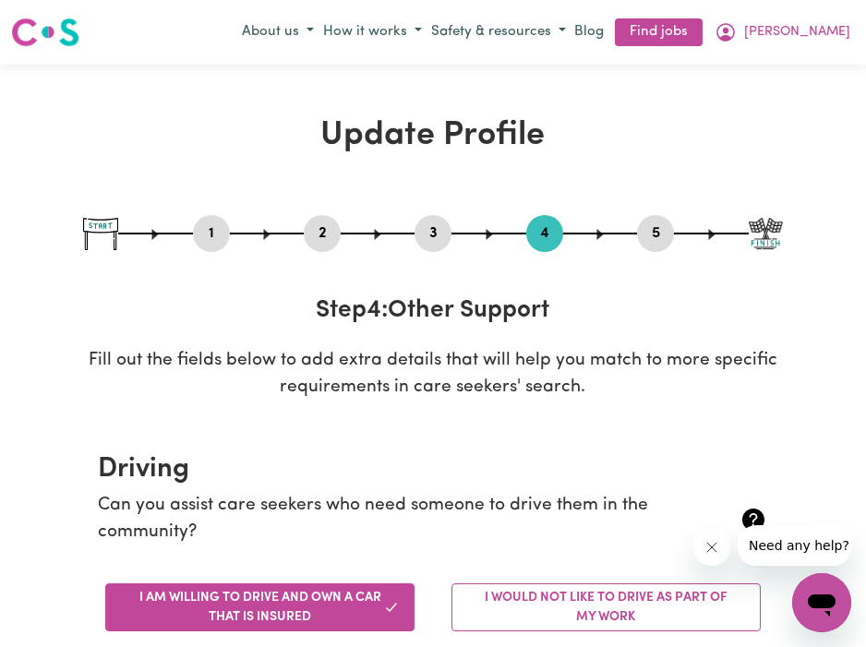
click at [439, 241] on button "3" at bounding box center [433, 234] width 37 height 24
select select "2022"
select select "2025"
select select "Certificate III (Individual Support)"
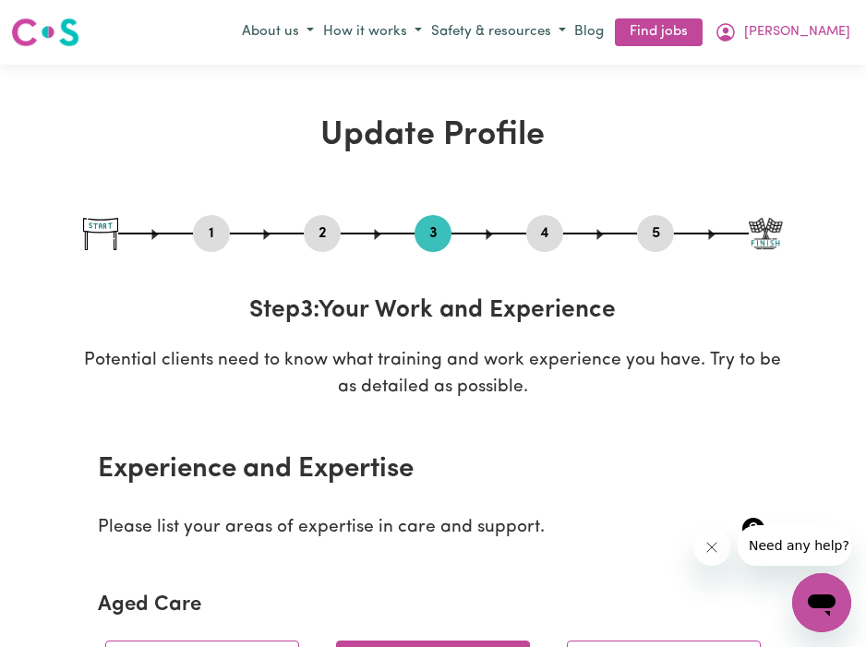
click at [323, 234] on button "2" at bounding box center [322, 234] width 37 height 24
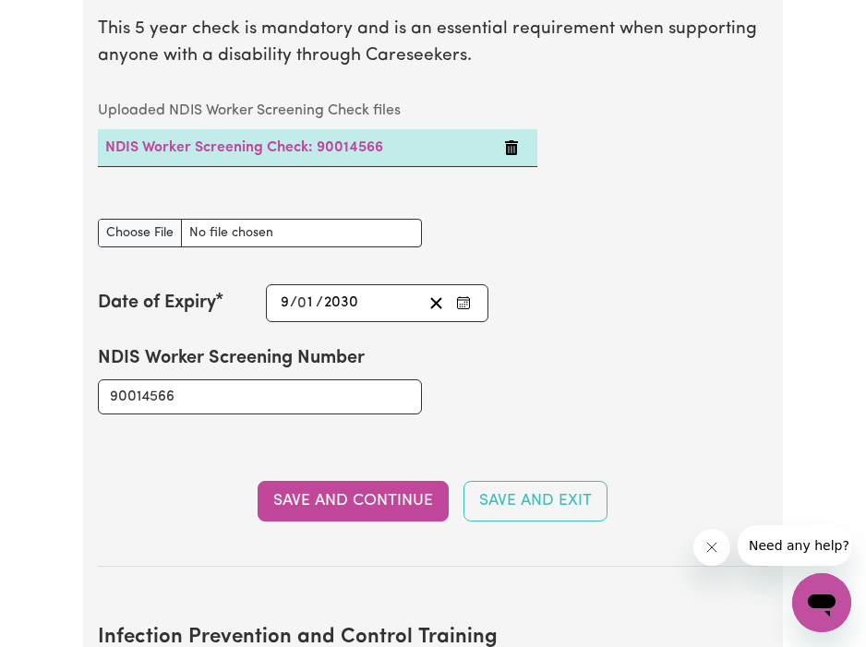
scroll to position [2350, 0]
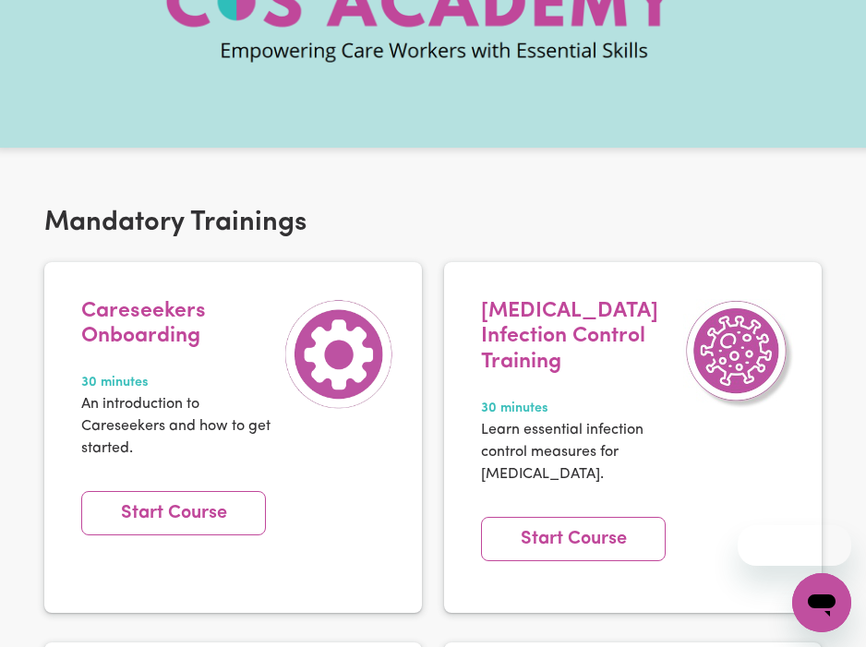
scroll to position [196, 0]
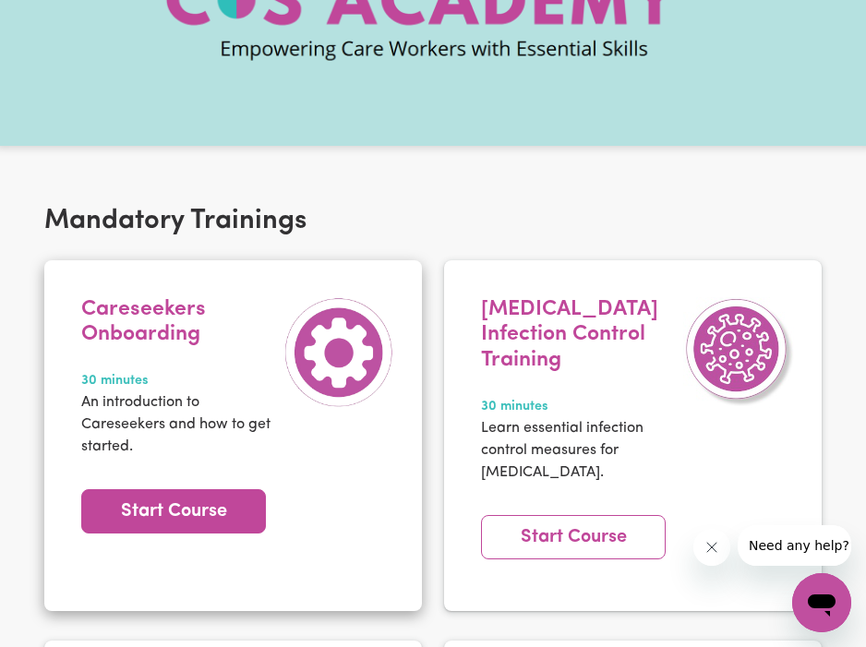
click at [175, 503] on link "Start Course" at bounding box center [173, 511] width 185 height 44
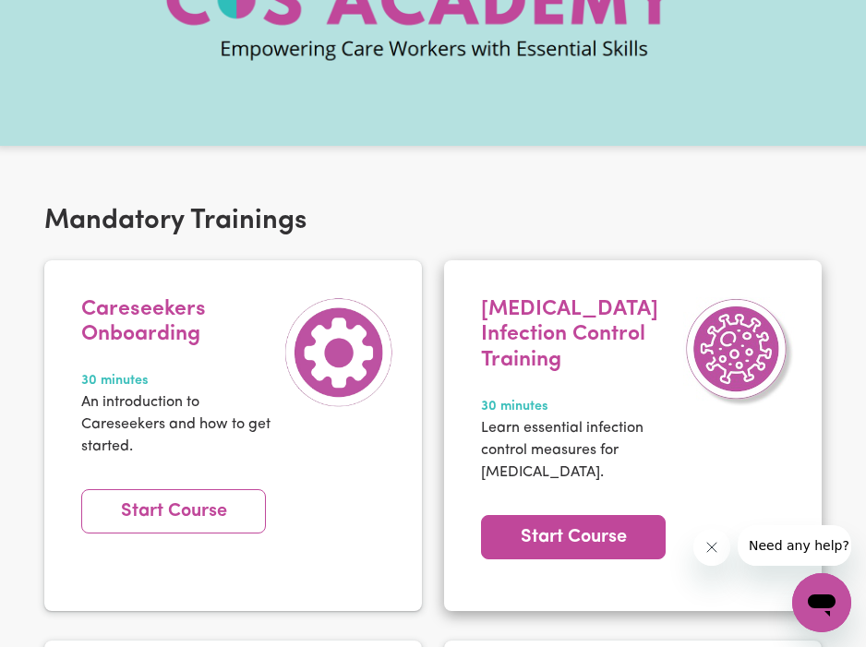
click at [576, 529] on link "Start Course" at bounding box center [573, 537] width 185 height 44
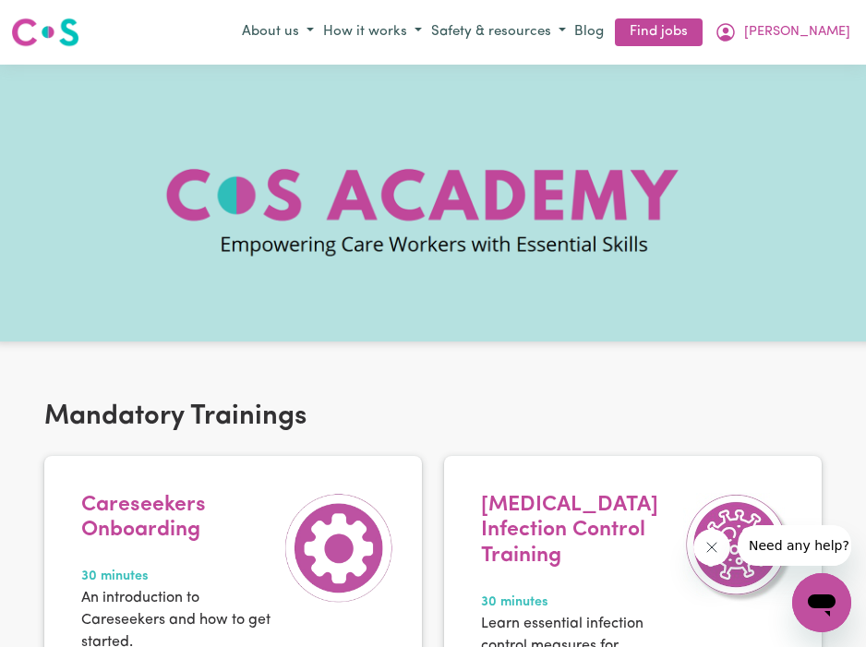
scroll to position [35, 0]
